Goal: Task Accomplishment & Management: Manage account settings

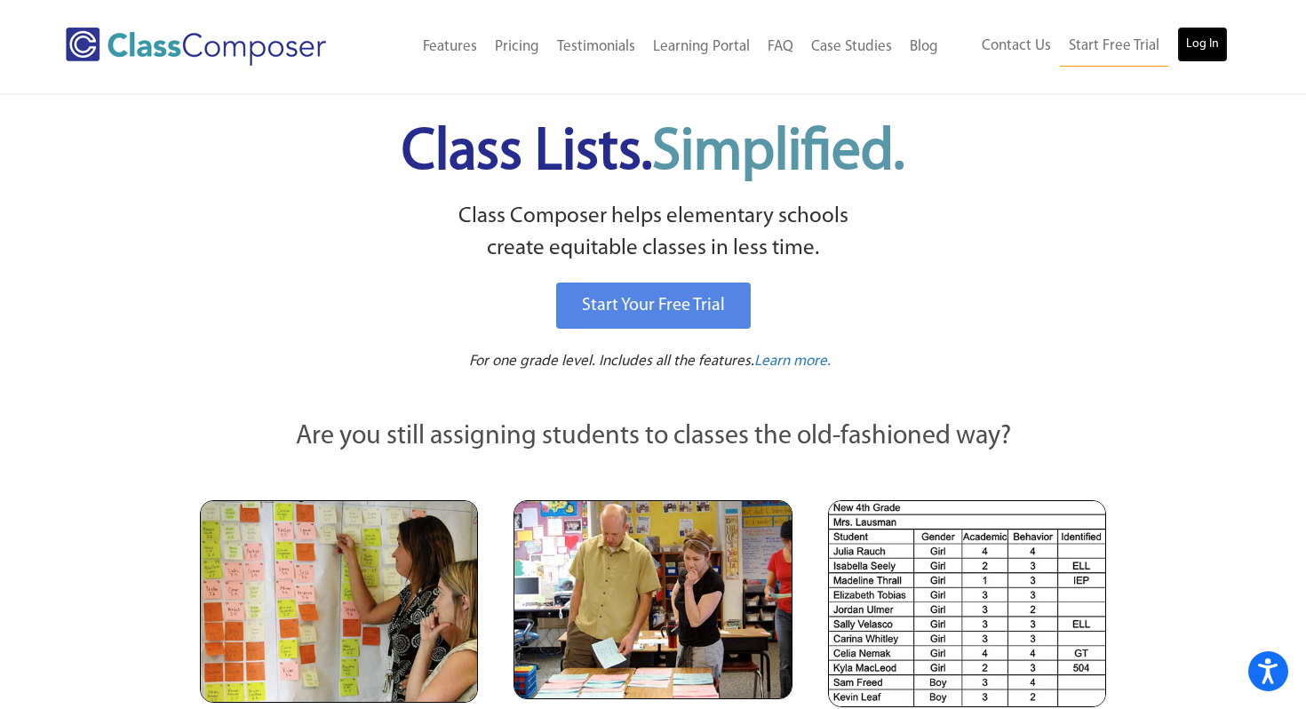
click at [1206, 48] on link "Log In" at bounding box center [1202, 45] width 51 height 36
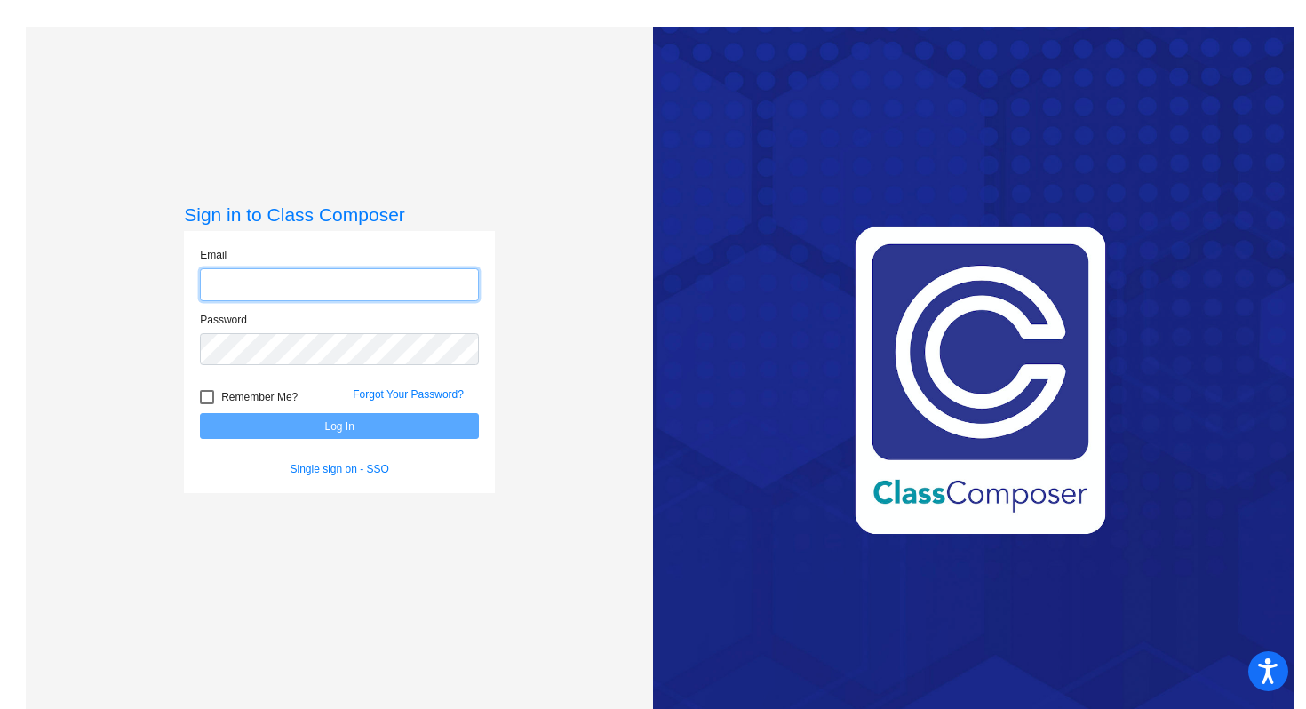
type input "[EMAIL_ADDRESS][DOMAIN_NAME]"
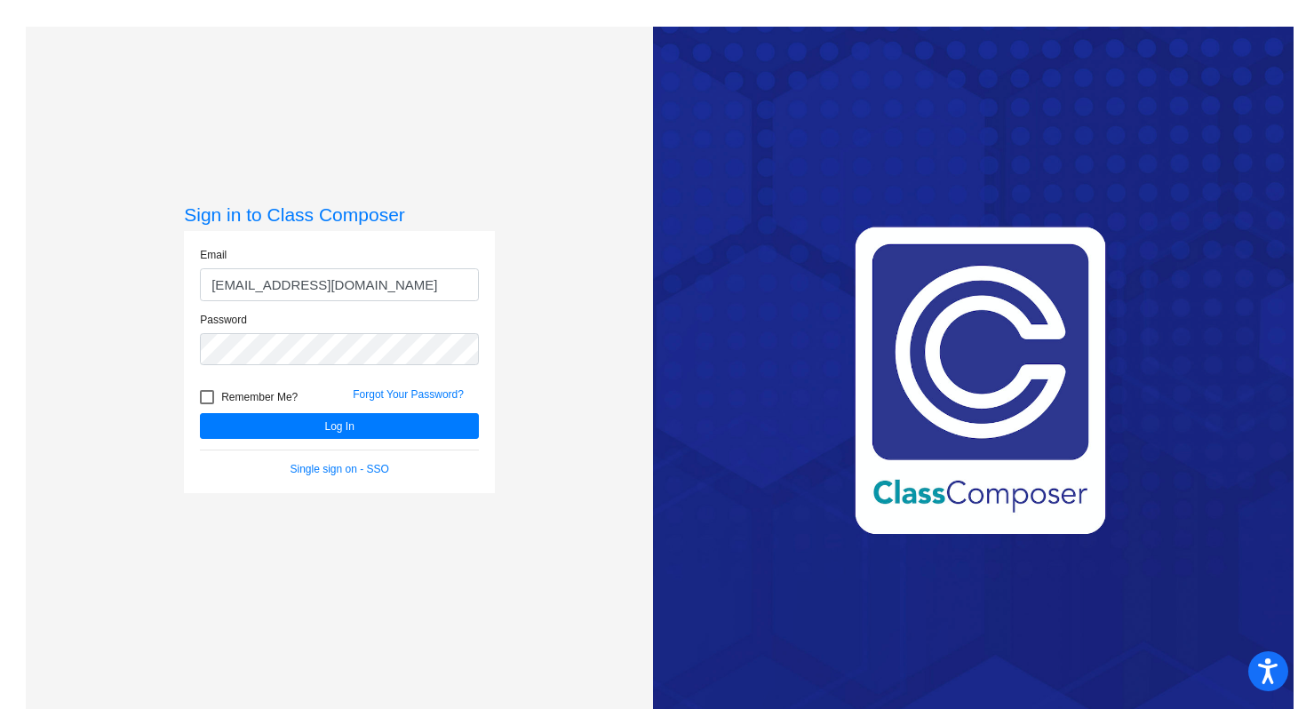
click at [221, 400] on span "Remember Me?" at bounding box center [259, 396] width 76 height 21
click at [207, 404] on input "Remember Me?" at bounding box center [206, 404] width 1 height 1
checkbox input "true"
click at [225, 427] on button "Log In" at bounding box center [339, 426] width 279 height 26
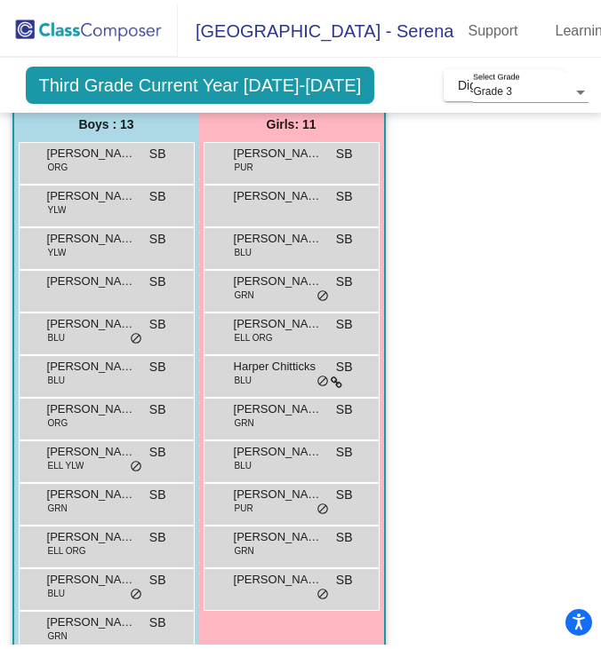
scroll to position [139, 0]
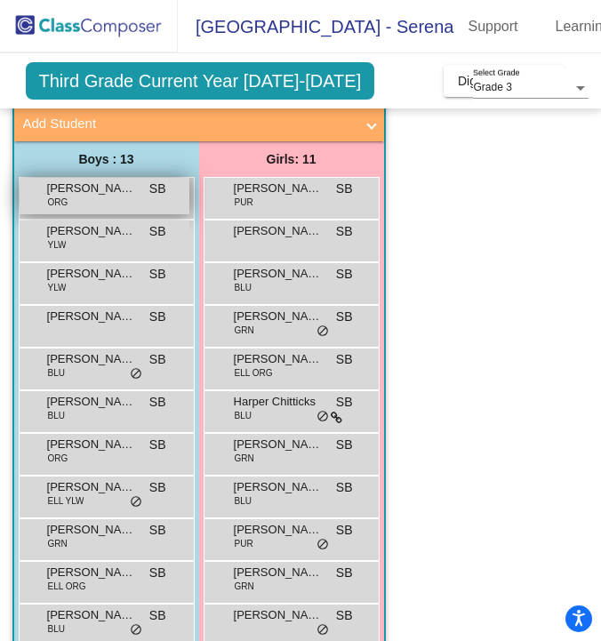
click at [121, 193] on span "[PERSON_NAME]" at bounding box center [91, 188] width 89 height 18
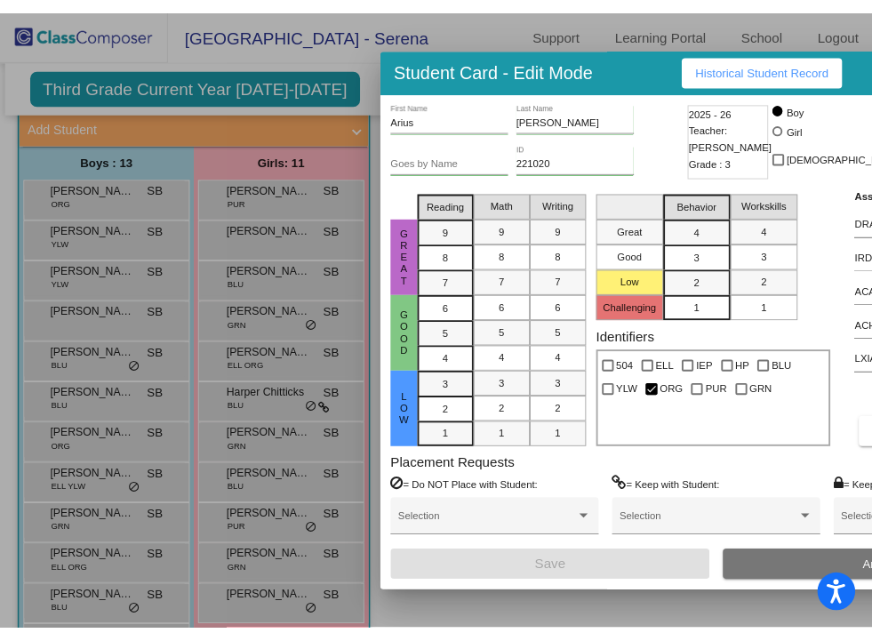
scroll to position [107, 0]
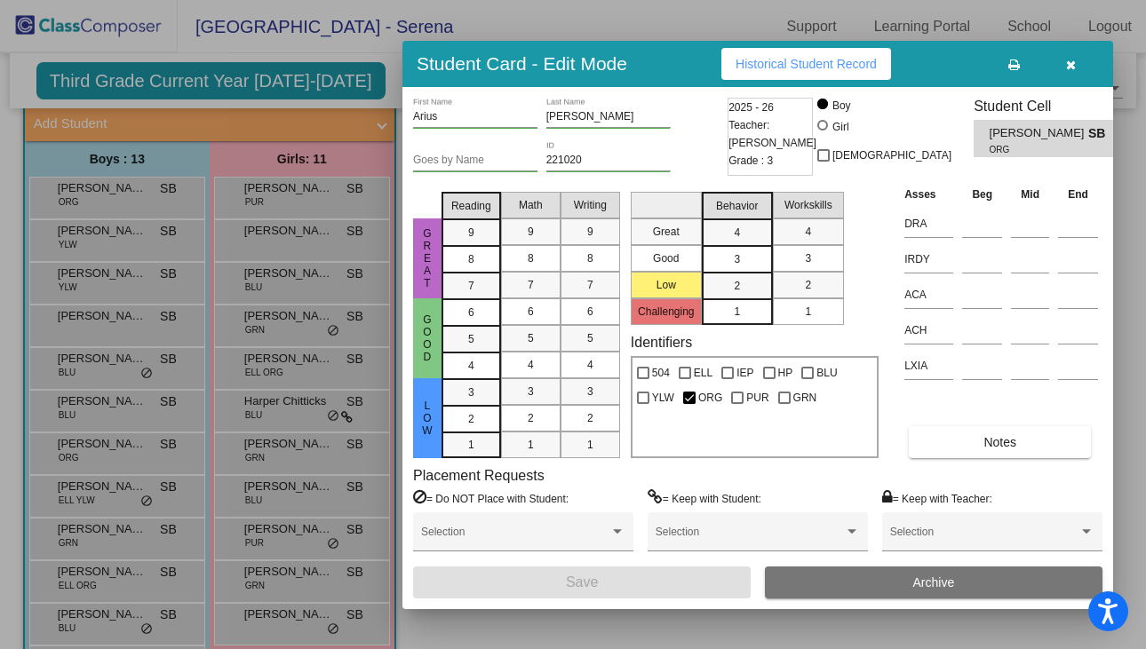
click at [1063, 60] on button "button" at bounding box center [1070, 64] width 57 height 32
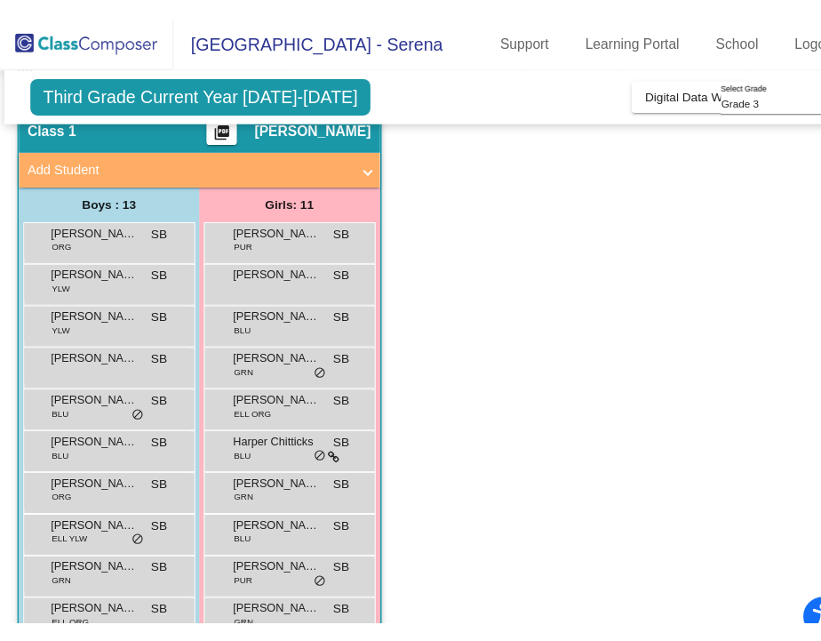
scroll to position [139, 0]
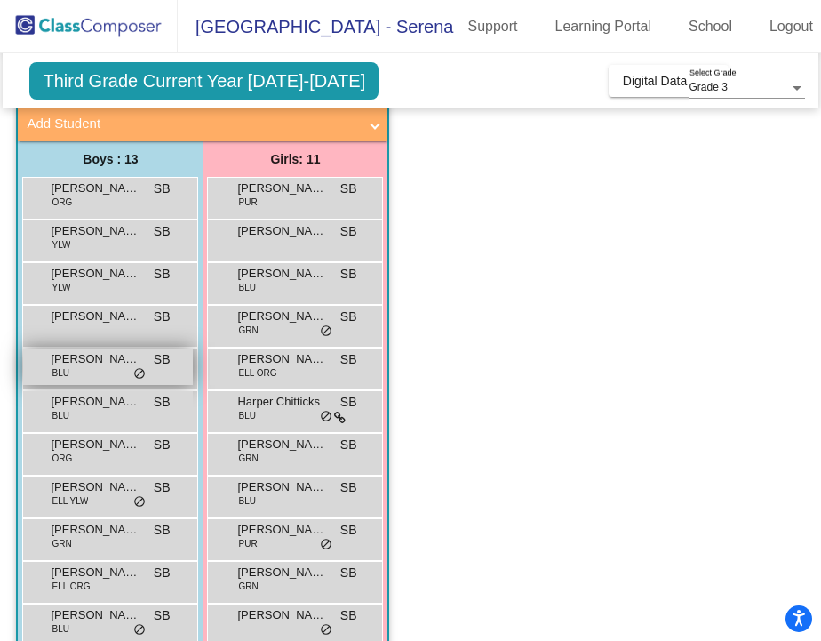
click at [94, 367] on span "[PERSON_NAME]" at bounding box center [95, 359] width 89 height 18
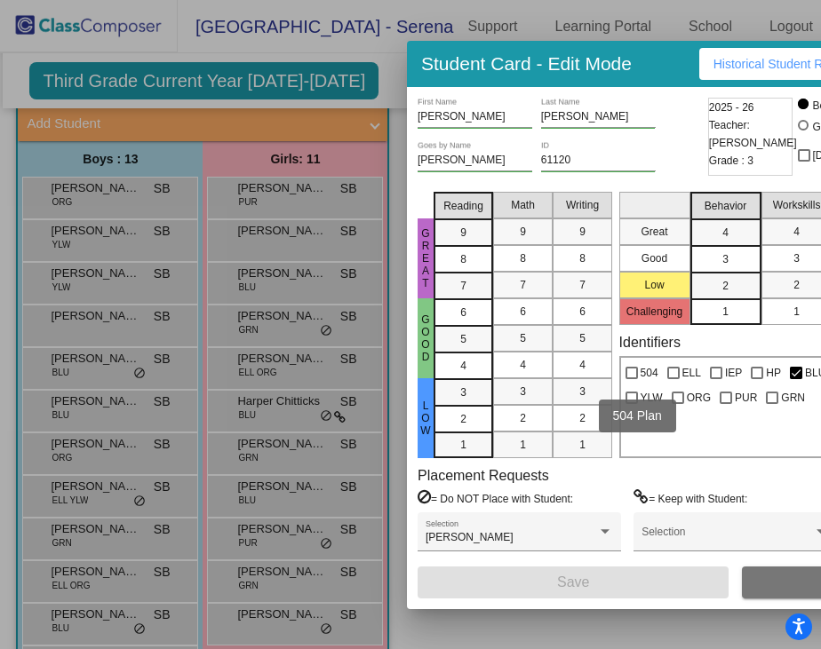
click at [628, 365] on label "504" at bounding box center [641, 372] width 33 height 21
click at [631, 379] on input "504" at bounding box center [631, 379] width 1 height 1
checkbox input "true"
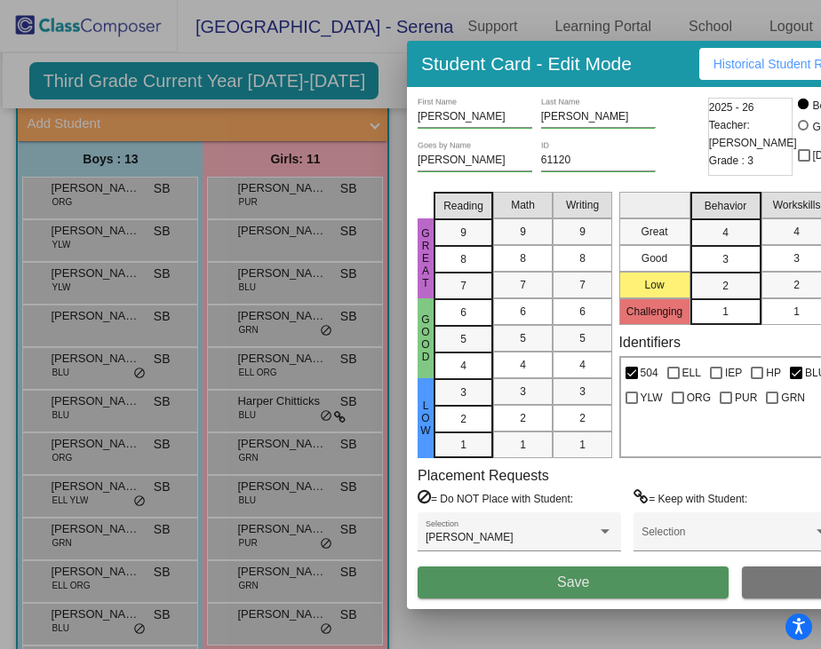
click at [634, 579] on button "Save" at bounding box center [573, 583] width 311 height 32
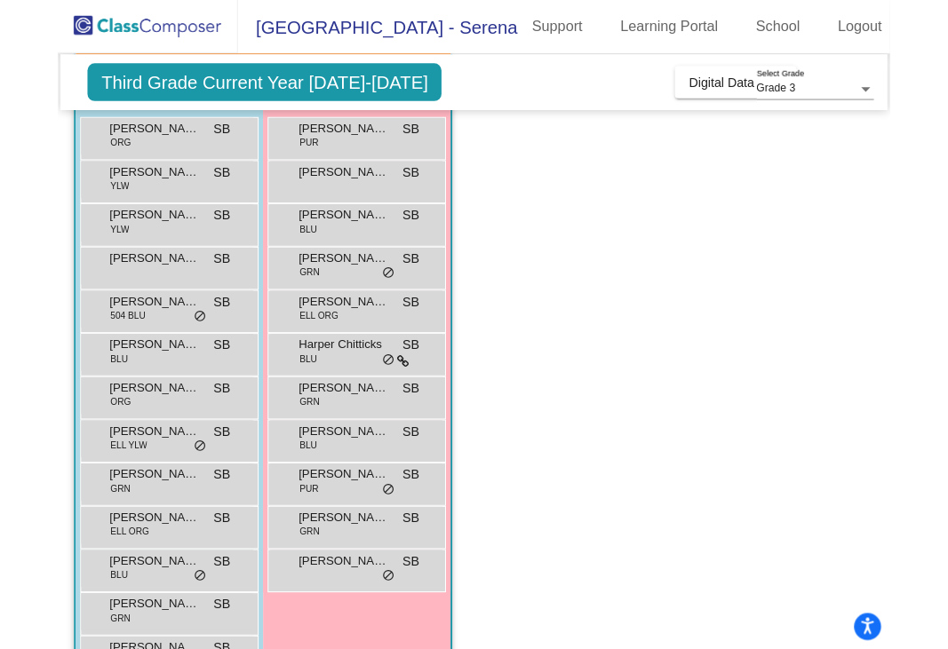
scroll to position [211, 0]
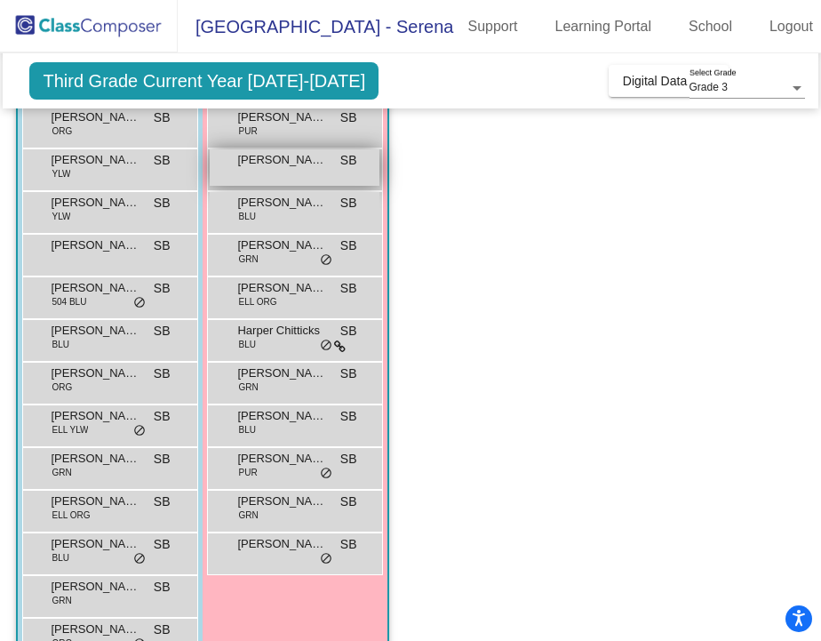
click at [273, 164] on span "[PERSON_NAME]" at bounding box center [281, 160] width 89 height 18
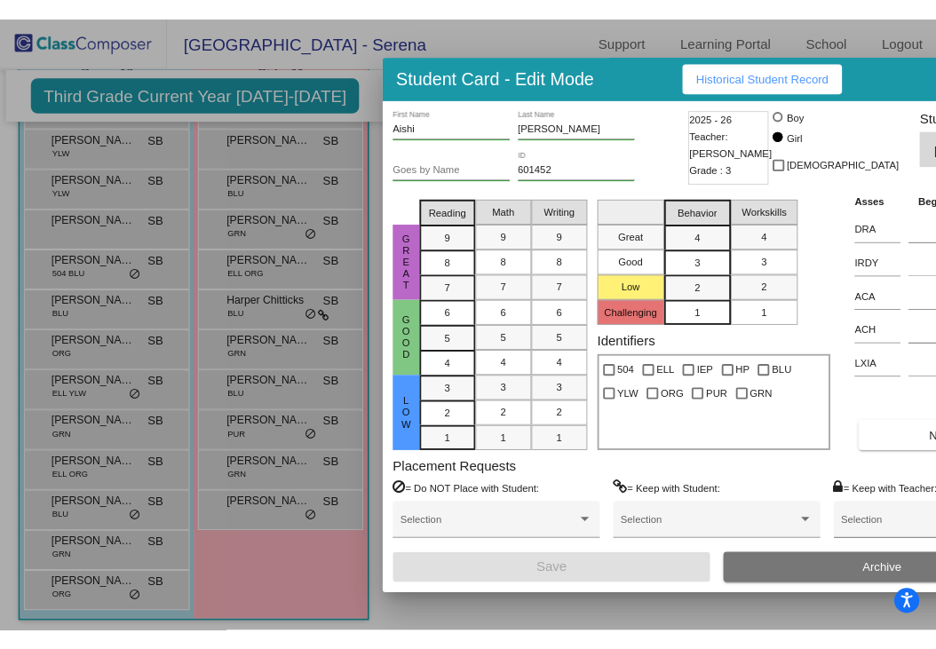
scroll to position [179, 0]
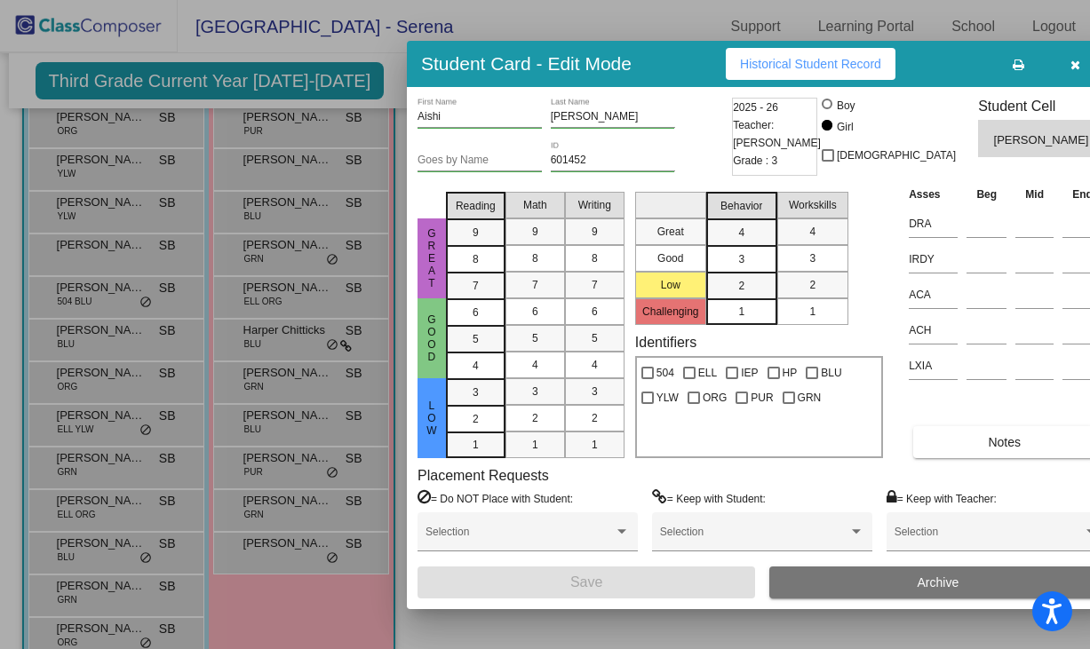
click at [1071, 61] on icon "button" at bounding box center [1076, 65] width 10 height 12
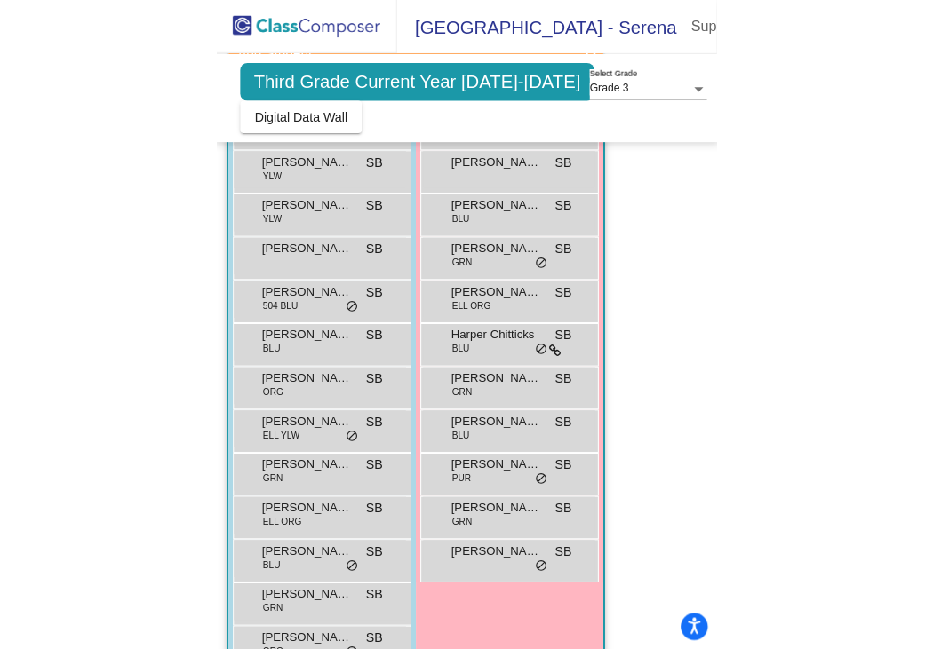
scroll to position [211, 0]
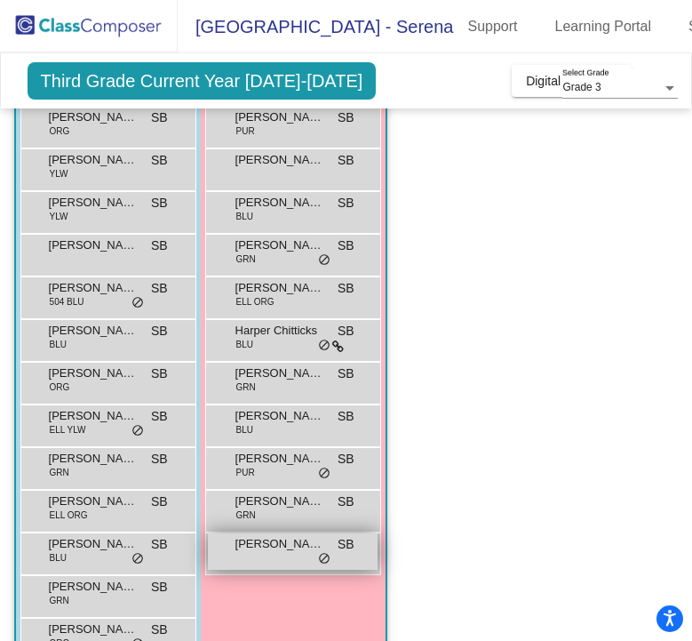
click at [247, 557] on div "[PERSON_NAME] SB lock do_not_disturb_alt" at bounding box center [293, 551] width 170 height 36
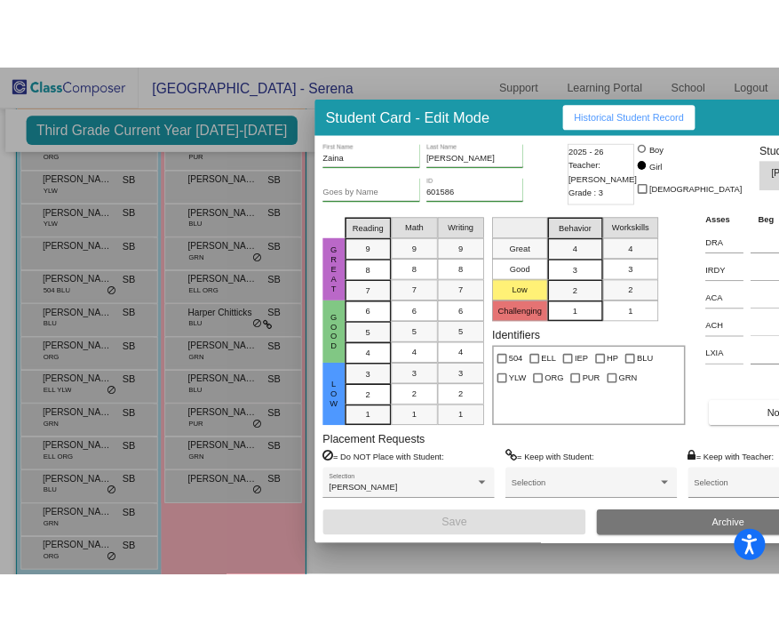
scroll to position [179, 0]
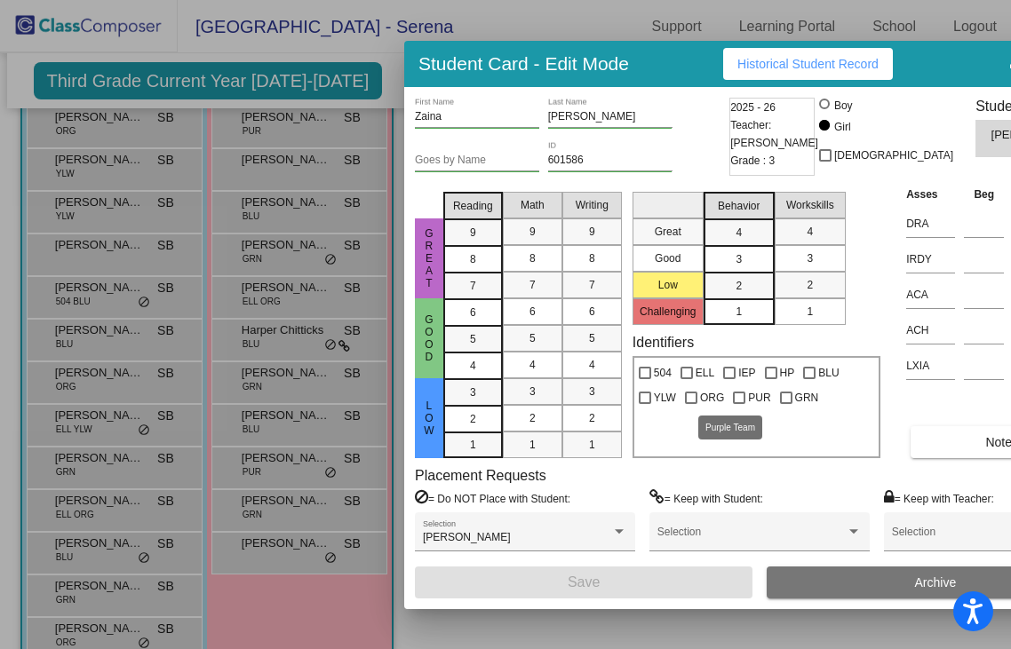
click at [733, 402] on label "PUR" at bounding box center [751, 397] width 37 height 21
click at [738, 404] on input "PUR" at bounding box center [738, 404] width 1 height 1
checkbox input "true"
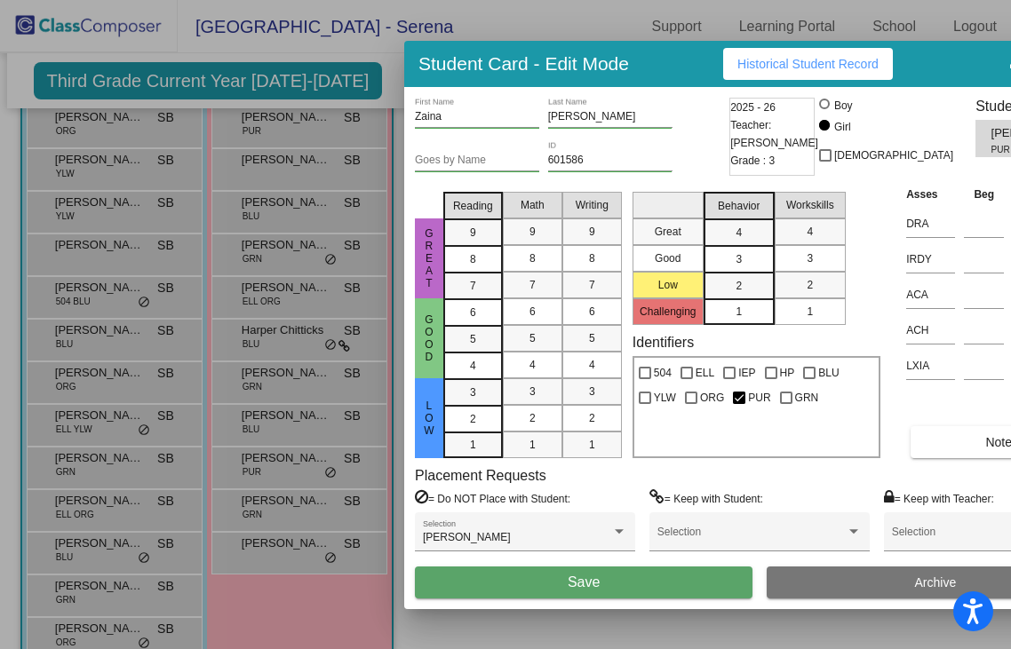
click at [615, 588] on button "Save" at bounding box center [584, 583] width 338 height 32
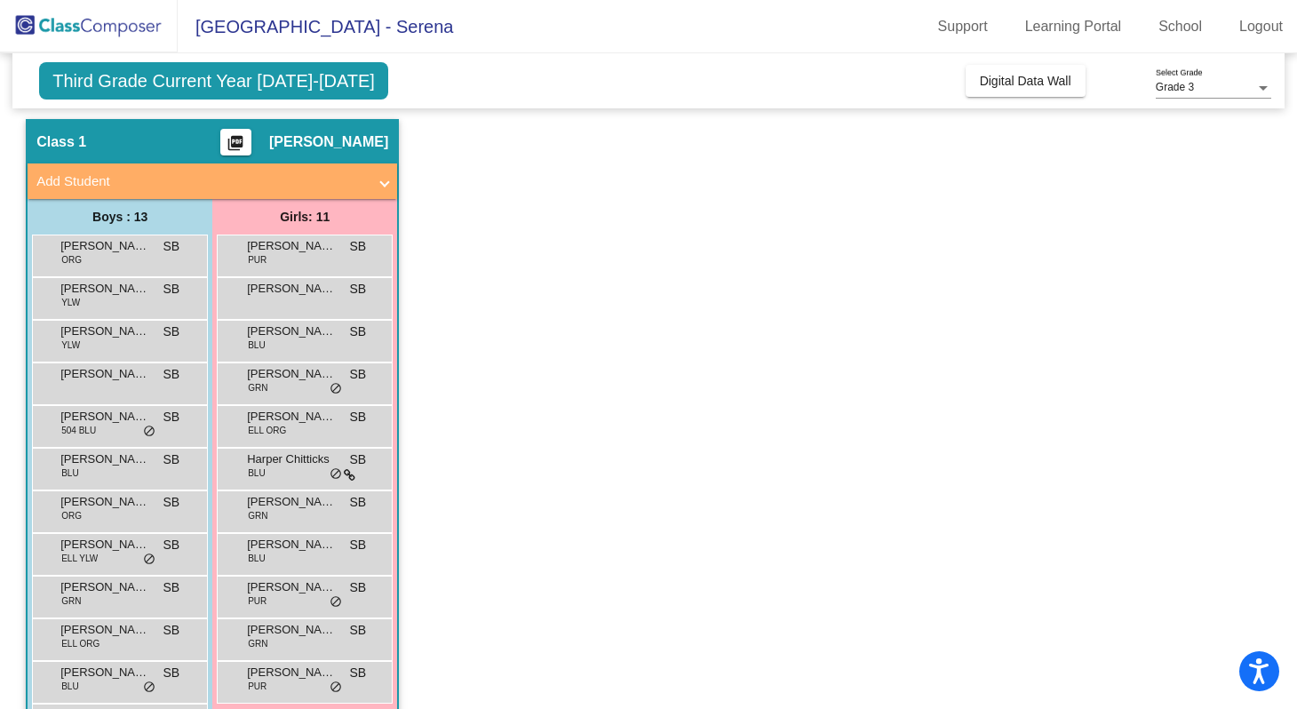
scroll to position [109, 0]
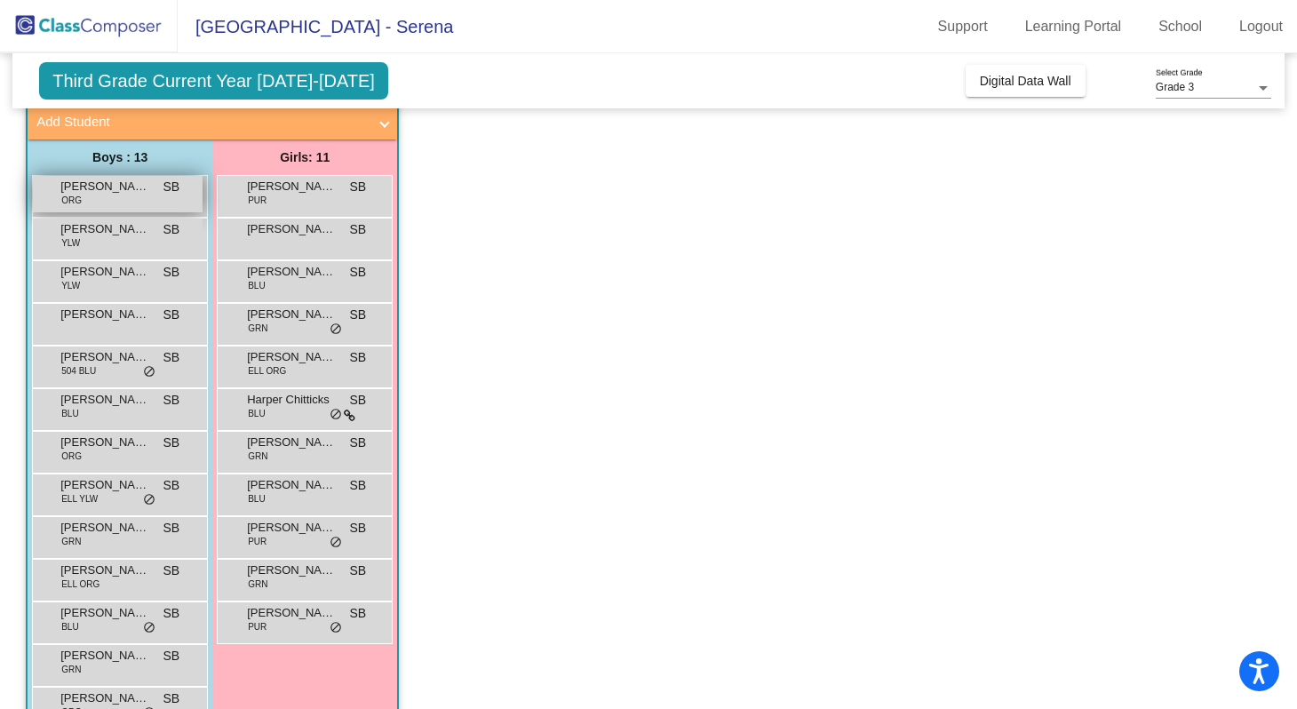
click at [61, 210] on div "[PERSON_NAME] ORG SB lock do_not_disturb_alt" at bounding box center [118, 194] width 170 height 36
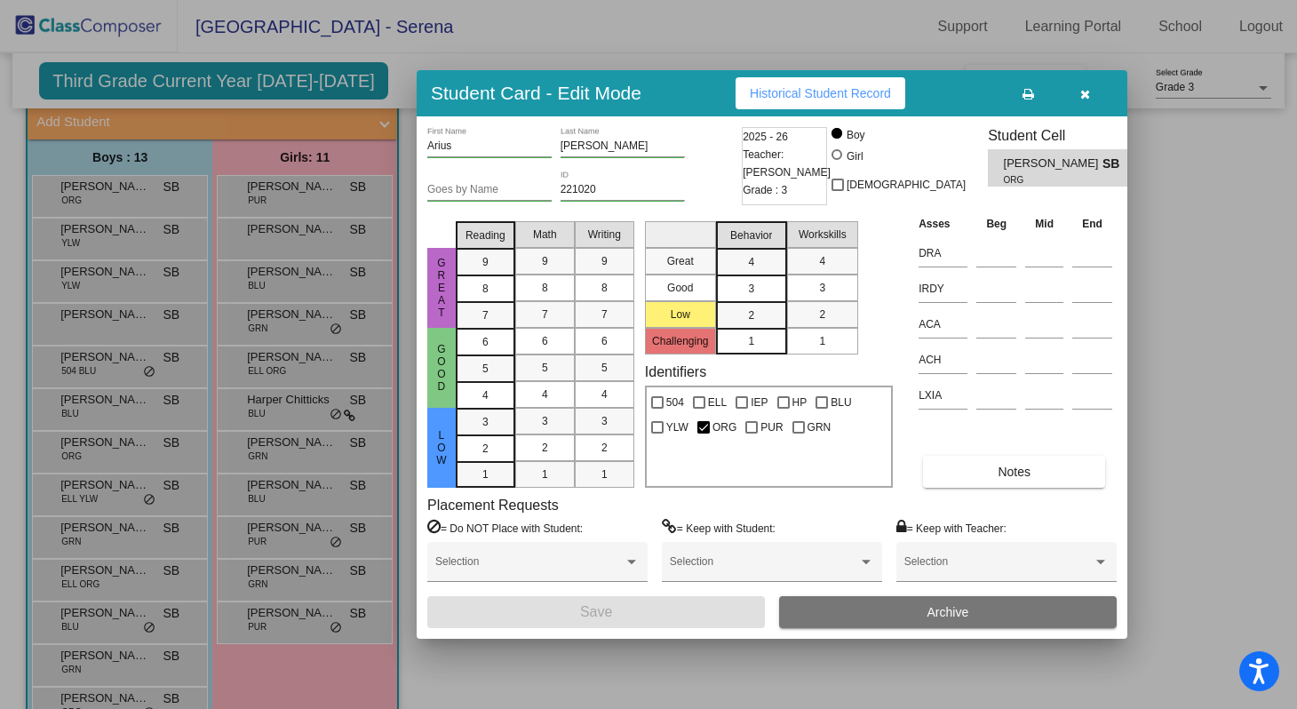
click at [864, 88] on span "Historical Student Record" at bounding box center [820, 93] width 141 height 14
click at [1074, 90] on button "button" at bounding box center [1084, 93] width 57 height 32
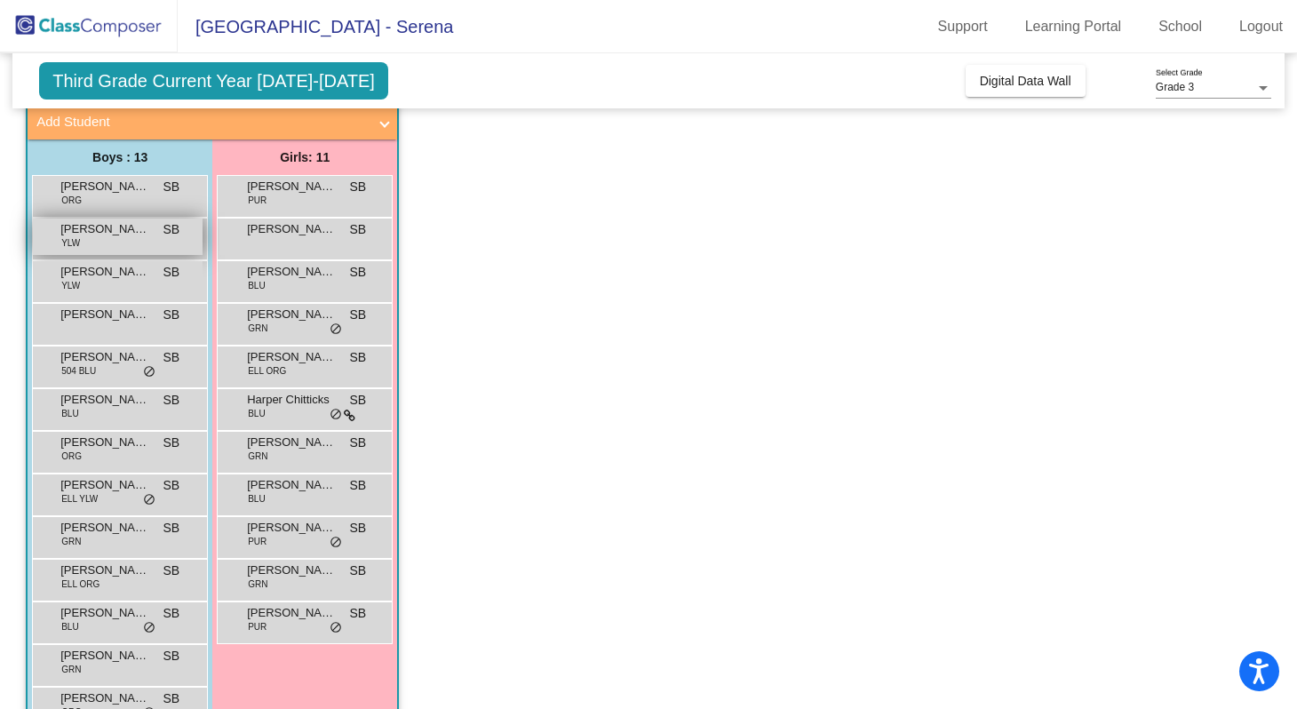
click at [115, 233] on span "[PERSON_NAME]" at bounding box center [104, 229] width 89 height 18
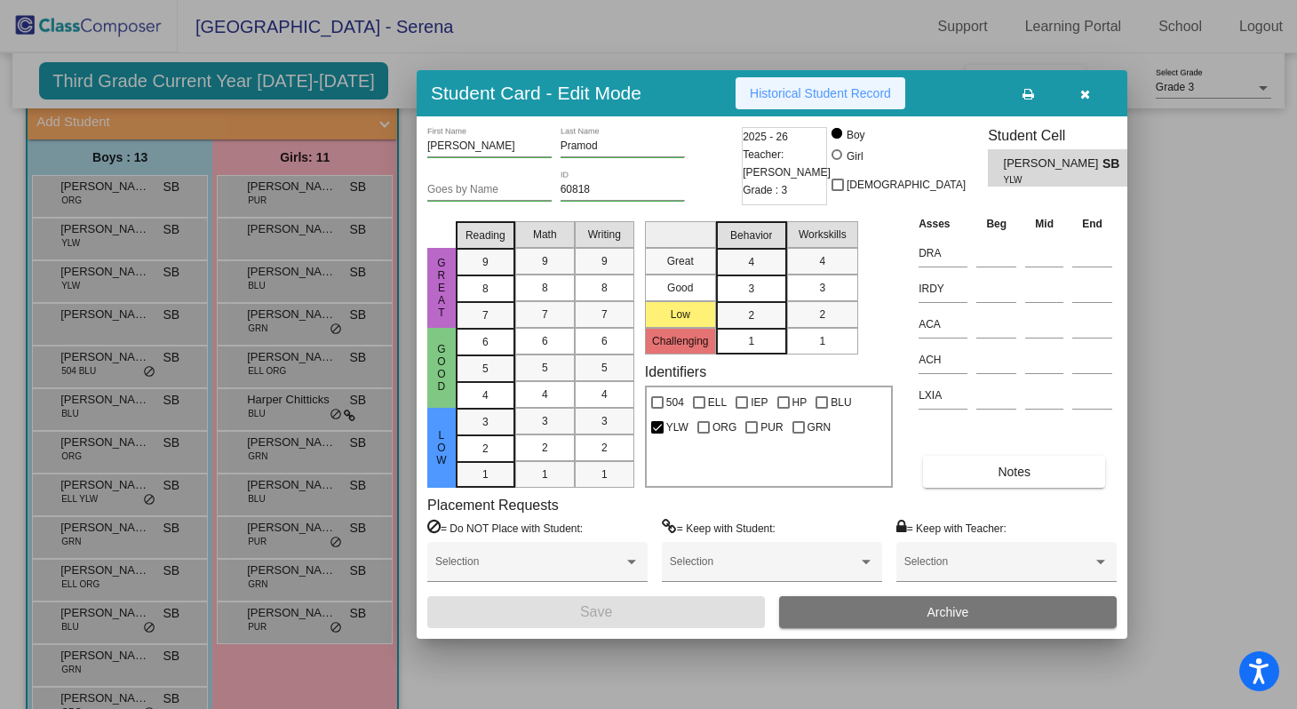
click at [819, 92] on span "Historical Student Record" at bounding box center [820, 93] width 141 height 14
click at [1087, 103] on button "button" at bounding box center [1084, 93] width 57 height 32
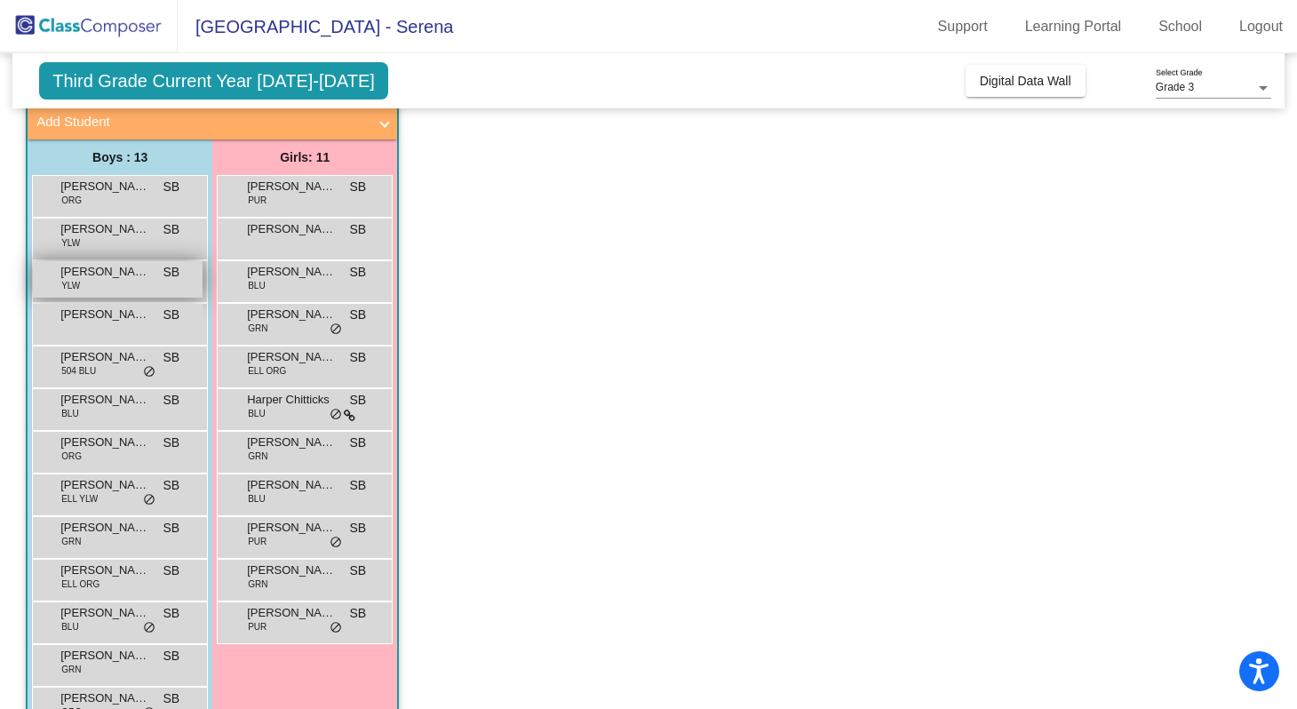
click at [112, 286] on div "[PERSON_NAME] YLW SB lock do_not_disturb_alt" at bounding box center [118, 279] width 170 height 36
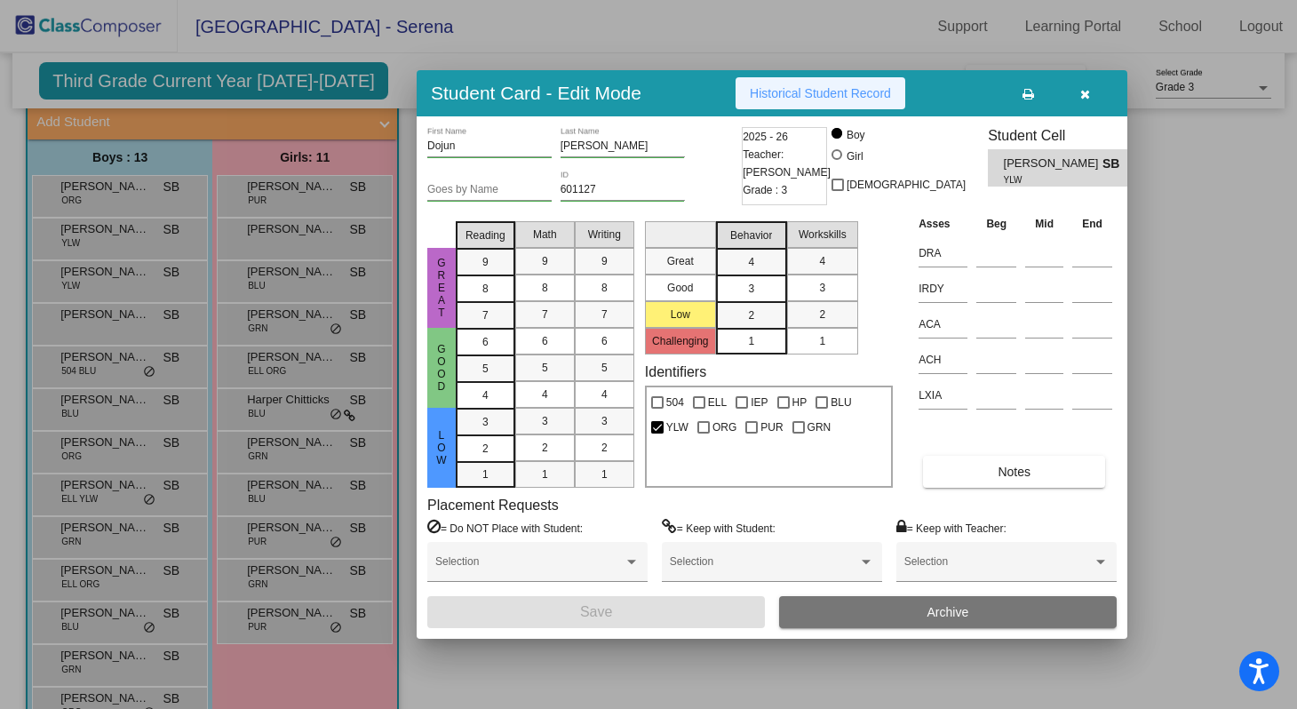
click at [851, 98] on span "Historical Student Record" at bounding box center [820, 93] width 141 height 14
click at [1088, 82] on button "button" at bounding box center [1084, 93] width 57 height 32
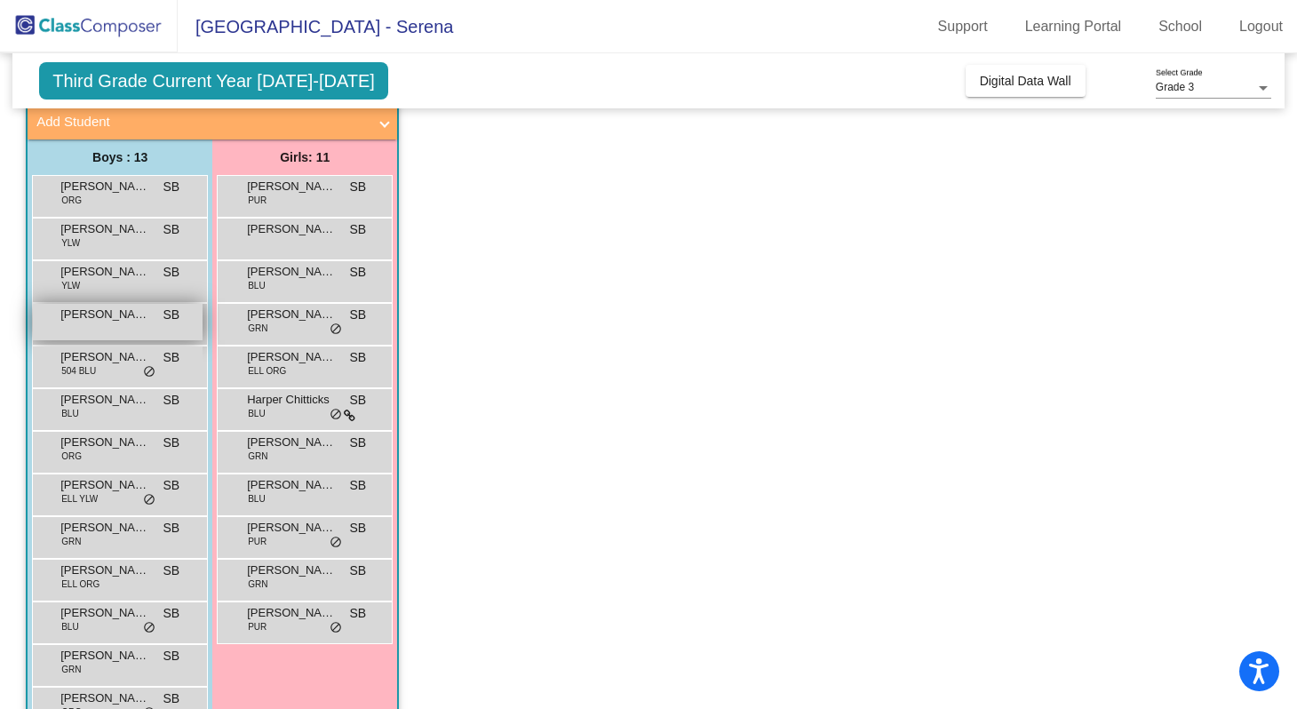
click at [98, 322] on span "[PERSON_NAME]" at bounding box center [104, 315] width 89 height 18
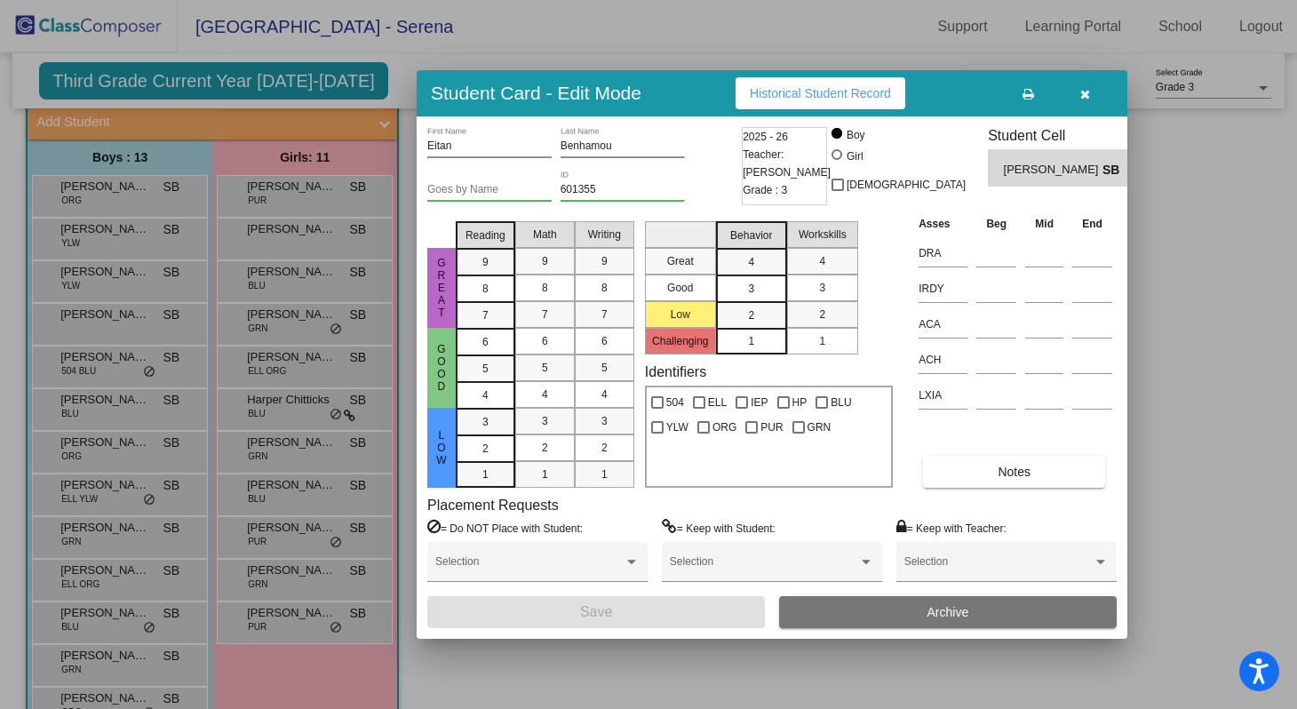
click at [803, 97] on span "Historical Student Record" at bounding box center [820, 93] width 141 height 14
click at [1092, 87] on button "button" at bounding box center [1084, 93] width 57 height 32
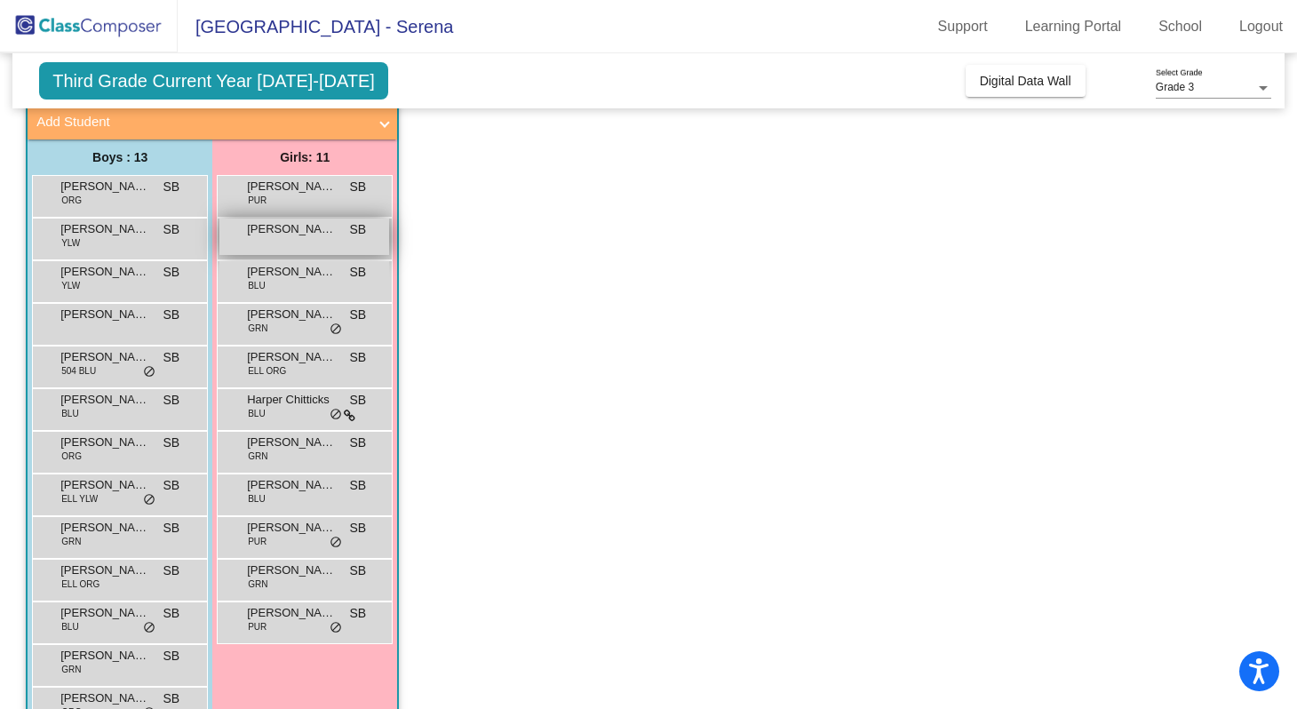
click at [290, 249] on div "Aishi [PERSON_NAME] lock do_not_disturb_alt" at bounding box center [304, 237] width 170 height 36
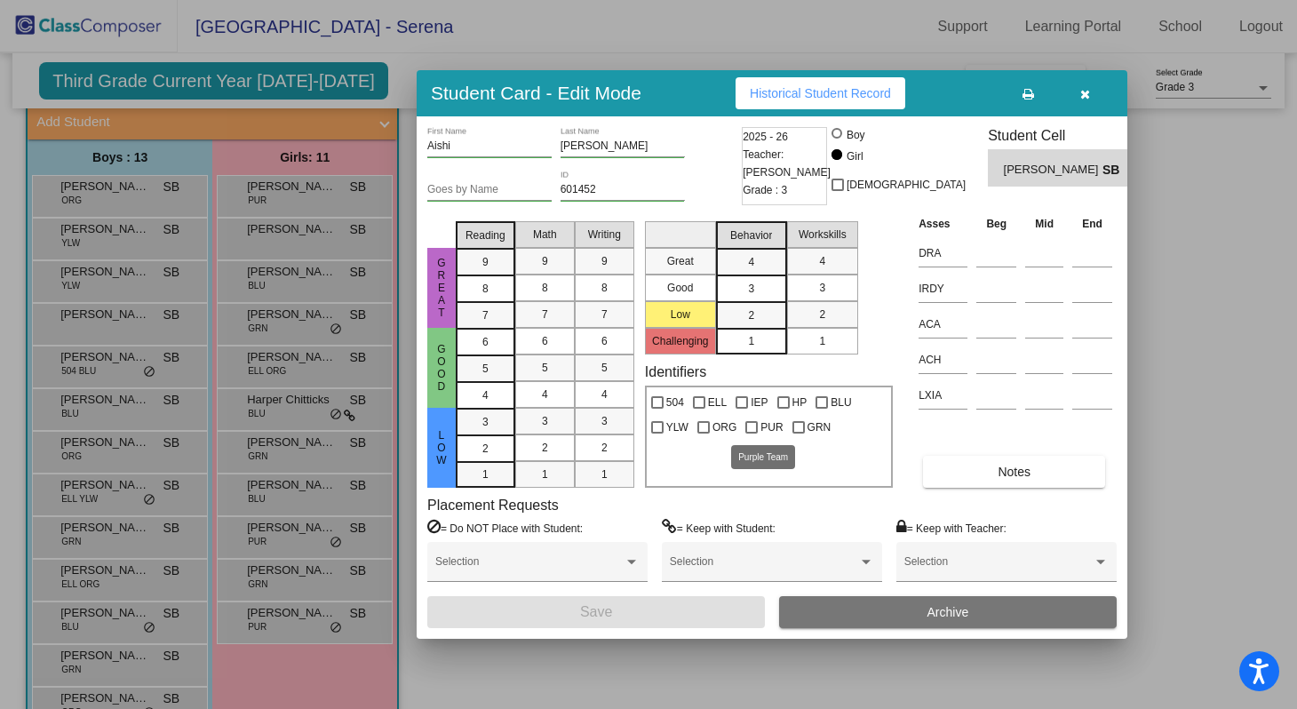
click at [755, 430] on div at bounding box center [751, 427] width 12 height 12
click at [752, 434] on input "PUR" at bounding box center [751, 434] width 1 height 1
checkbox input "true"
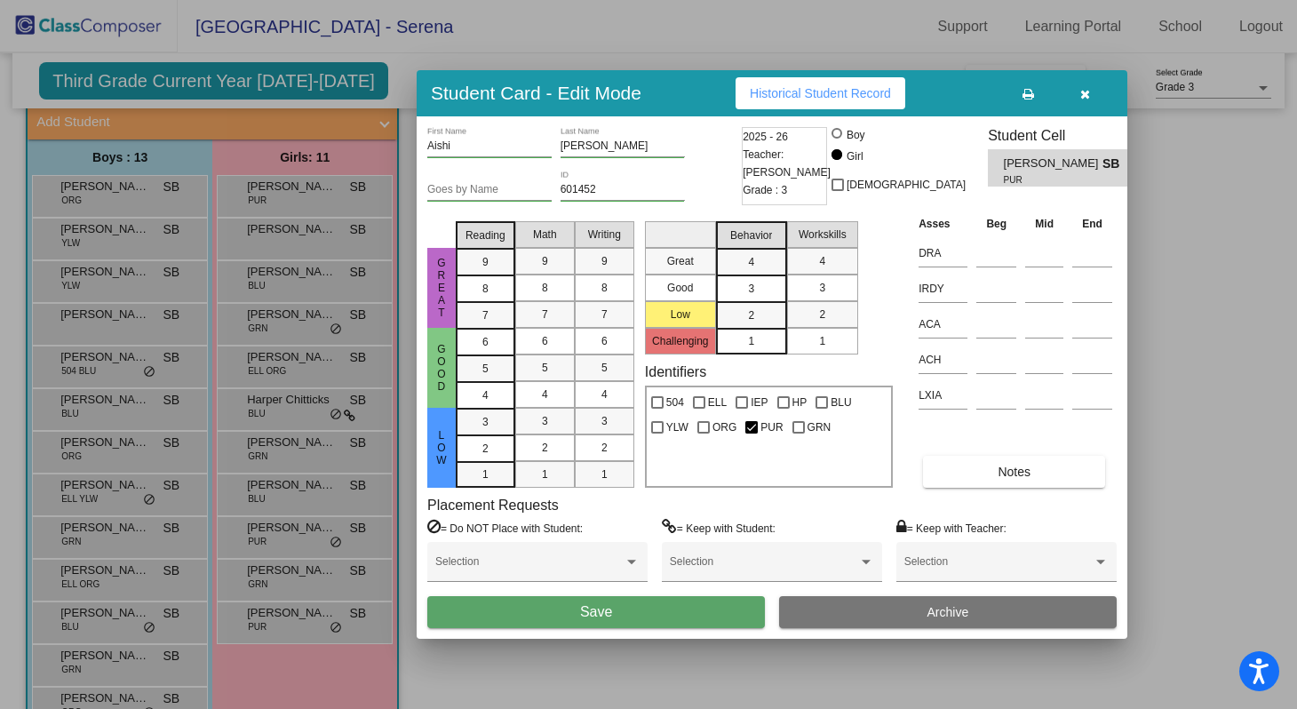
click at [654, 614] on button "Save" at bounding box center [596, 612] width 338 height 32
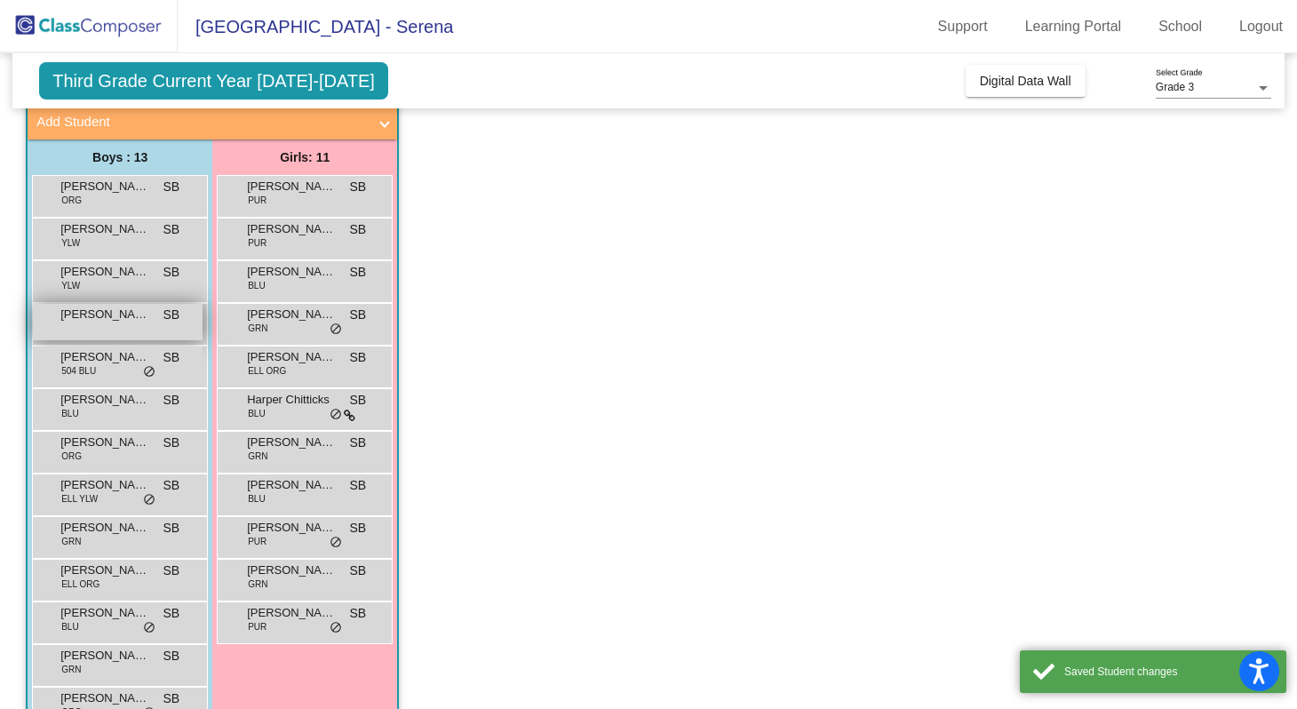
click at [114, 319] on span "[PERSON_NAME]" at bounding box center [104, 315] width 89 height 18
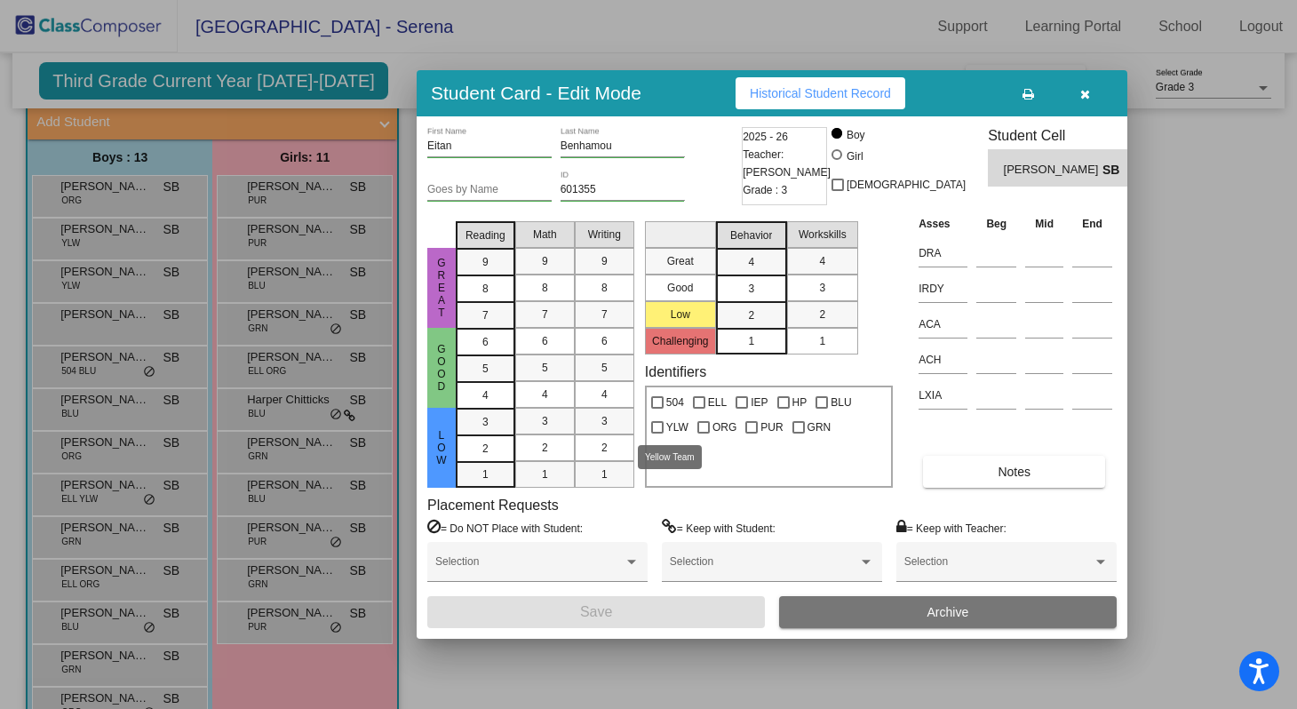
click at [667, 430] on span "YLW" at bounding box center [677, 427] width 22 height 21
click at [657, 434] on input "YLW" at bounding box center [657, 434] width 1 height 1
checkbox input "true"
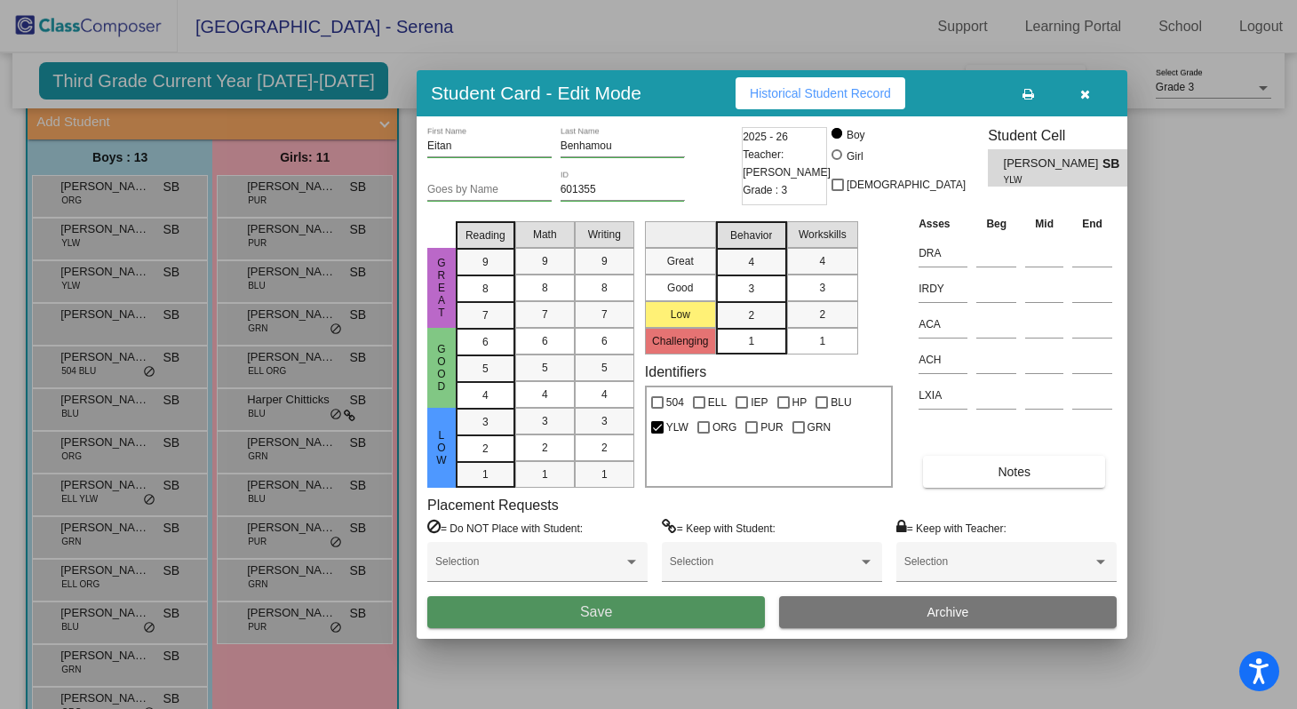
click at [661, 612] on button "Save" at bounding box center [596, 612] width 338 height 32
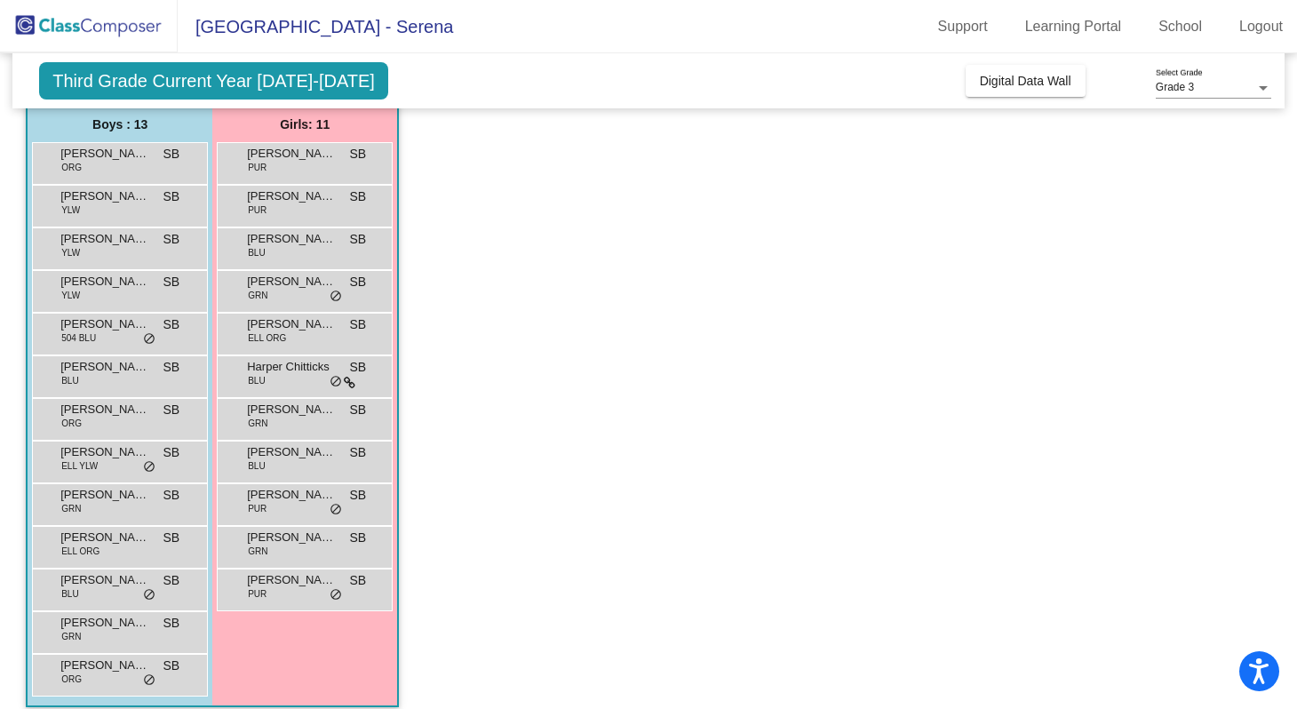
scroll to position [141, 0]
click at [107, 333] on span "[PERSON_NAME]" at bounding box center [104, 325] width 89 height 18
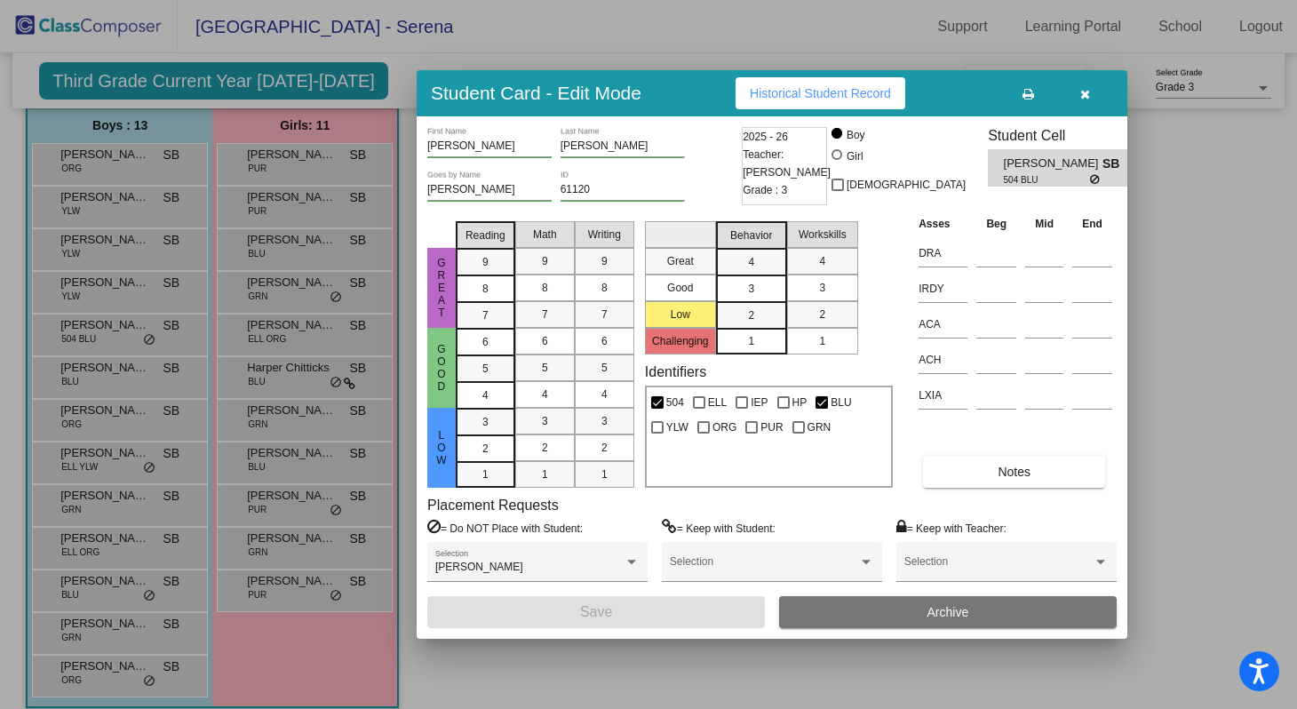
click at [769, 94] on span "Historical Student Record" at bounding box center [820, 93] width 141 height 14
click at [1076, 97] on button "button" at bounding box center [1084, 93] width 57 height 32
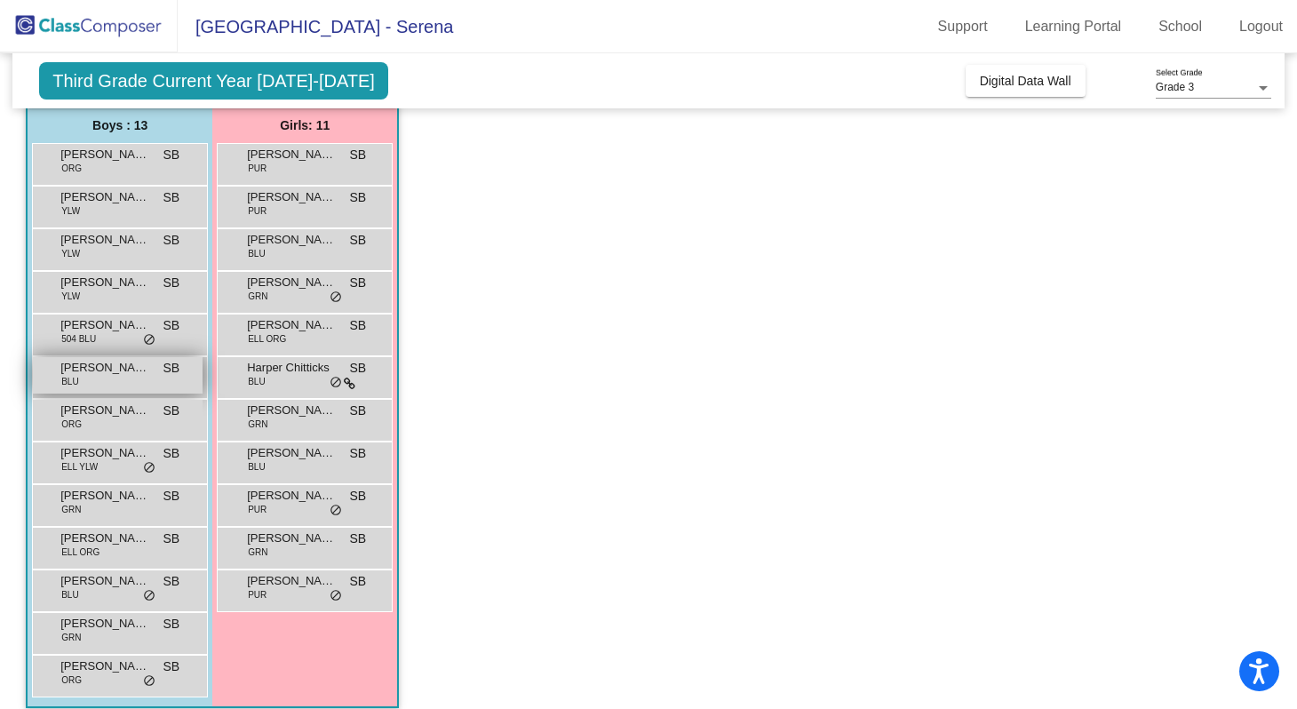
click at [77, 370] on span "[PERSON_NAME]" at bounding box center [104, 368] width 89 height 18
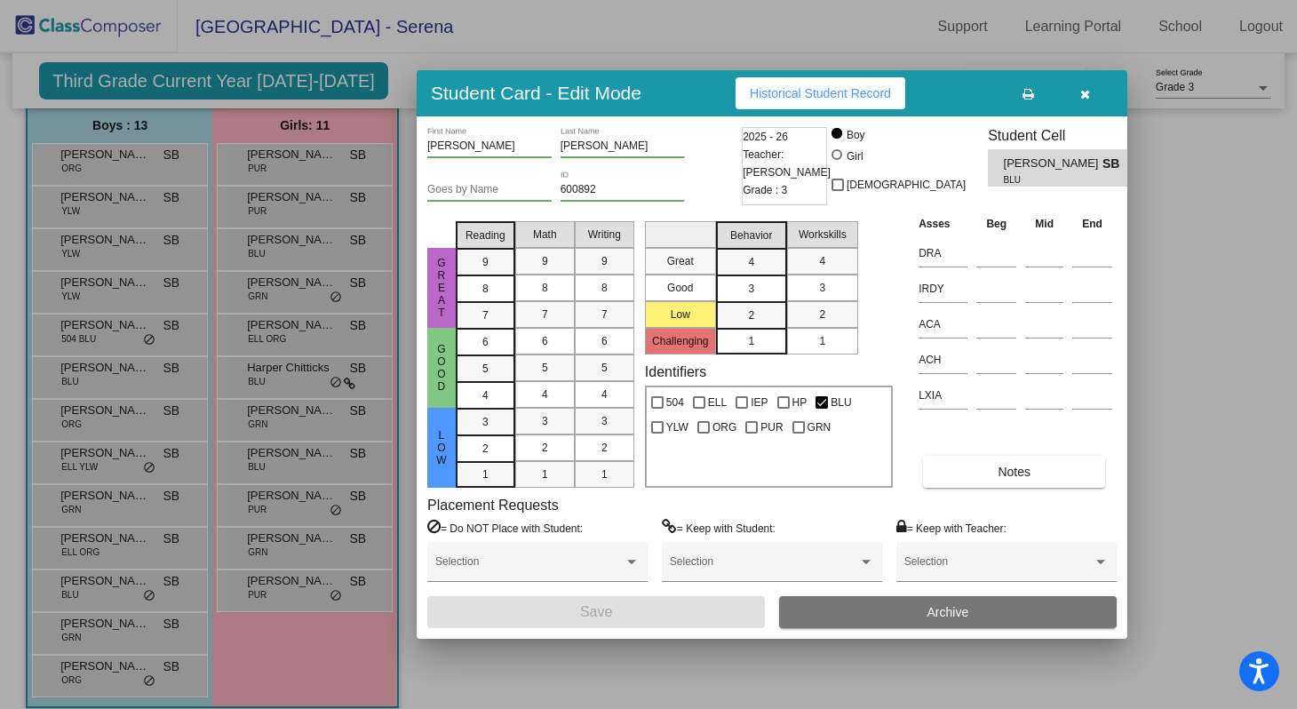
click at [773, 80] on button "Historical Student Record" at bounding box center [821, 93] width 170 height 32
click at [867, 107] on button "Historical Student Record" at bounding box center [821, 93] width 170 height 32
click at [1076, 99] on button "button" at bounding box center [1084, 93] width 57 height 32
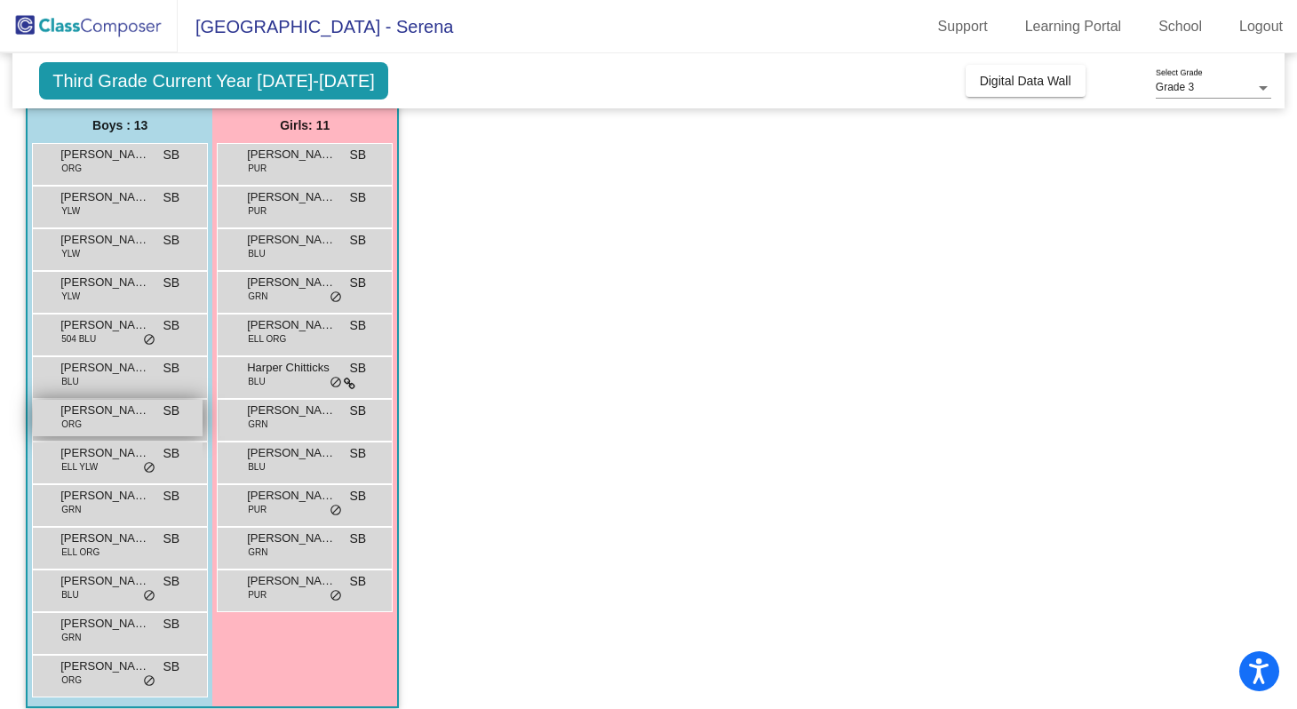
click at [96, 426] on div "[PERSON_NAME] ORG SB lock do_not_disturb_alt" at bounding box center [118, 418] width 170 height 36
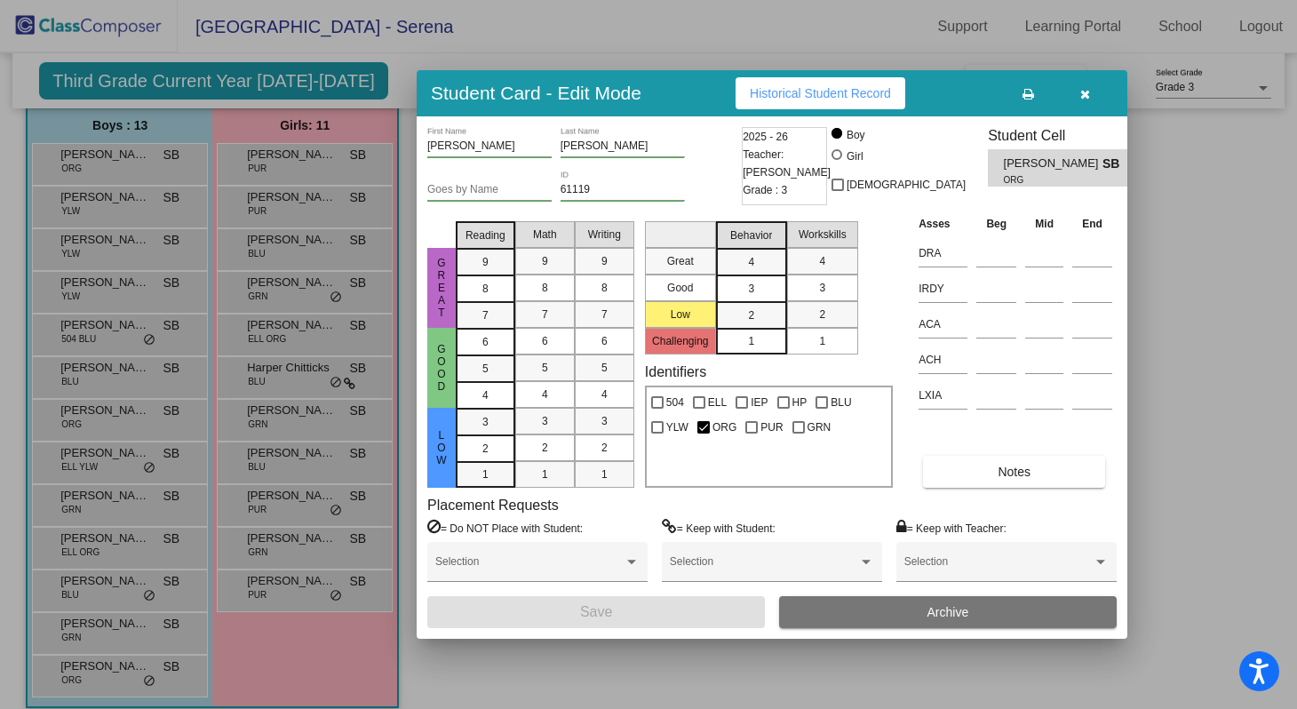
click at [822, 96] on span "Historical Student Record" at bounding box center [820, 93] width 141 height 14
click at [1085, 86] on span "button" at bounding box center [1085, 93] width 10 height 14
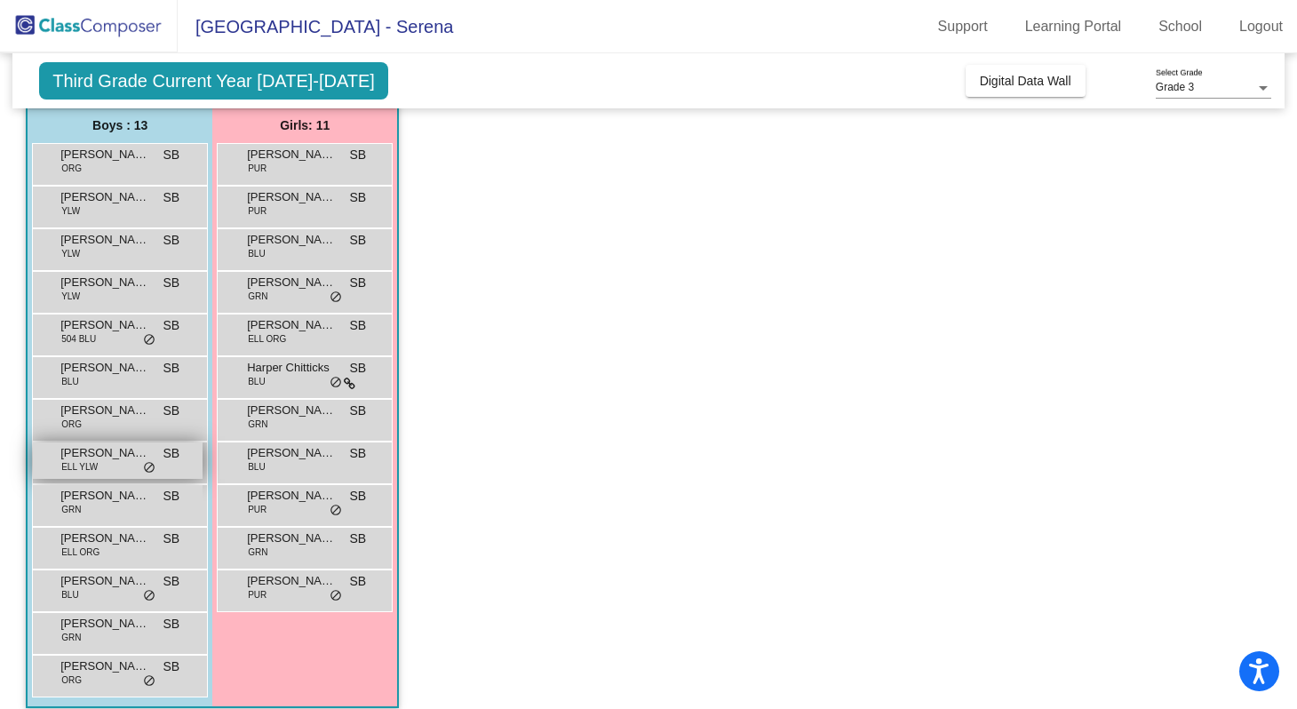
click at [109, 464] on div "[PERSON_NAME] ELL YLW SB lock do_not_disturb_alt" at bounding box center [118, 460] width 170 height 36
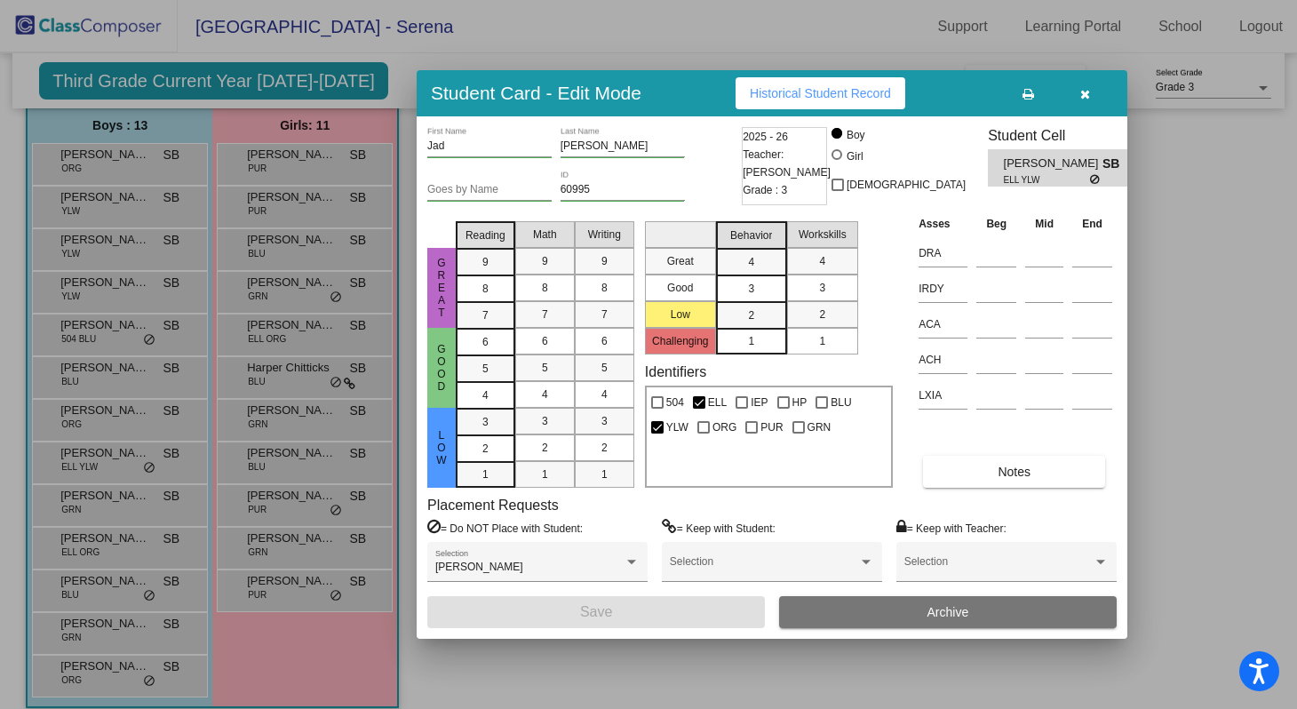
click at [784, 86] on span "Historical Student Record" at bounding box center [820, 93] width 141 height 14
click at [1075, 91] on button "button" at bounding box center [1084, 93] width 57 height 32
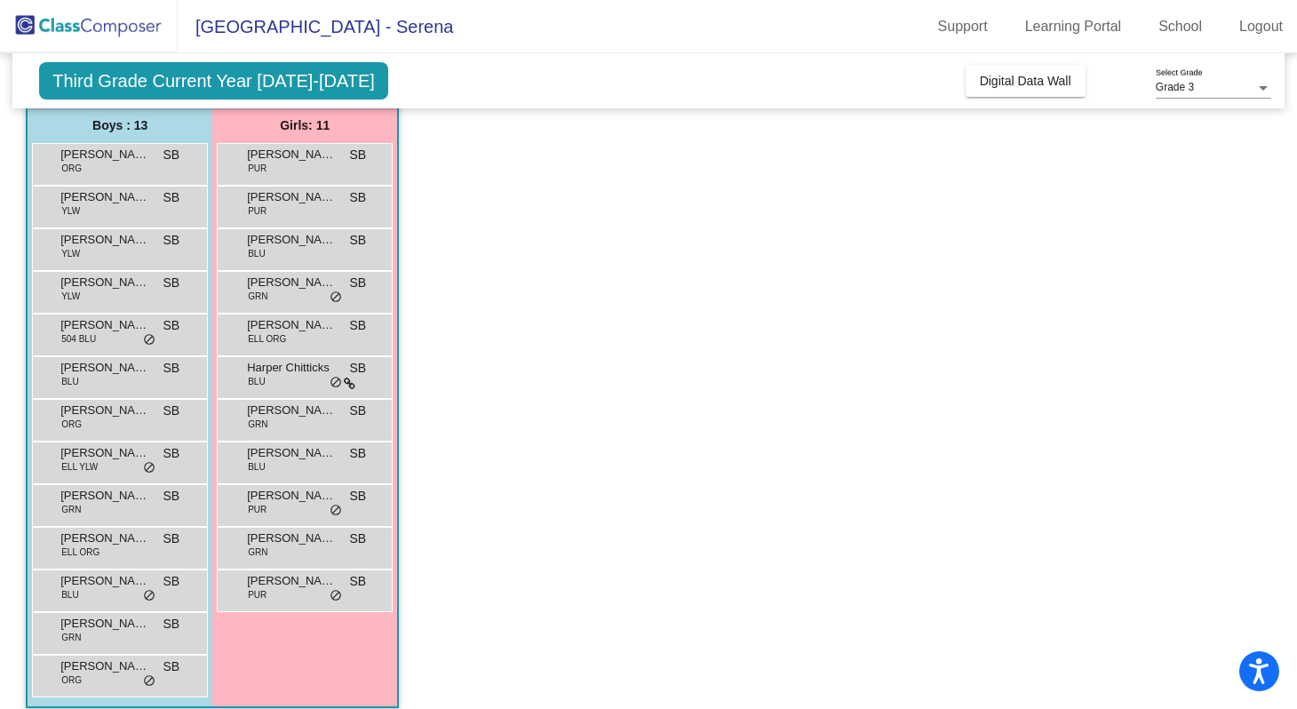
scroll to position [158, 0]
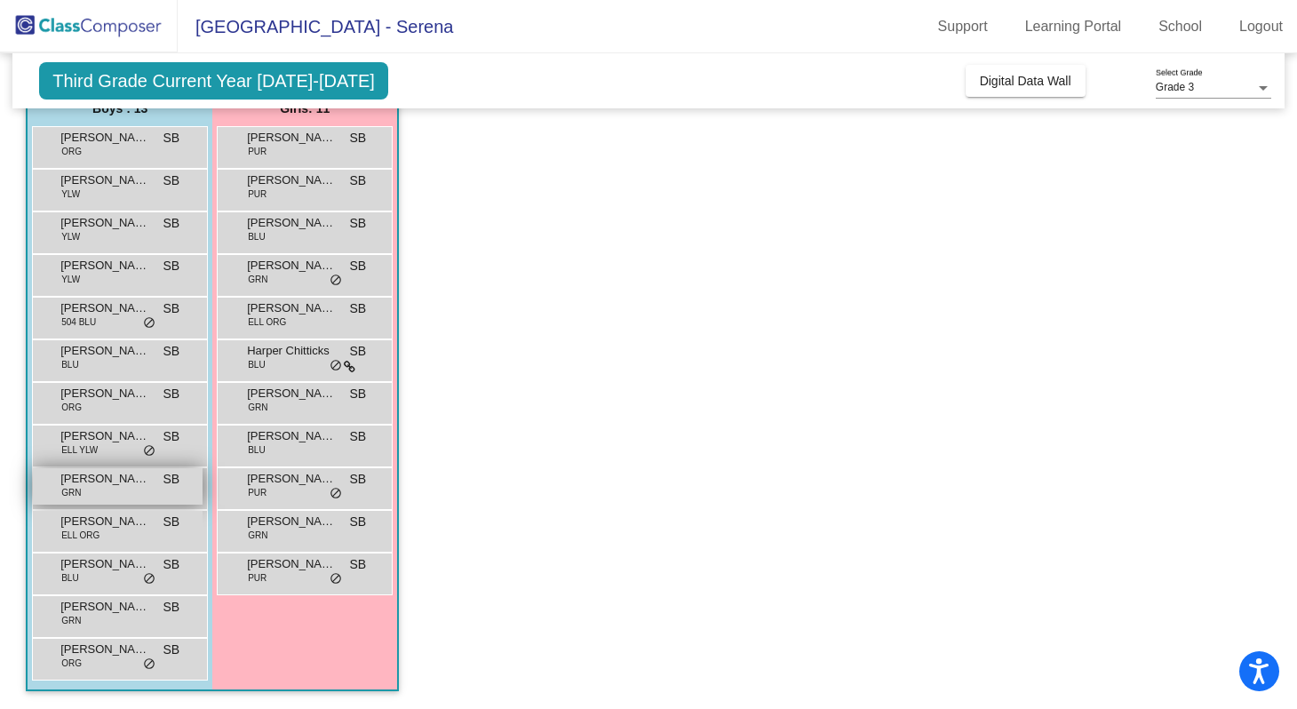
click at [116, 472] on span "[PERSON_NAME]" at bounding box center [104, 479] width 89 height 18
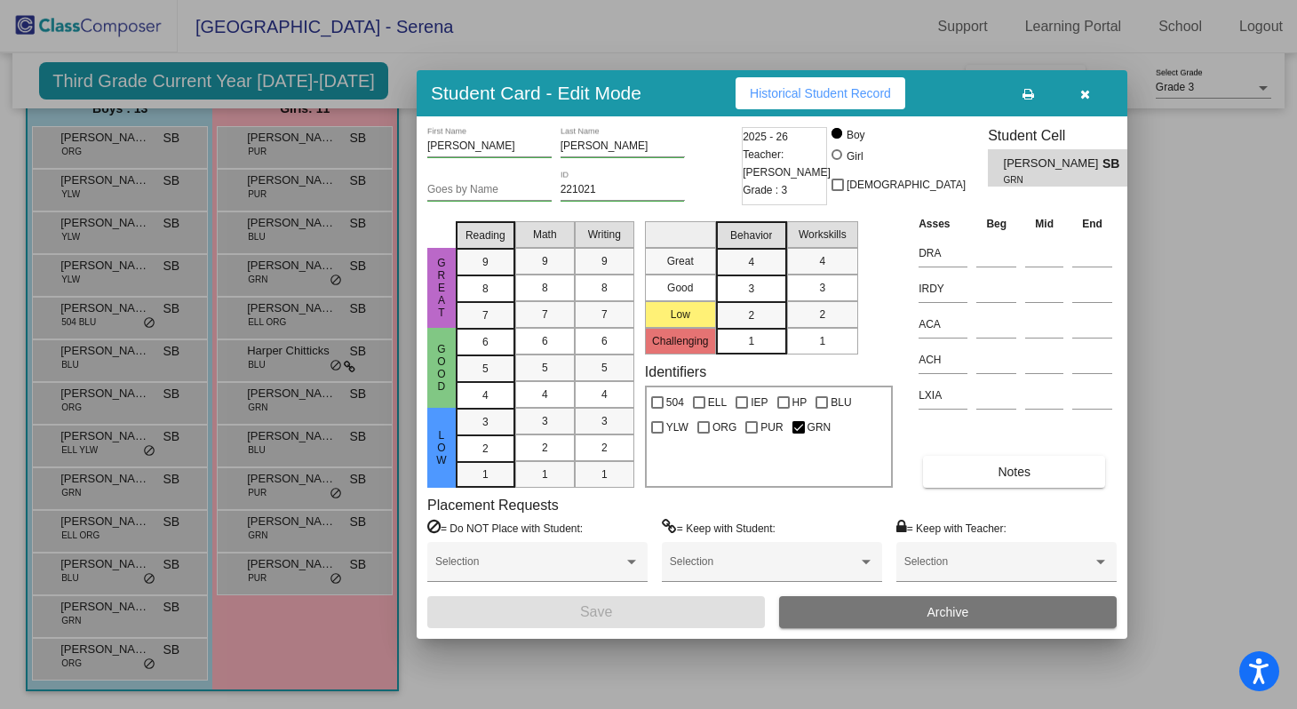
click at [797, 90] on span "Historical Student Record" at bounding box center [820, 93] width 141 height 14
click at [1100, 89] on button "button" at bounding box center [1084, 93] width 57 height 32
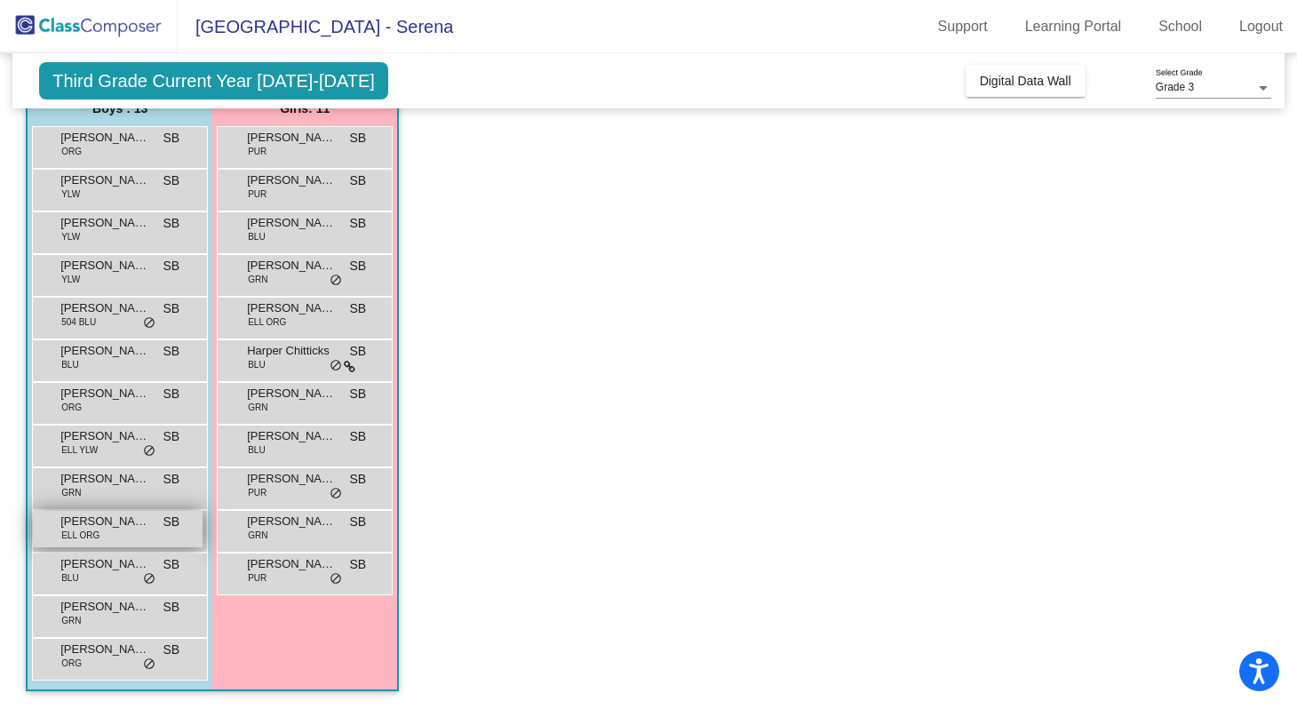
click at [89, 538] on span "ELL ORG" at bounding box center [80, 535] width 38 height 13
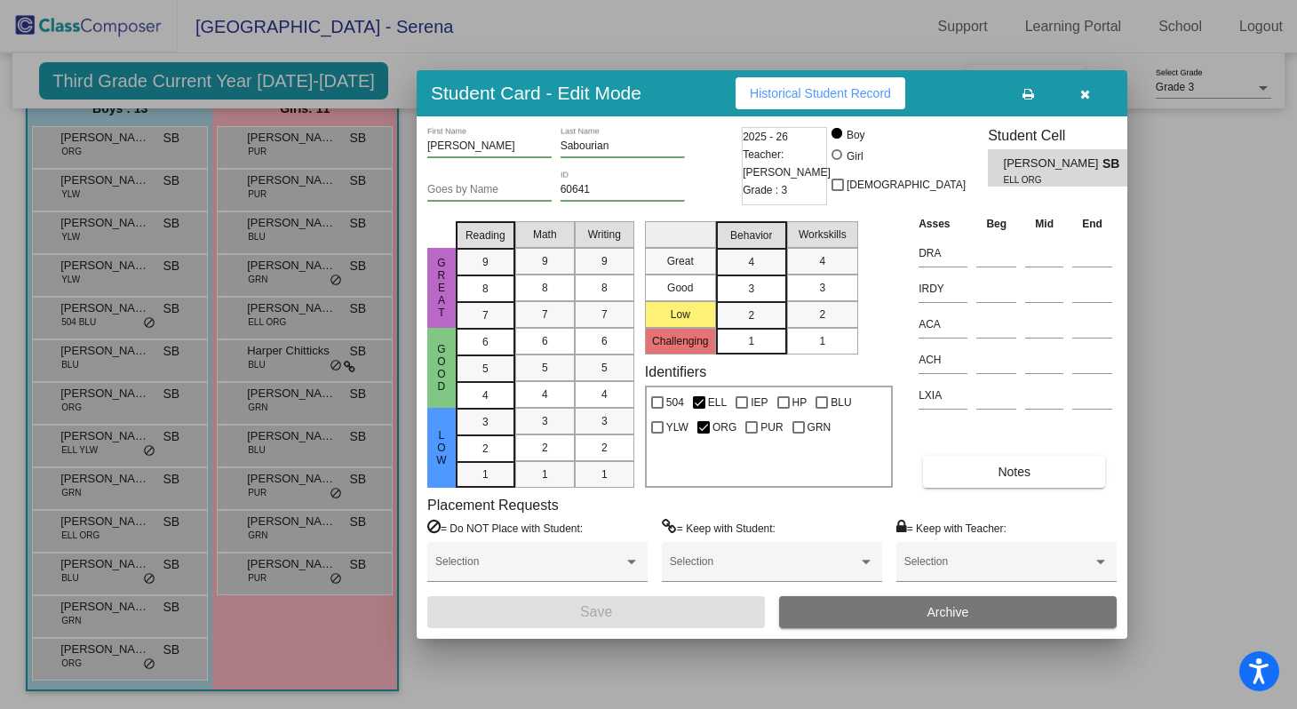
click at [821, 86] on span "Historical Student Record" at bounding box center [820, 93] width 141 height 14
click at [1096, 93] on button "button" at bounding box center [1084, 93] width 57 height 32
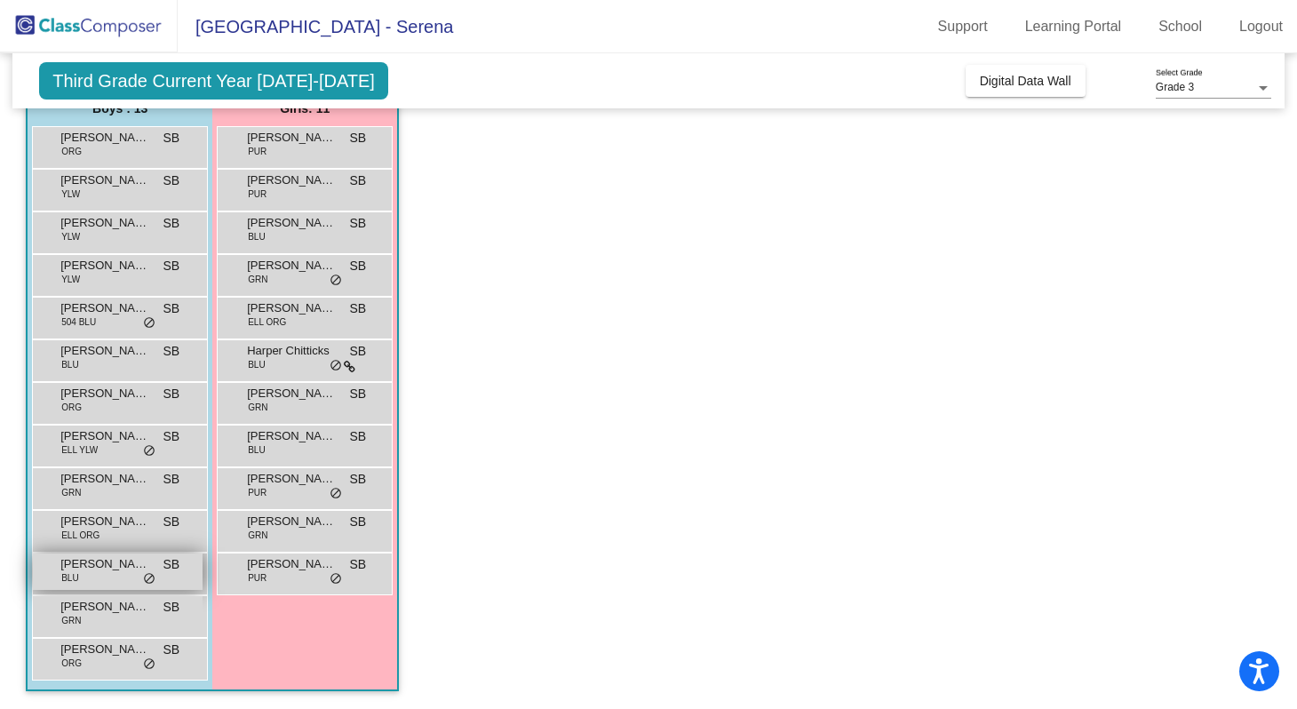
click at [100, 556] on span "[PERSON_NAME]" at bounding box center [104, 564] width 89 height 18
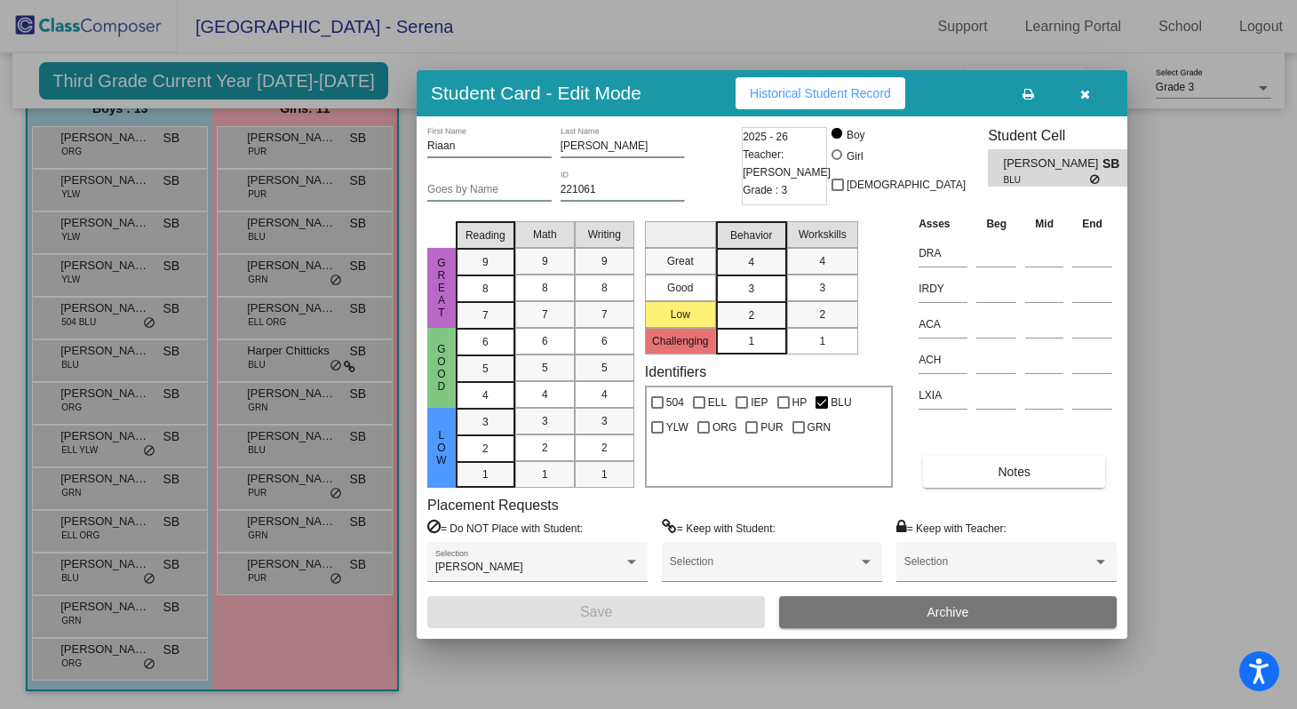
click at [838, 99] on span "Historical Student Record" at bounding box center [820, 93] width 141 height 14
click at [1079, 87] on button "button" at bounding box center [1084, 93] width 57 height 32
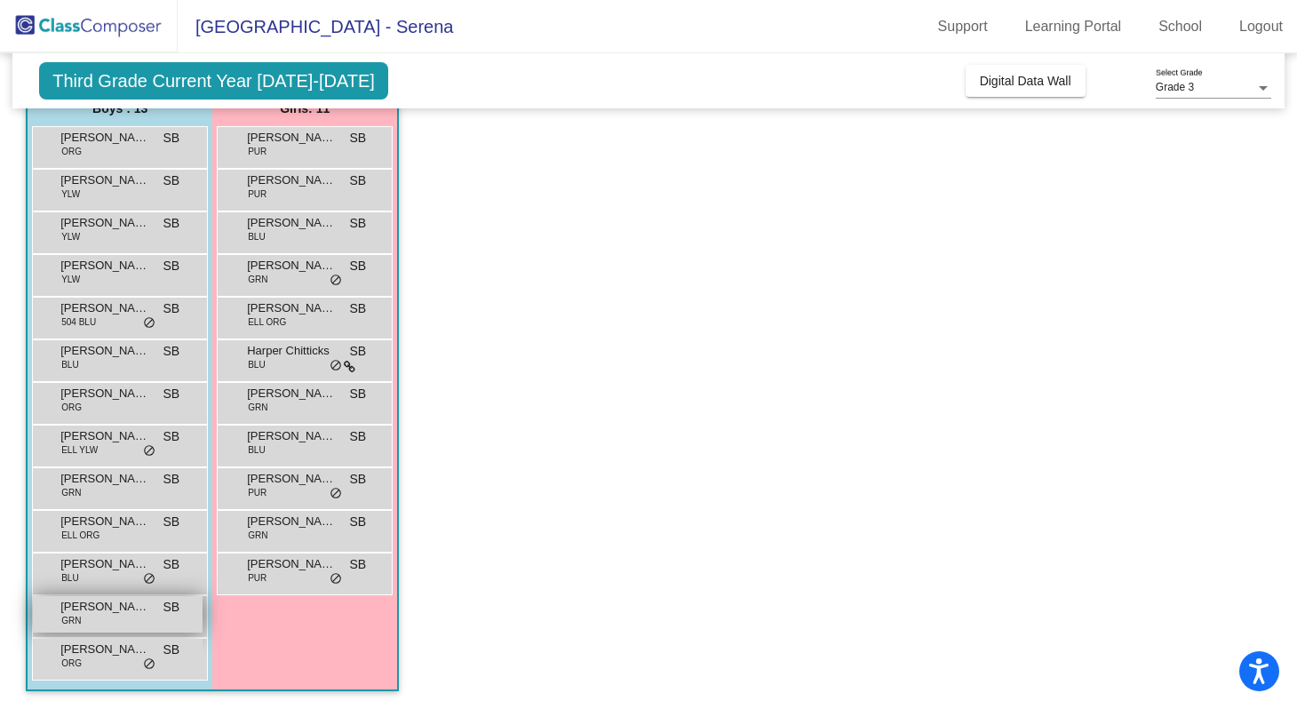
click at [92, 601] on span "[PERSON_NAME]" at bounding box center [104, 607] width 89 height 18
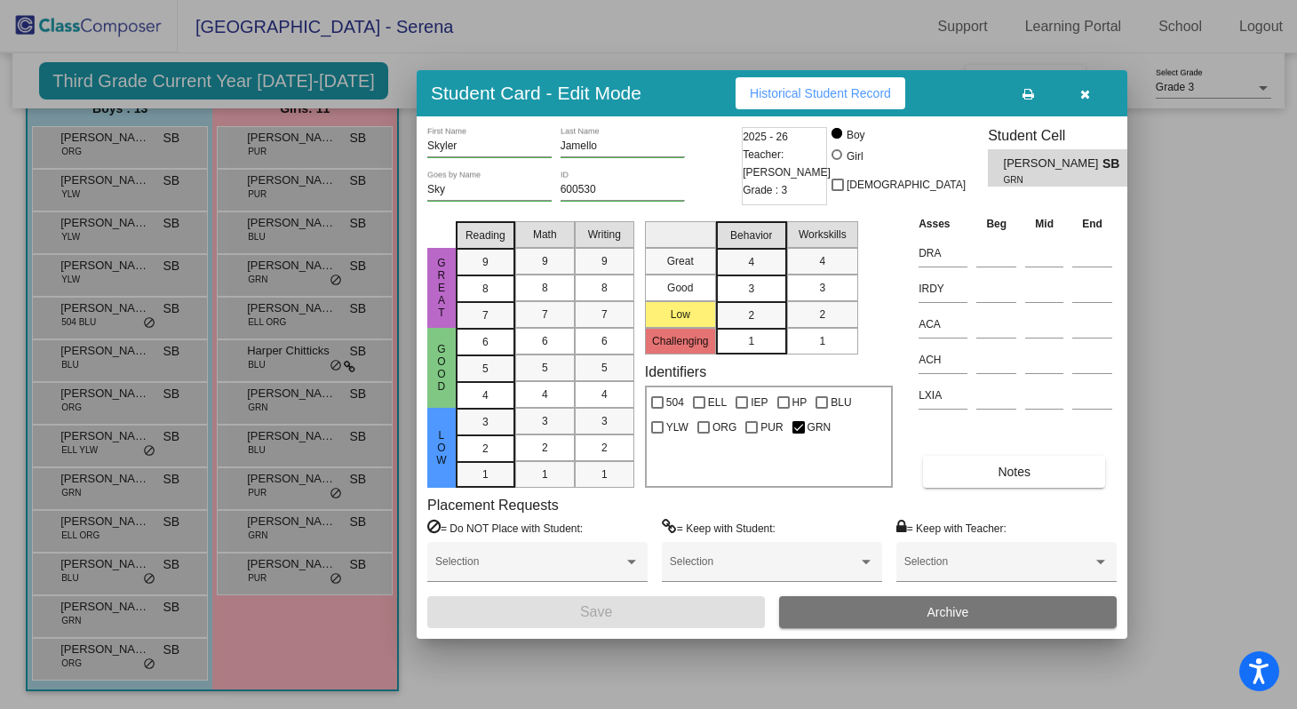
click at [848, 90] on span "Historical Student Record" at bounding box center [820, 93] width 141 height 14
click at [1087, 89] on icon "button" at bounding box center [1085, 94] width 10 height 12
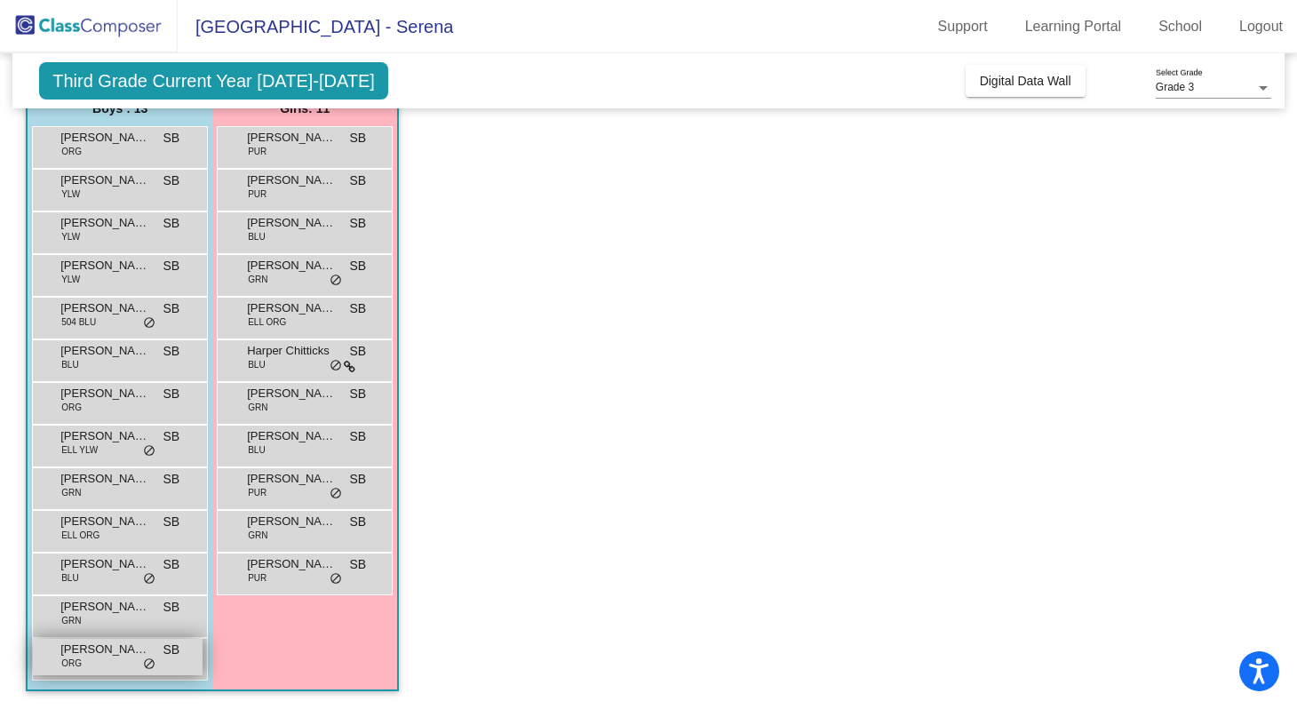
click at [97, 657] on span "[PERSON_NAME]" at bounding box center [104, 650] width 89 height 18
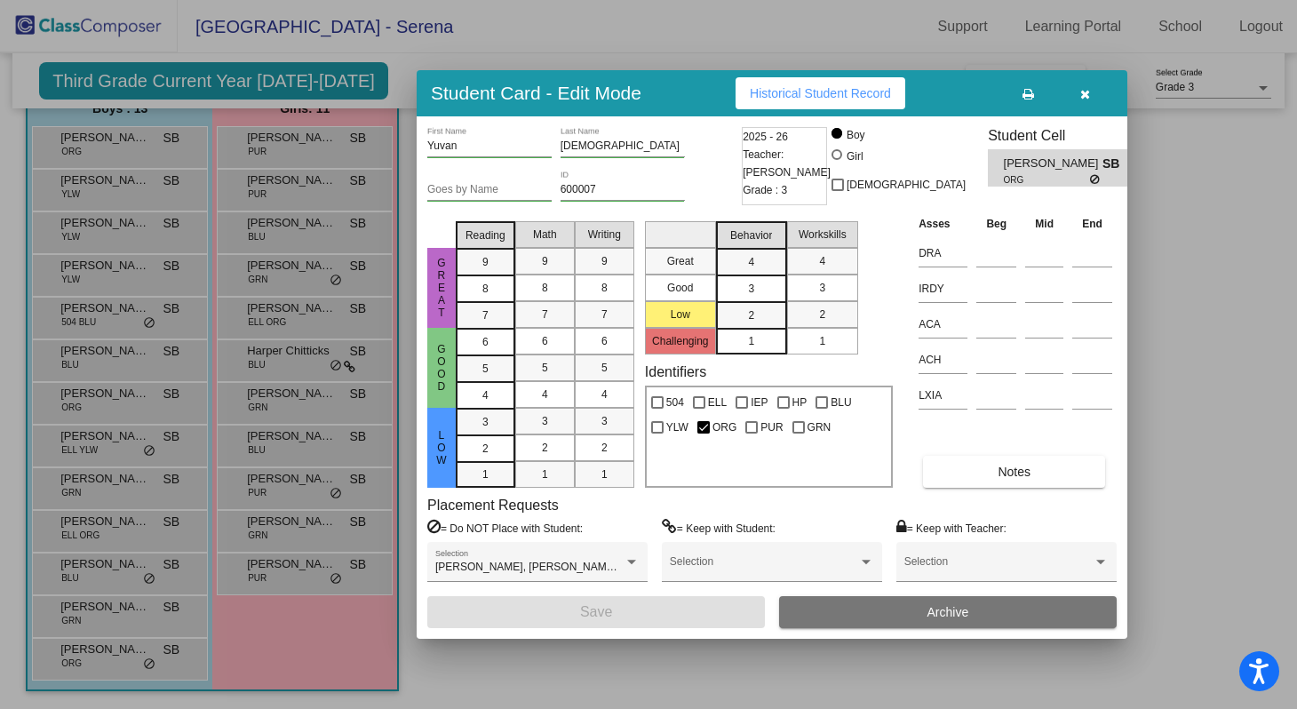
click at [808, 79] on button "Historical Student Record" at bounding box center [821, 93] width 170 height 32
click at [1085, 90] on icon "button" at bounding box center [1085, 94] width 10 height 12
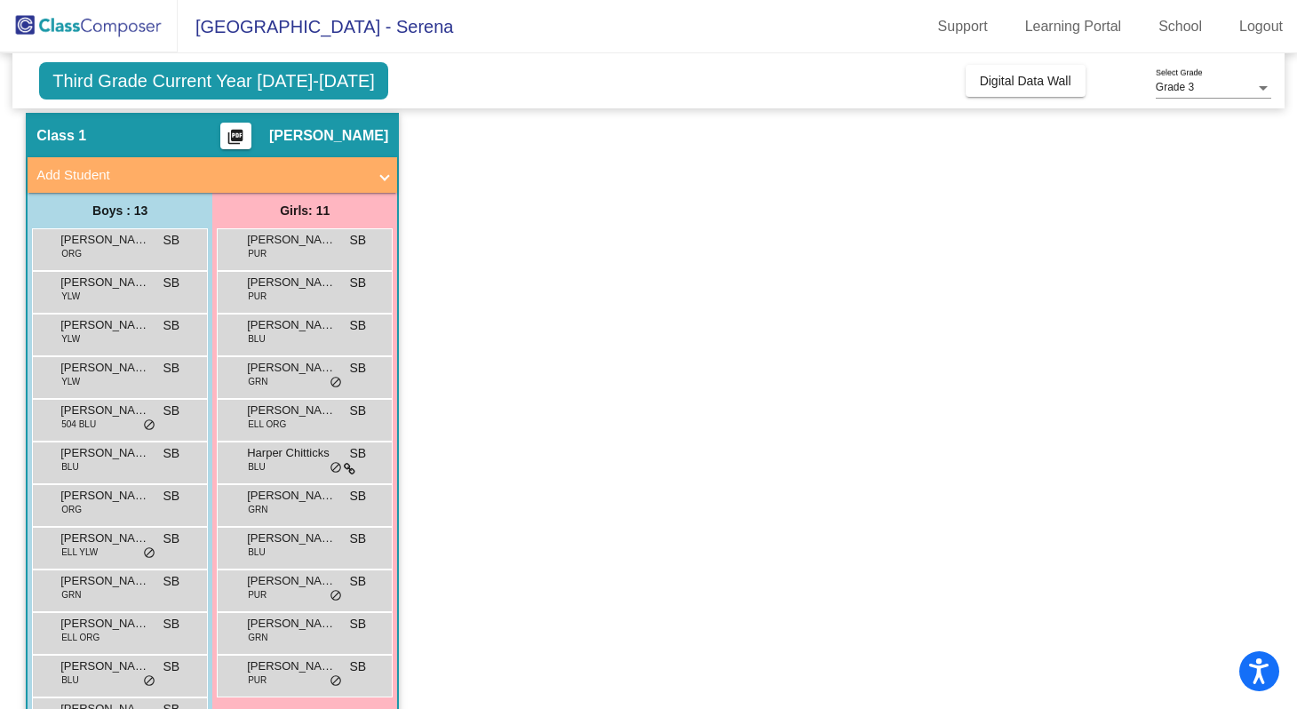
scroll to position [0, 0]
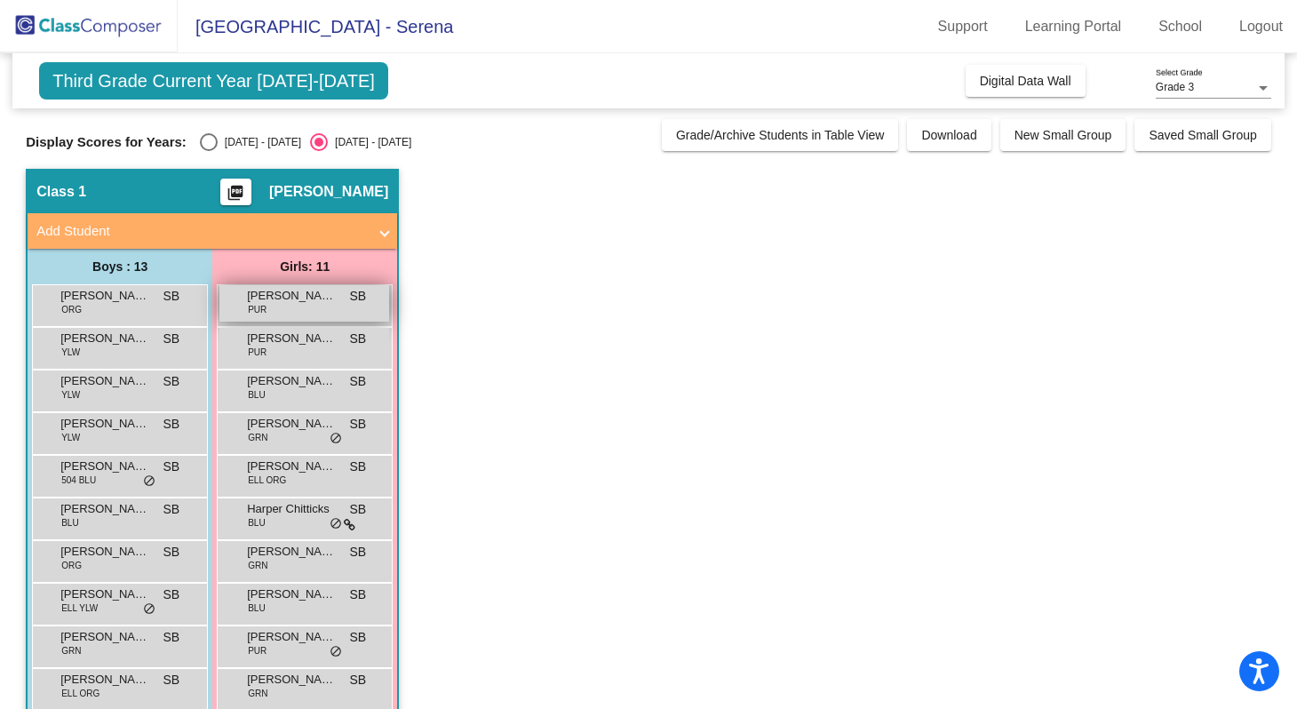
click at [288, 306] on div "[PERSON_NAME] PUR SB lock do_not_disturb_alt" at bounding box center [304, 303] width 170 height 36
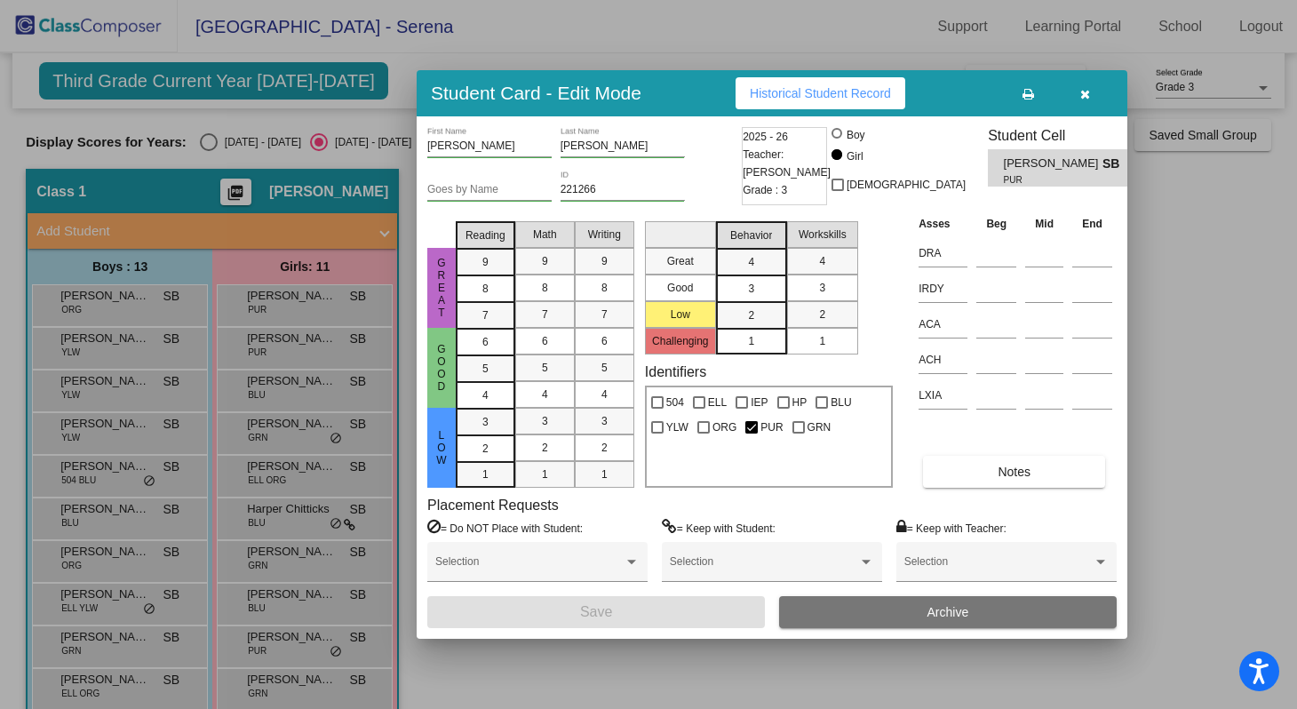
click at [852, 98] on span "Historical Student Record" at bounding box center [820, 93] width 141 height 14
click at [872, 98] on span "Historical Student Record" at bounding box center [820, 93] width 141 height 14
click at [904, 96] on button "Historical Student Record" at bounding box center [821, 93] width 170 height 32
click at [1085, 88] on icon "button" at bounding box center [1085, 94] width 10 height 12
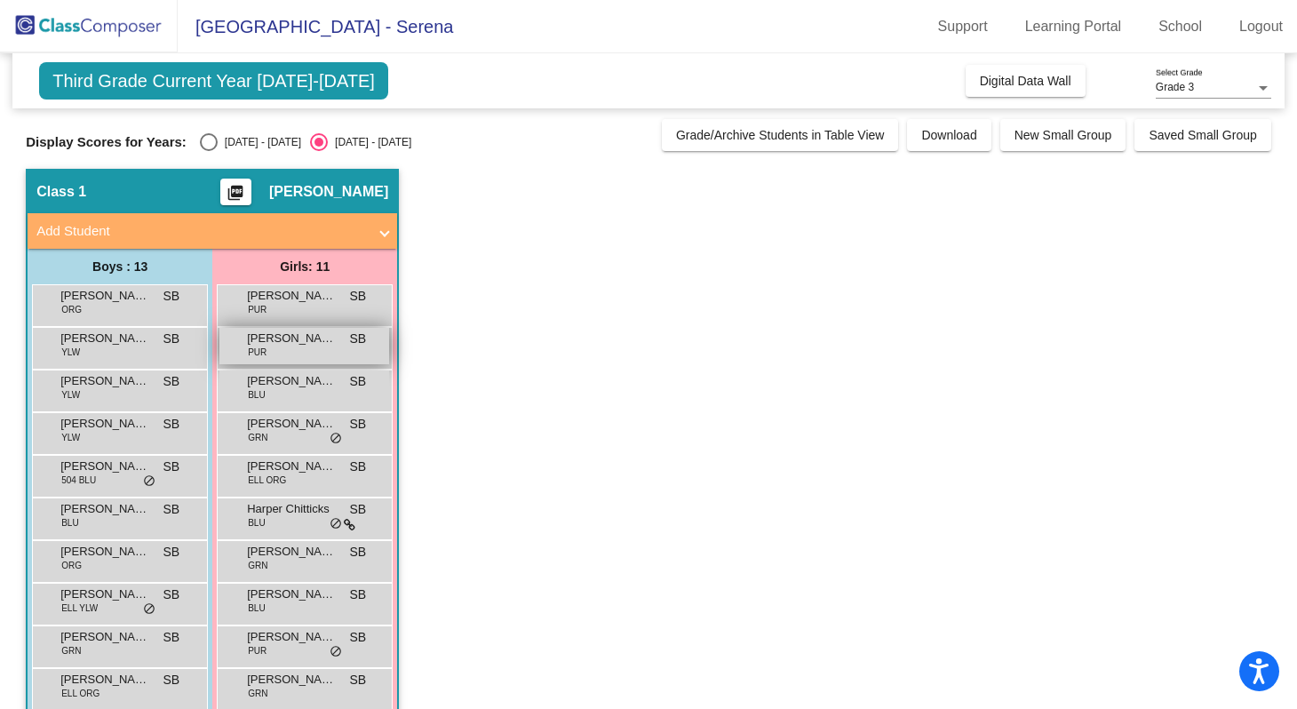
click at [283, 345] on span "[PERSON_NAME]" at bounding box center [291, 339] width 89 height 18
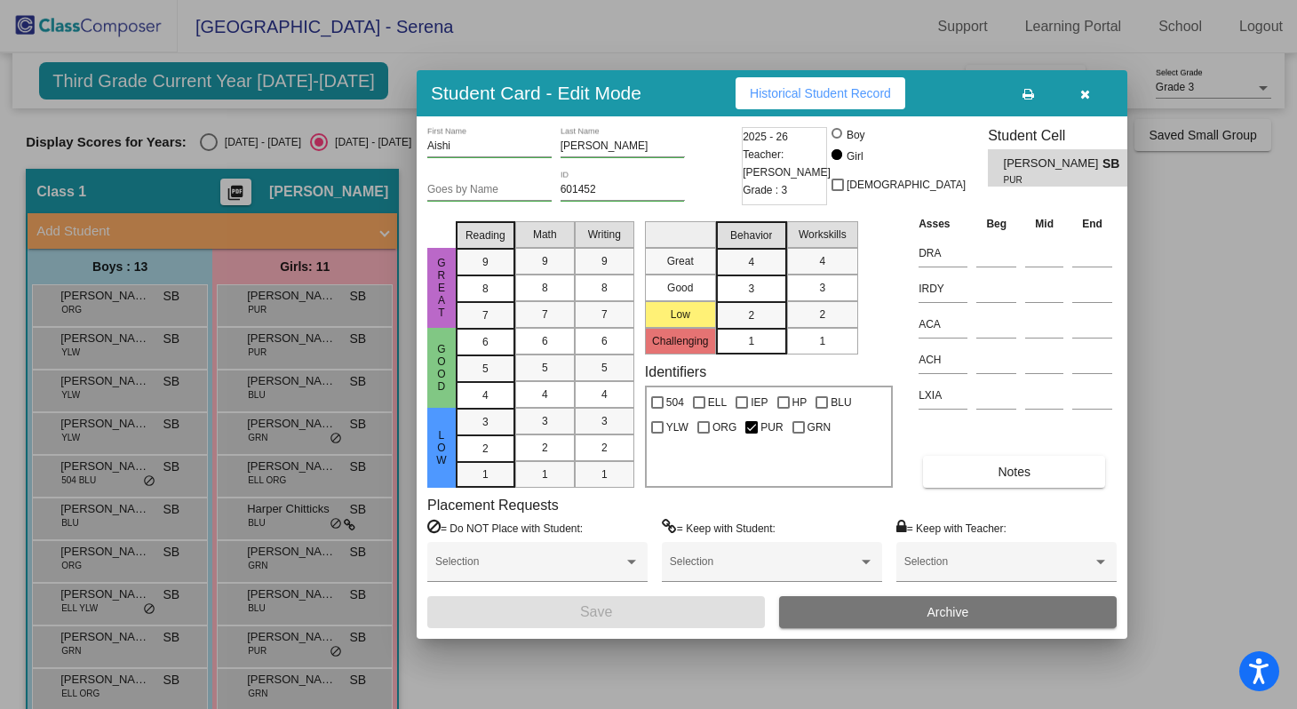
click at [866, 93] on span "Historical Student Record" at bounding box center [820, 93] width 141 height 14
click at [1081, 96] on icon "button" at bounding box center [1085, 94] width 10 height 12
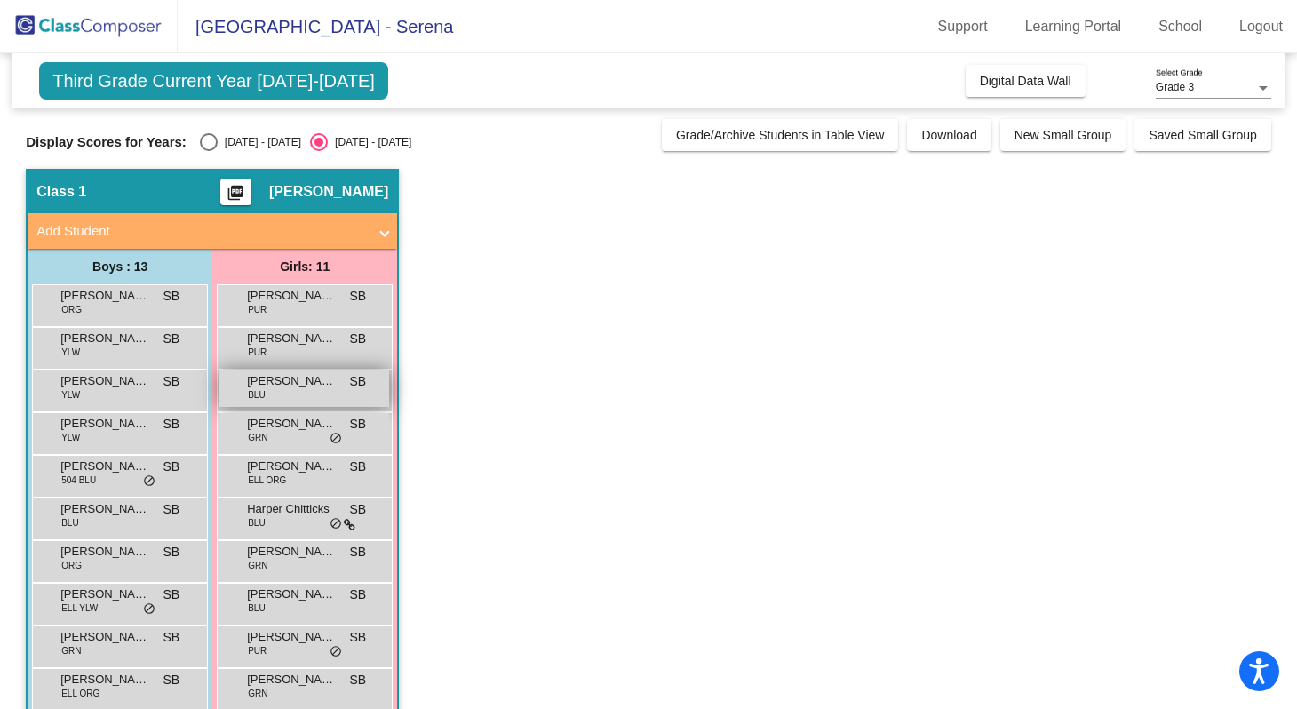
click at [263, 381] on span "[PERSON_NAME]" at bounding box center [291, 381] width 89 height 18
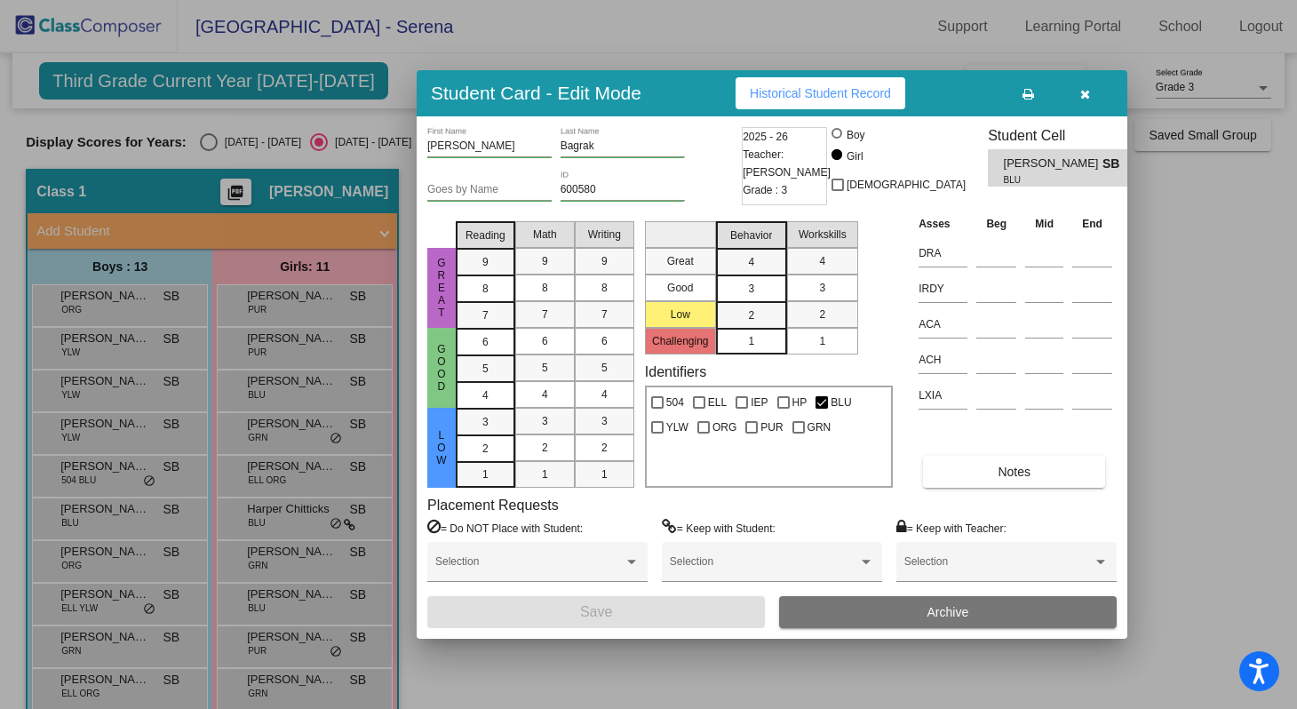
click at [809, 88] on span "Historical Student Record" at bounding box center [820, 93] width 141 height 14
click at [1090, 91] on button "button" at bounding box center [1084, 93] width 57 height 32
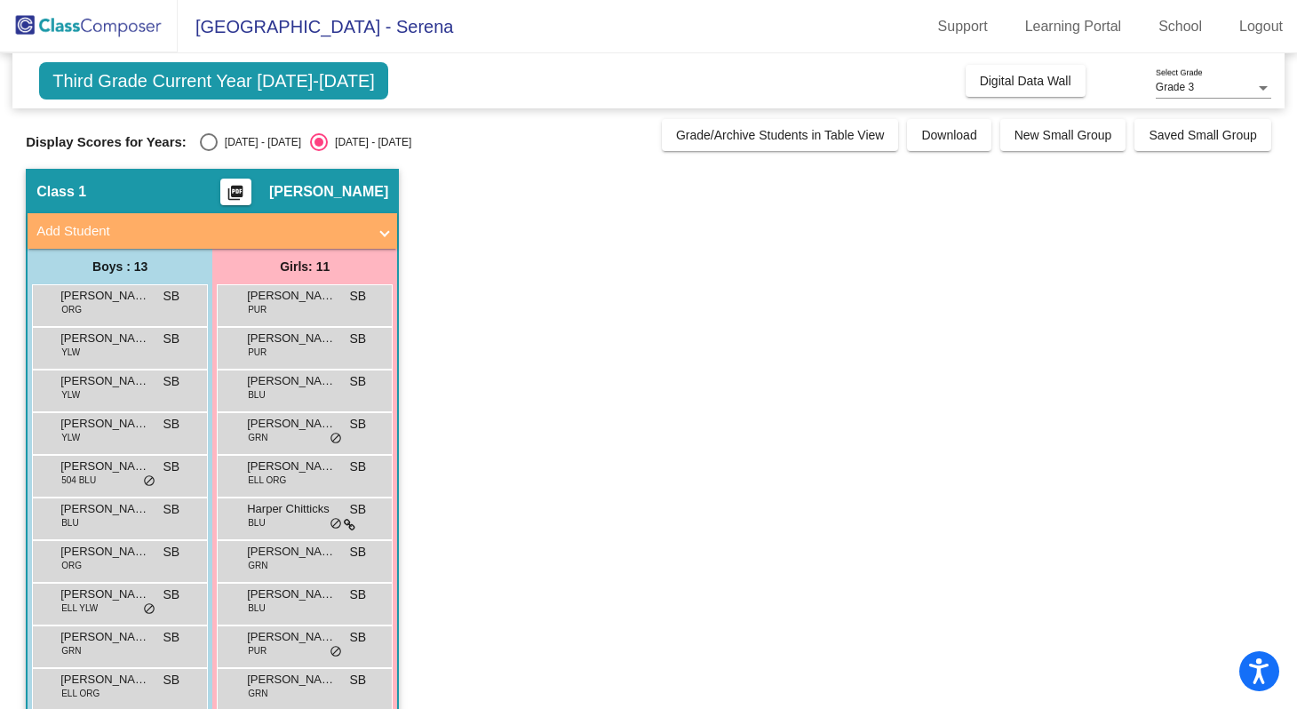
scroll to position [56, 0]
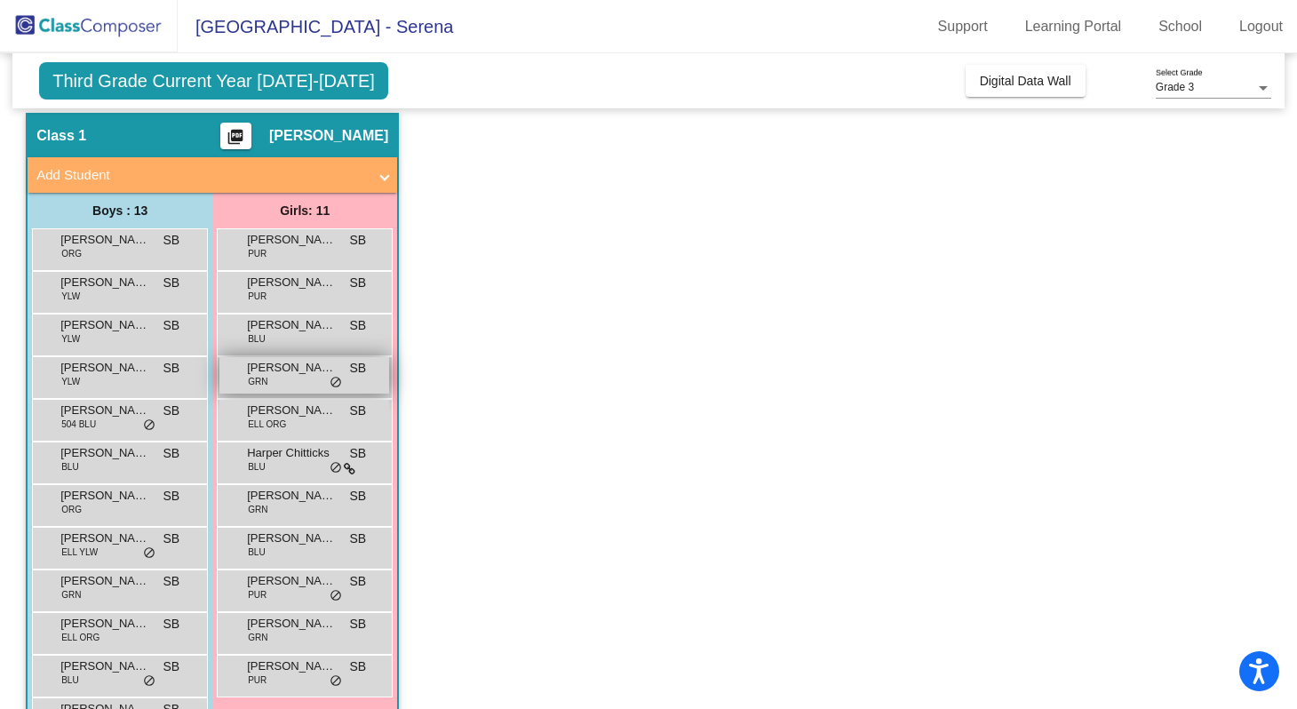
click at [294, 383] on div "Demi Shyba GRN SB lock do_not_disturb_alt" at bounding box center [304, 375] width 170 height 36
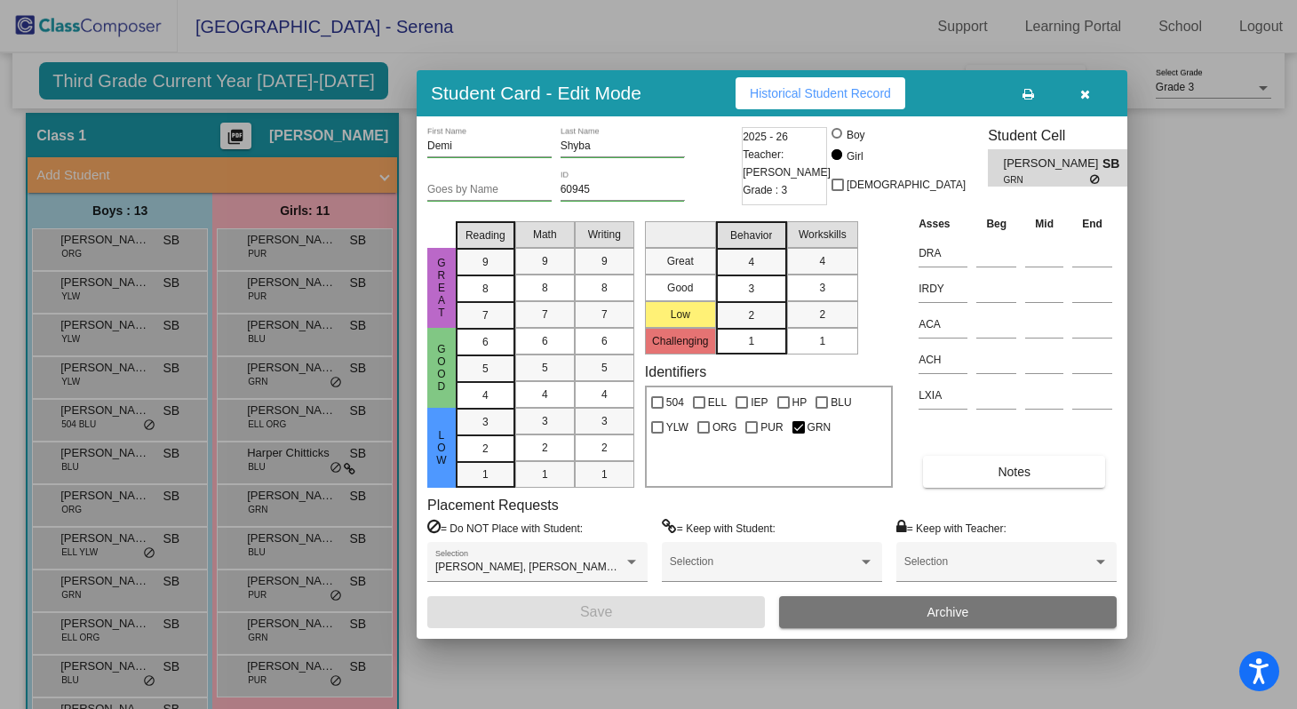
click at [856, 102] on button "Historical Student Record" at bounding box center [821, 93] width 170 height 32
click at [1077, 99] on button "button" at bounding box center [1084, 93] width 57 height 32
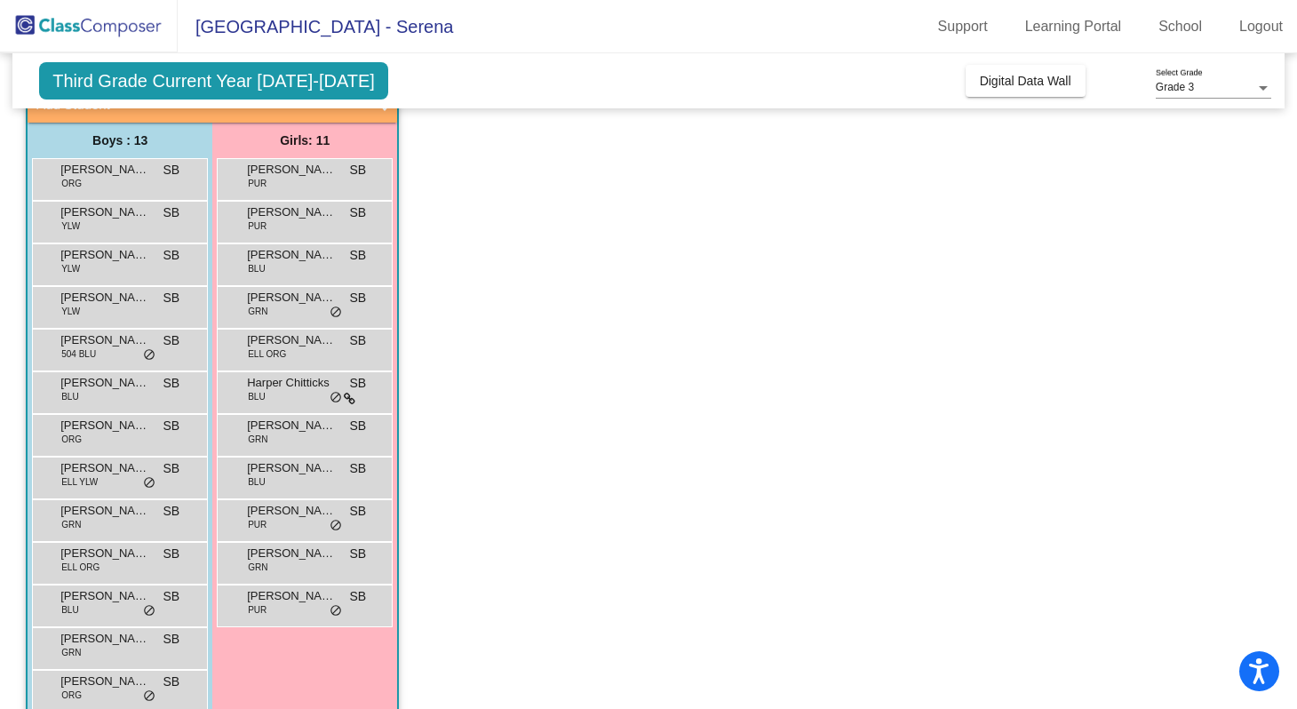
scroll to position [158, 0]
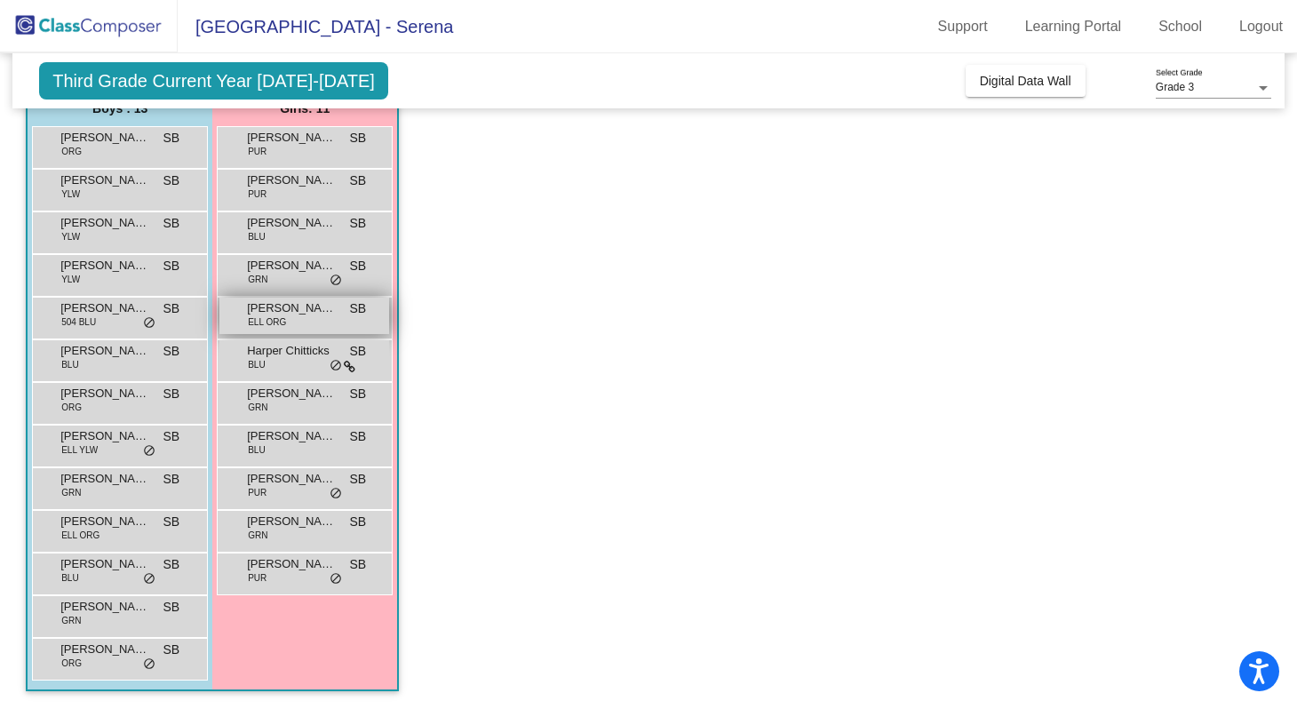
click at [277, 302] on span "[PERSON_NAME]" at bounding box center [291, 308] width 89 height 18
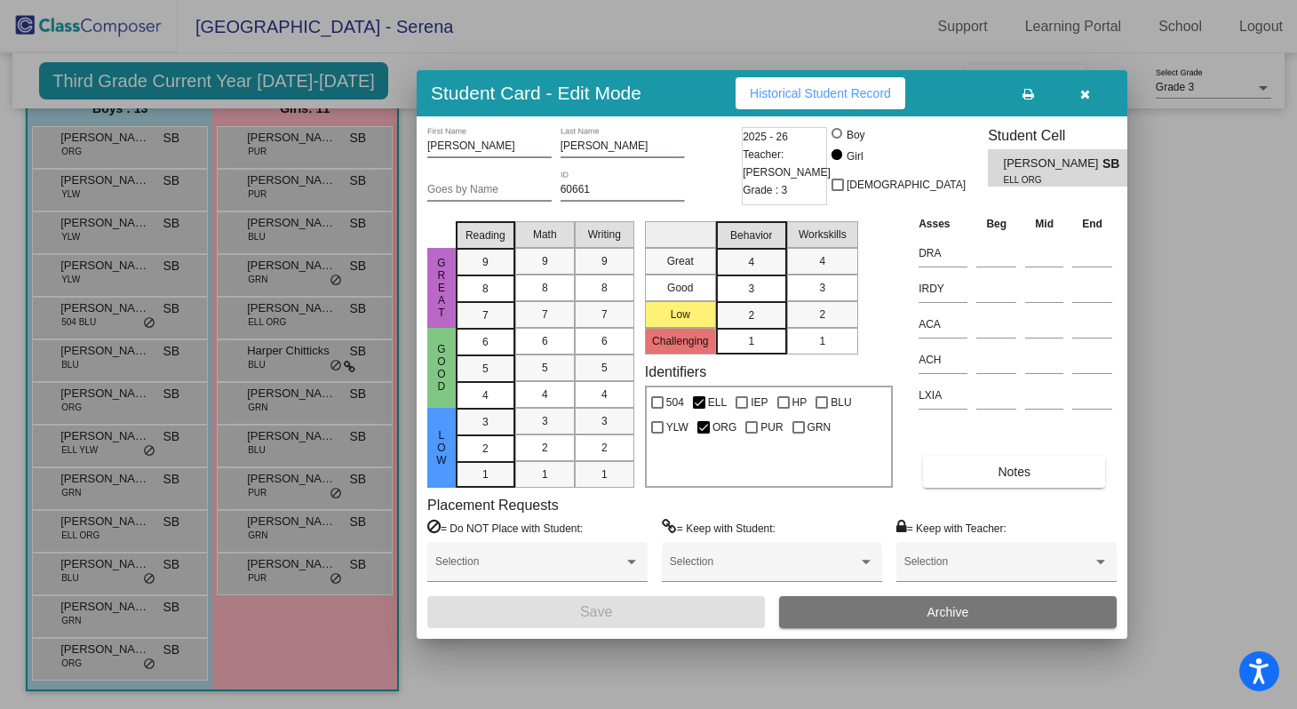
click at [846, 99] on span "Historical Student Record" at bounding box center [820, 93] width 141 height 14
click at [1085, 100] on icon "button" at bounding box center [1085, 94] width 10 height 12
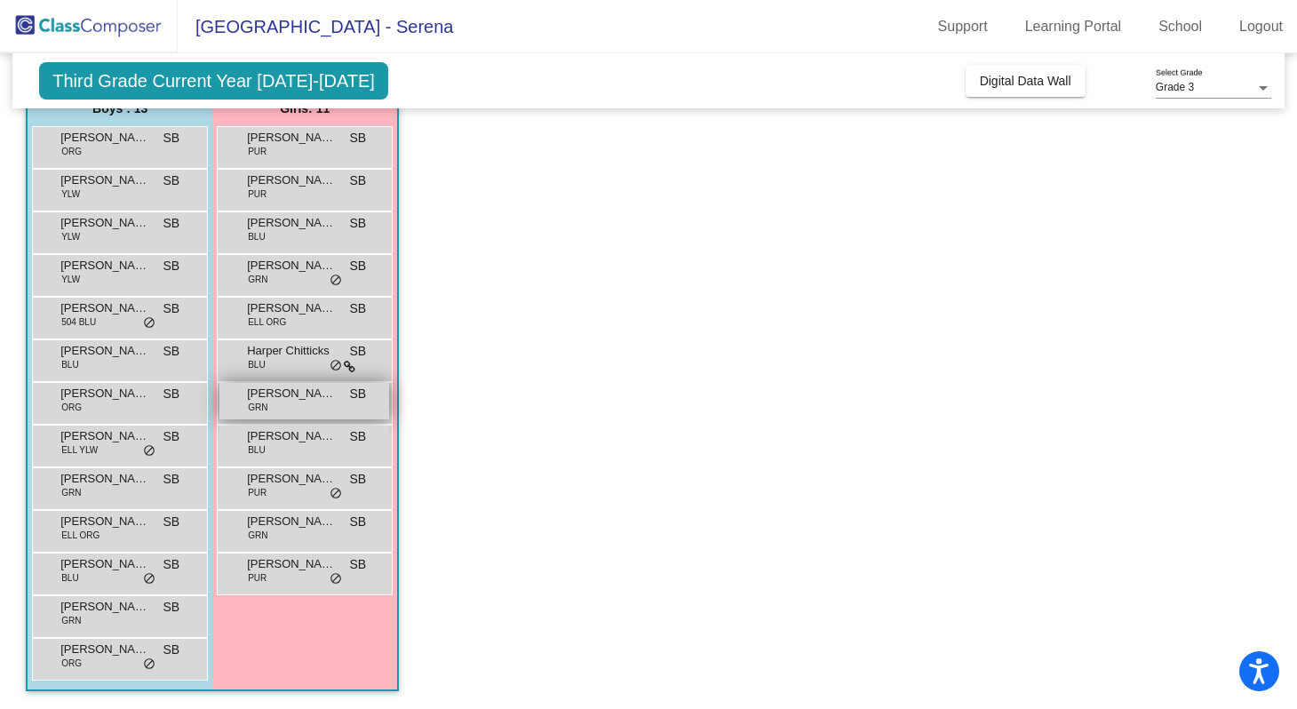
scroll to position [0, 0]
click at [278, 342] on span "Harper Chitticks" at bounding box center [291, 351] width 89 height 18
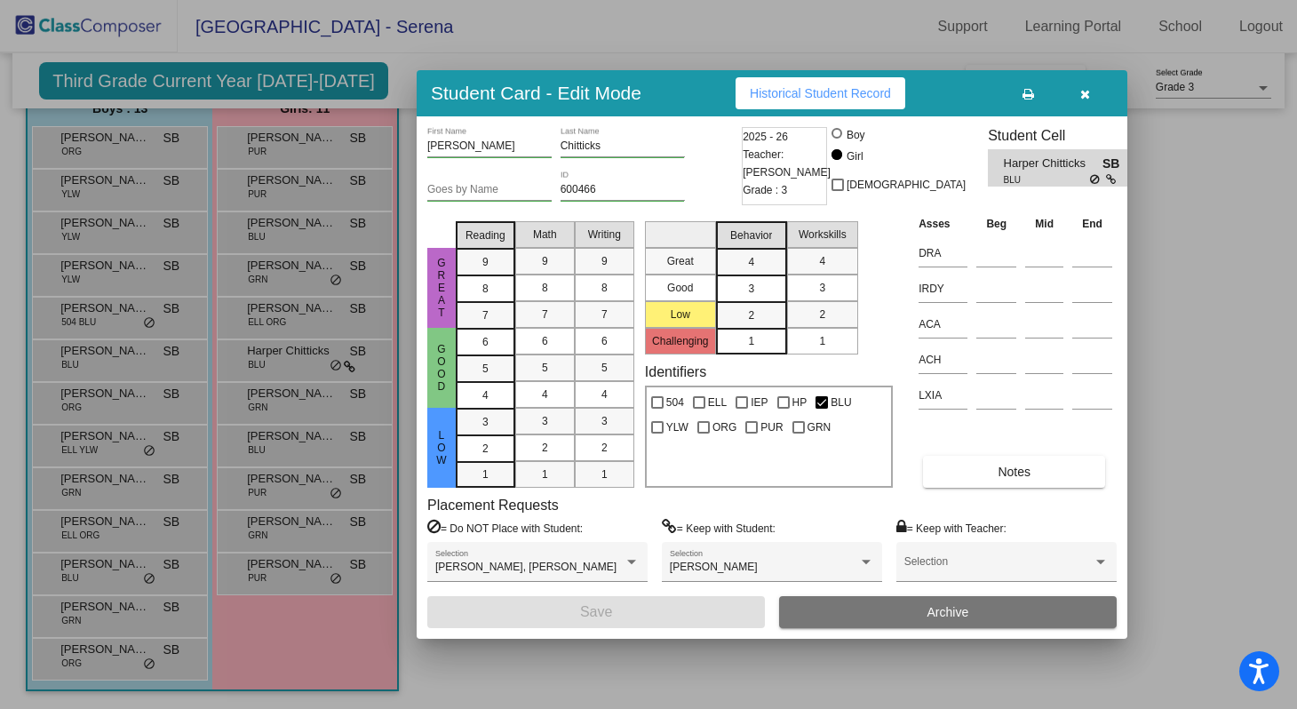
click at [820, 102] on button "Historical Student Record" at bounding box center [821, 93] width 170 height 32
click at [1071, 92] on button "button" at bounding box center [1084, 93] width 57 height 32
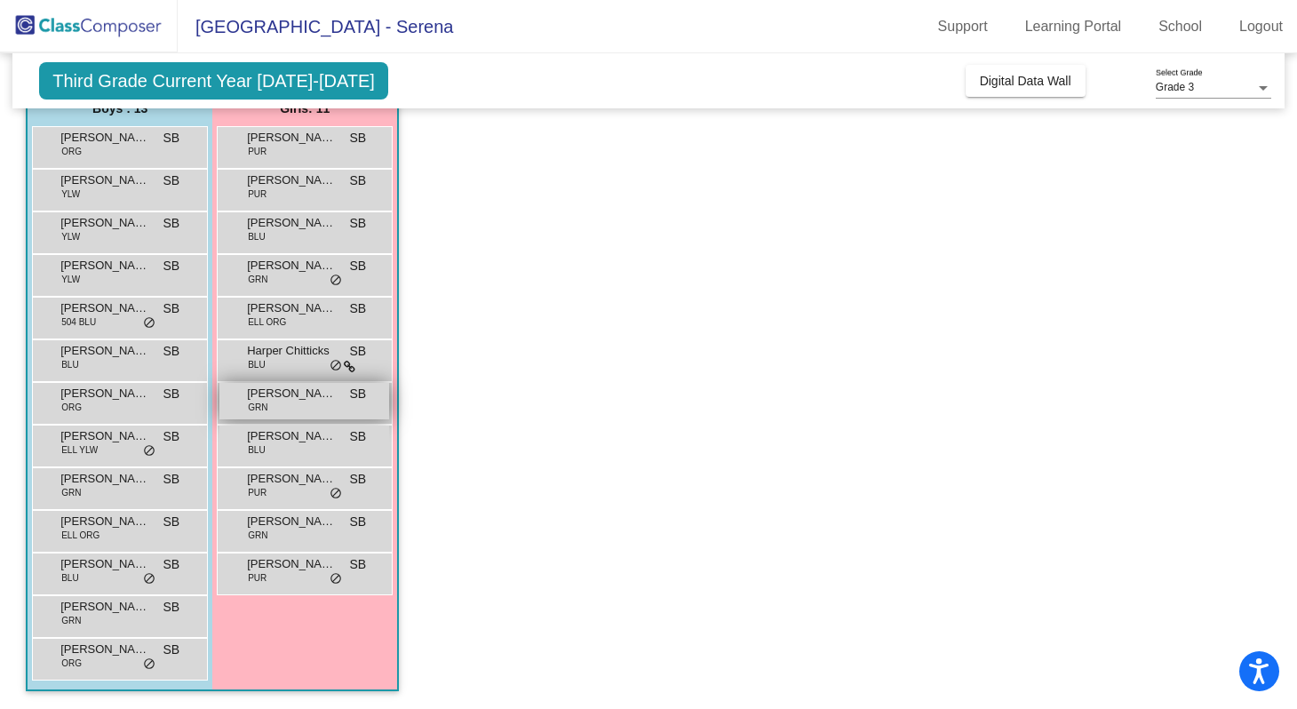
click at [262, 392] on span "[PERSON_NAME]" at bounding box center [291, 394] width 89 height 18
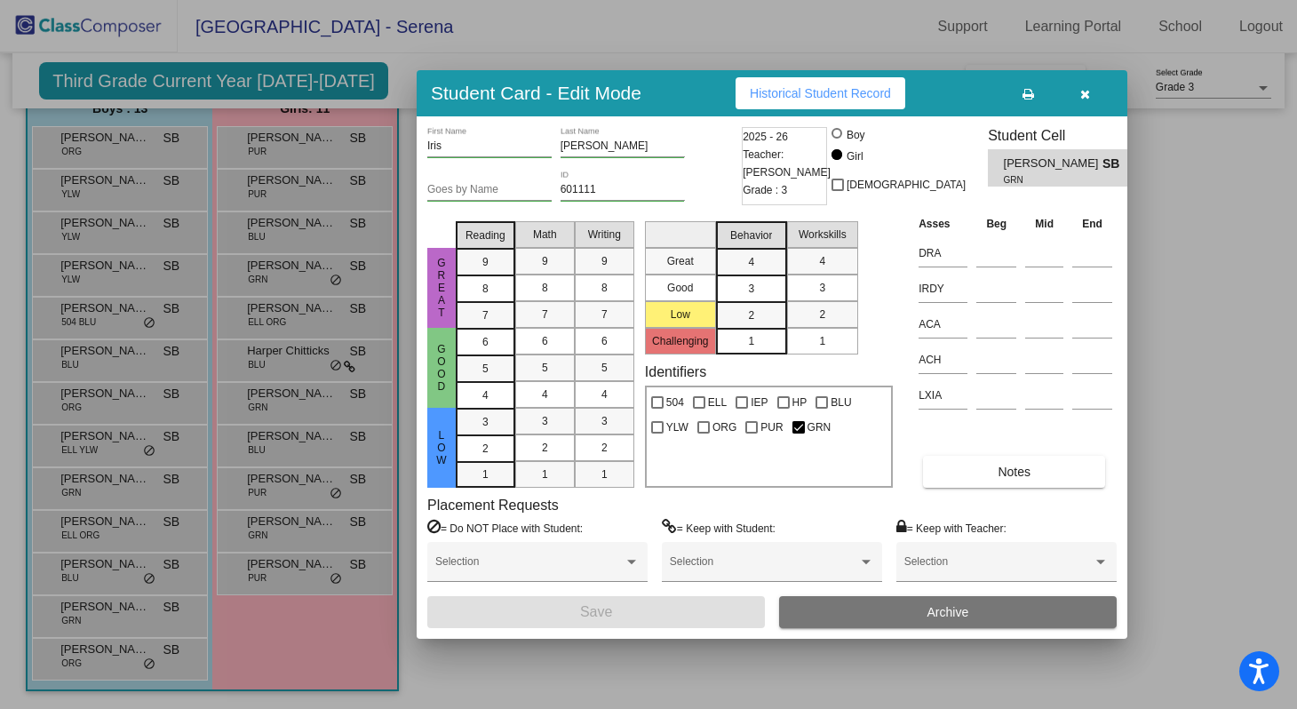
click at [821, 98] on span "Historical Student Record" at bounding box center [820, 93] width 141 height 14
click at [1076, 92] on button "button" at bounding box center [1084, 93] width 57 height 32
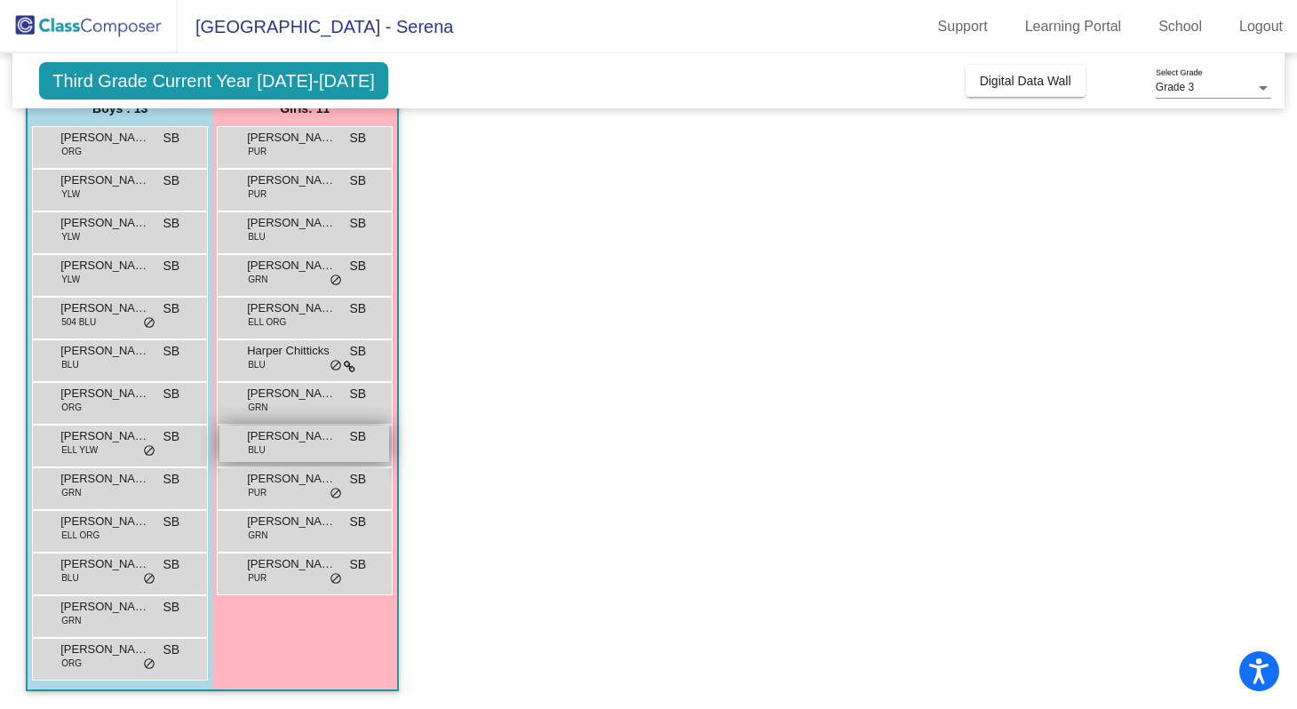
click at [263, 440] on span "[PERSON_NAME]" at bounding box center [291, 436] width 89 height 18
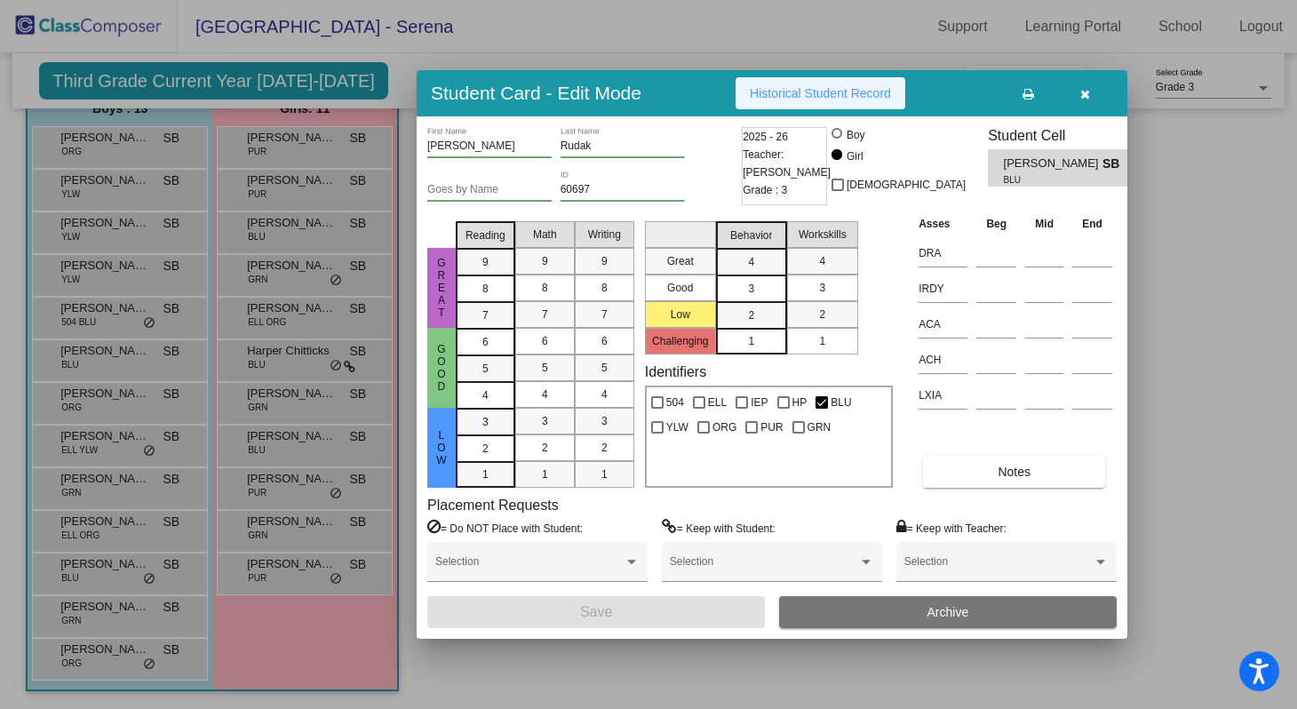
click at [803, 92] on span "Historical Student Record" at bounding box center [820, 93] width 141 height 14
click at [1099, 97] on button "button" at bounding box center [1084, 93] width 57 height 32
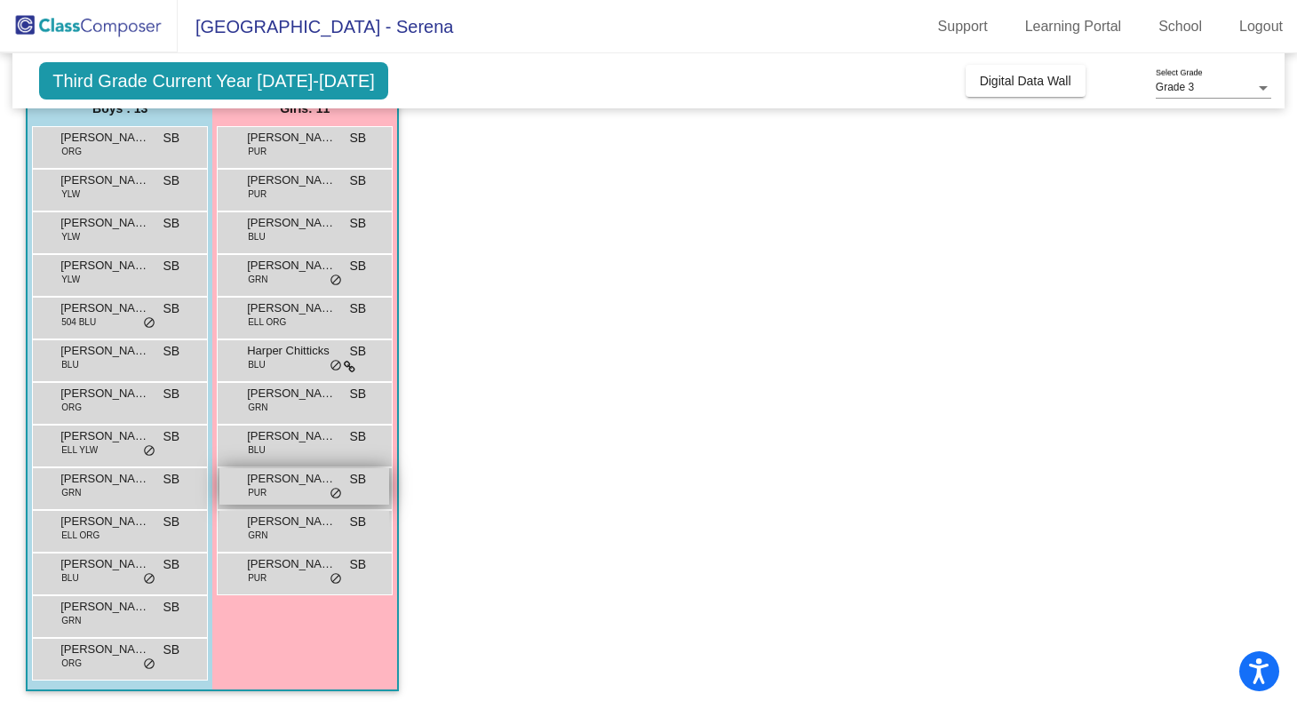
click at [274, 491] on div "[PERSON_NAME] PUR SB lock do_not_disturb_alt" at bounding box center [304, 486] width 170 height 36
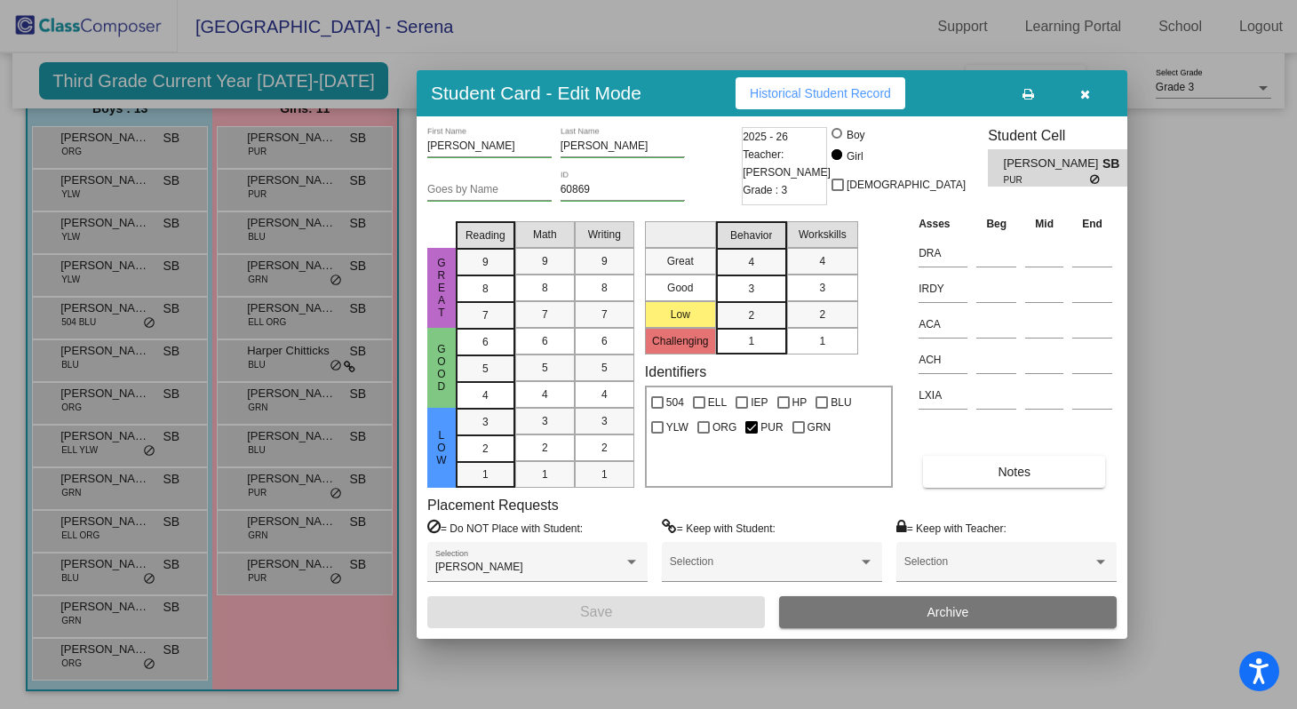
click at [782, 96] on span "Historical Student Record" at bounding box center [820, 93] width 141 height 14
click at [1073, 99] on button "button" at bounding box center [1084, 93] width 57 height 32
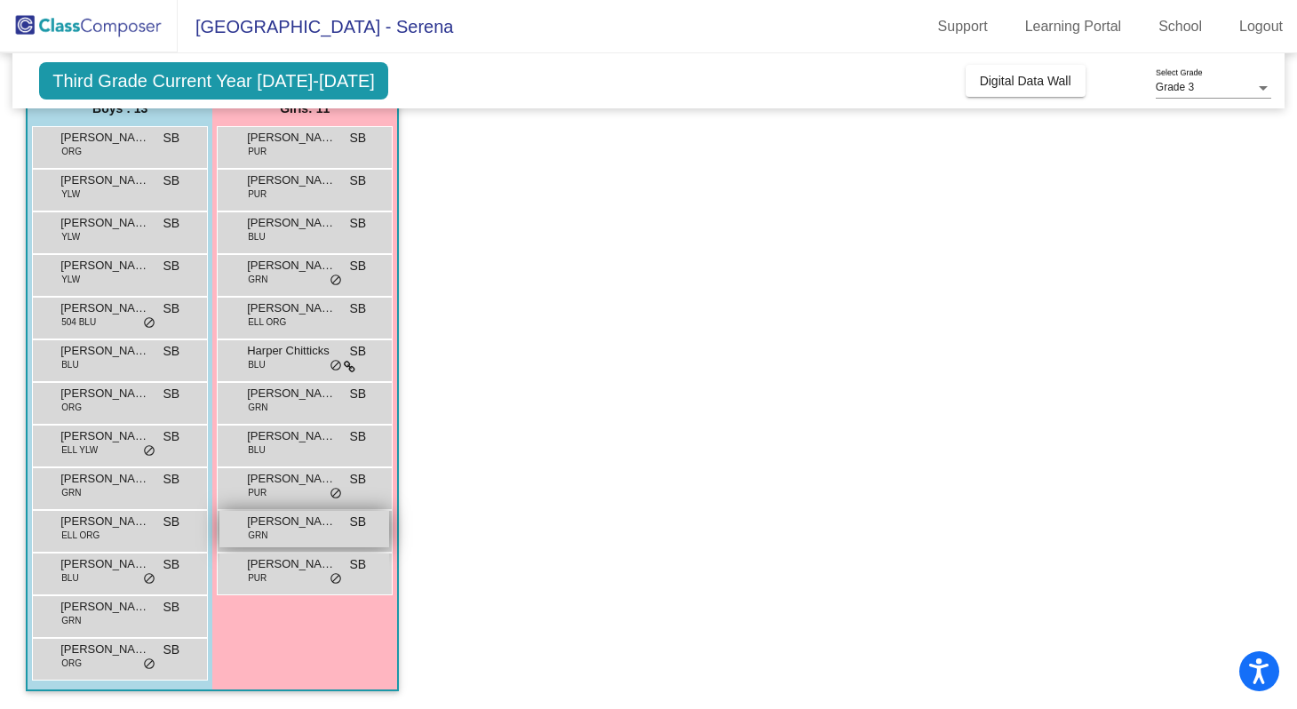
click at [278, 526] on span "[PERSON_NAME]" at bounding box center [291, 522] width 89 height 18
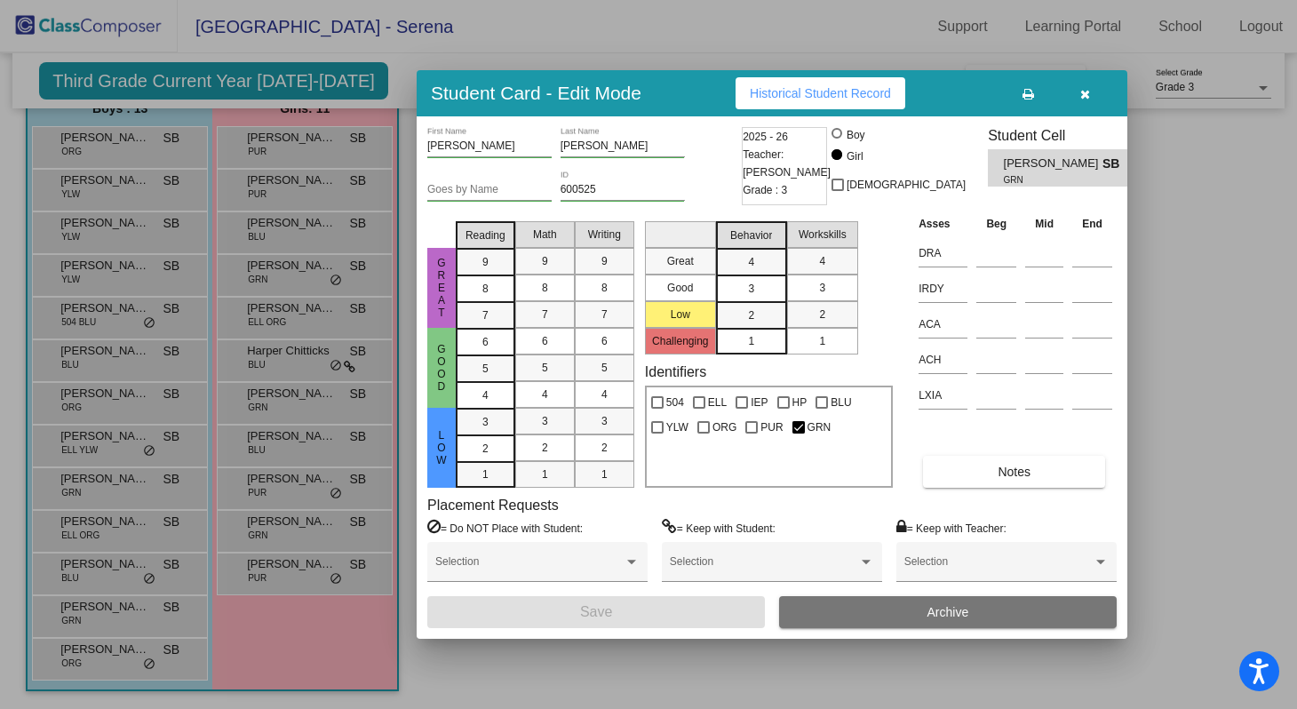
click at [778, 96] on span "Historical Student Record" at bounding box center [820, 93] width 141 height 14
click at [1102, 81] on button "button" at bounding box center [1084, 93] width 57 height 32
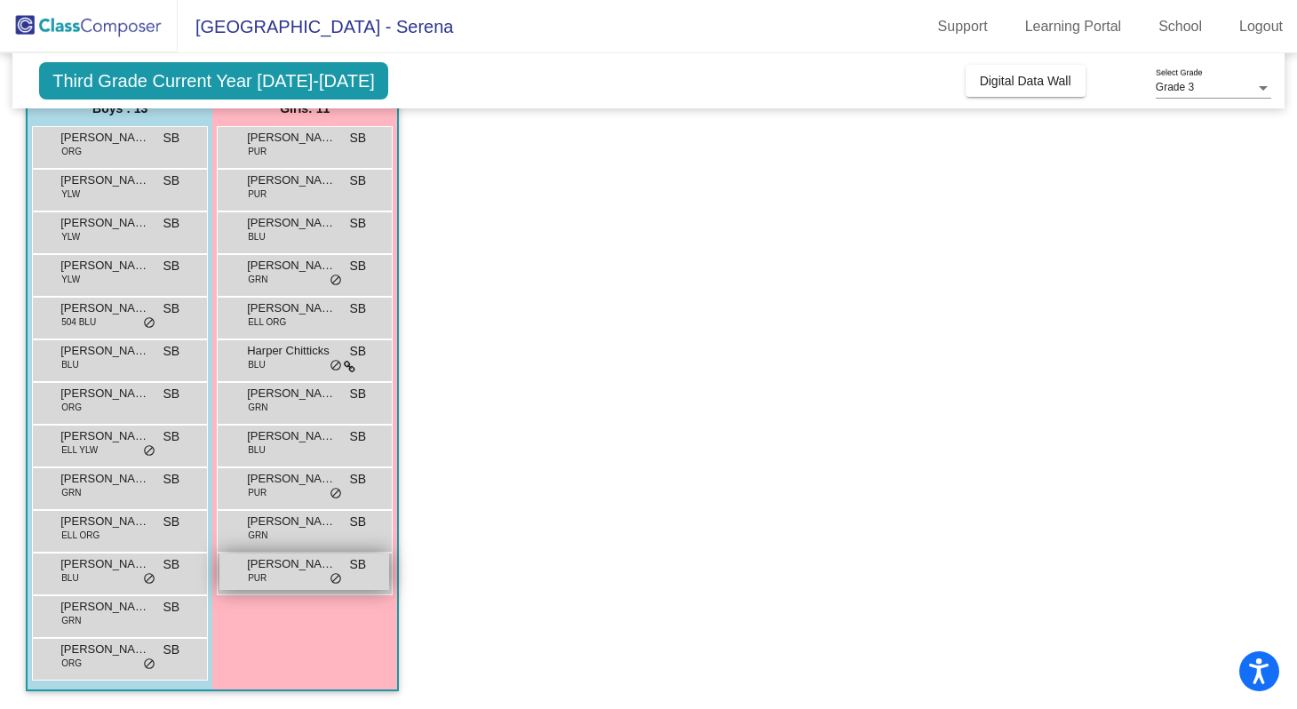
click at [274, 574] on div "[PERSON_NAME] PUR SB lock do_not_disturb_alt" at bounding box center [304, 571] width 170 height 36
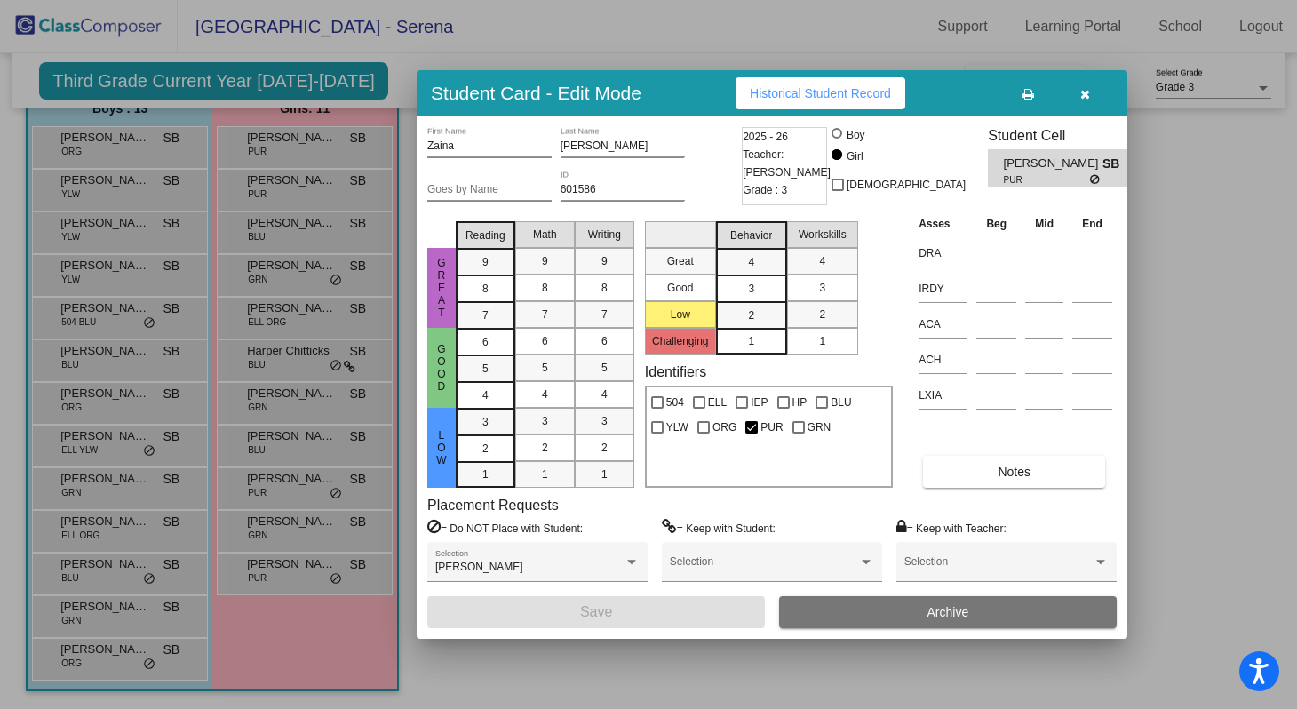
click at [1087, 84] on button "button" at bounding box center [1084, 93] width 57 height 32
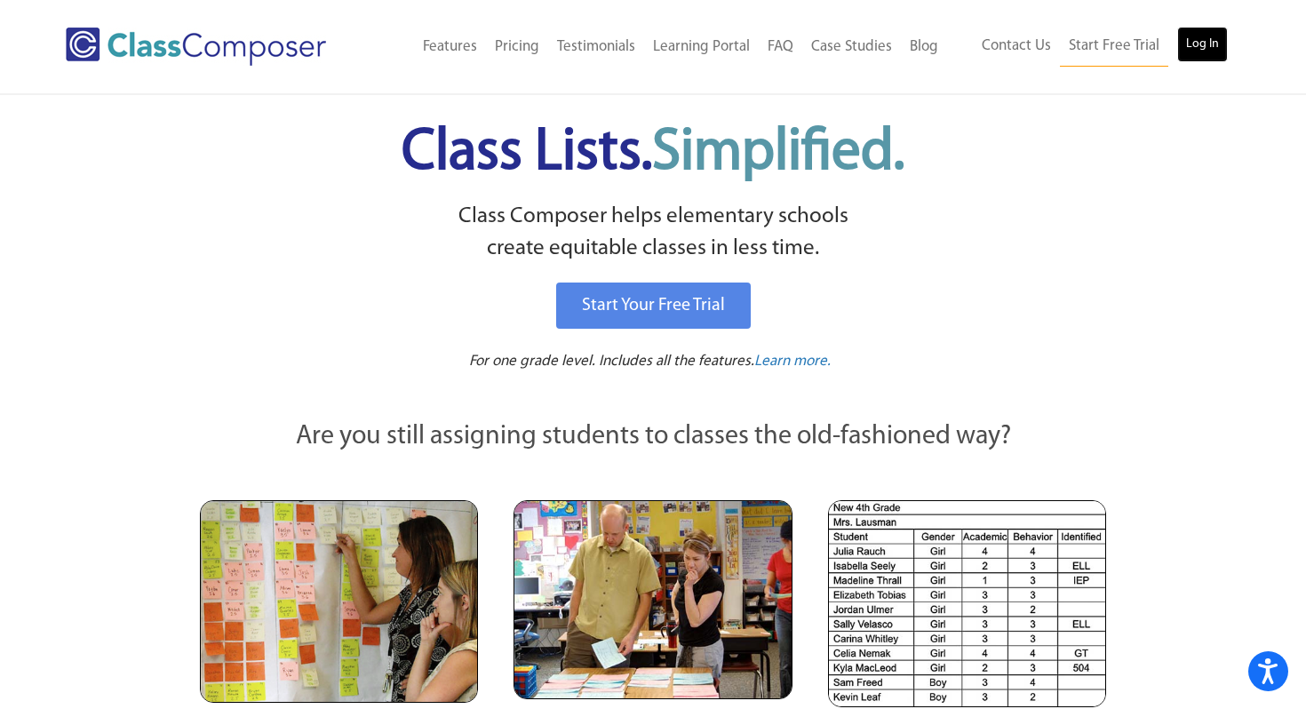
click at [1210, 44] on link "Log In" at bounding box center [1202, 45] width 51 height 36
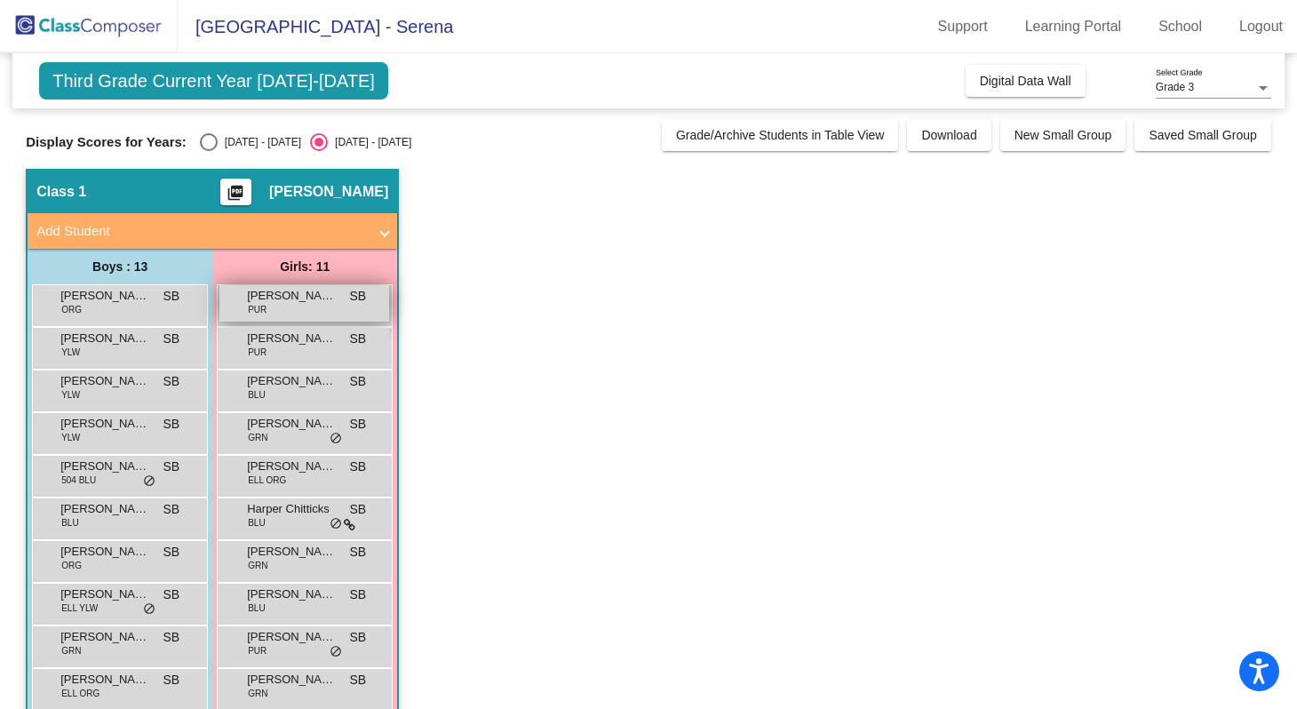
click at [292, 299] on span "[PERSON_NAME]" at bounding box center [291, 296] width 89 height 18
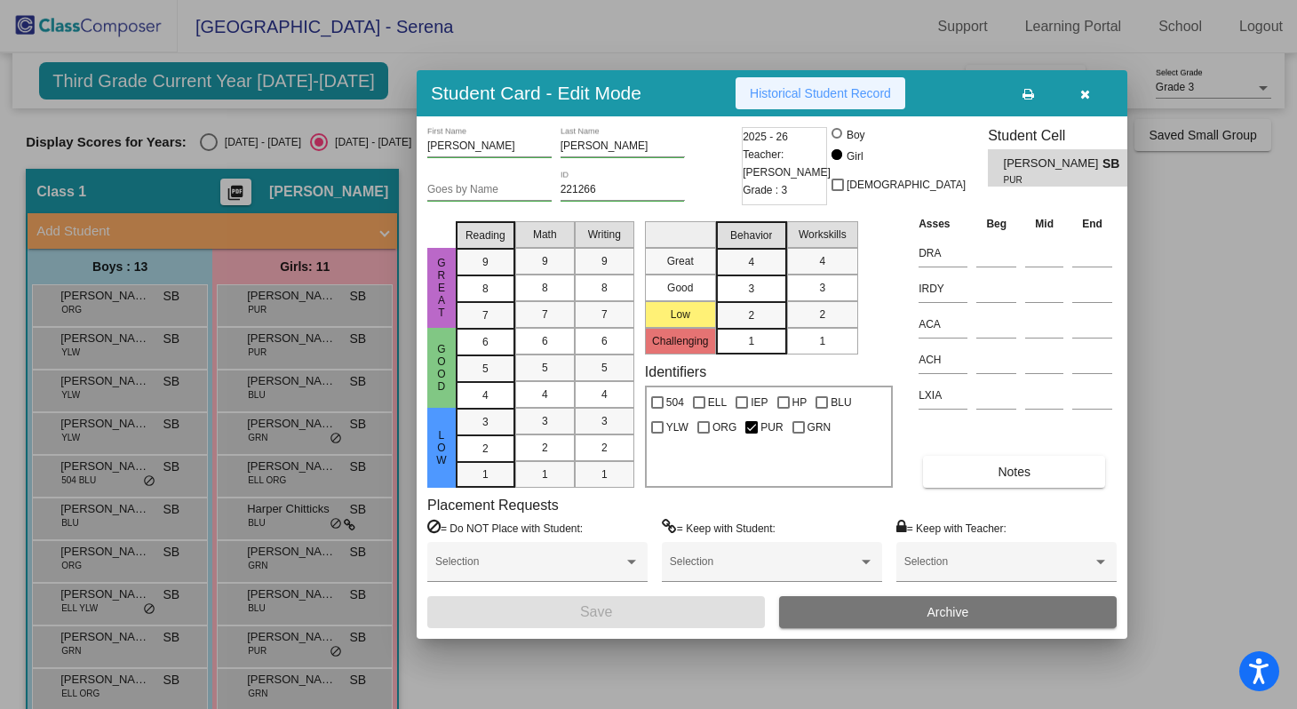
click at [810, 101] on button "Historical Student Record" at bounding box center [821, 93] width 170 height 32
click at [1077, 84] on button "button" at bounding box center [1084, 93] width 57 height 32
